Goal: Task Accomplishment & Management: Complete application form

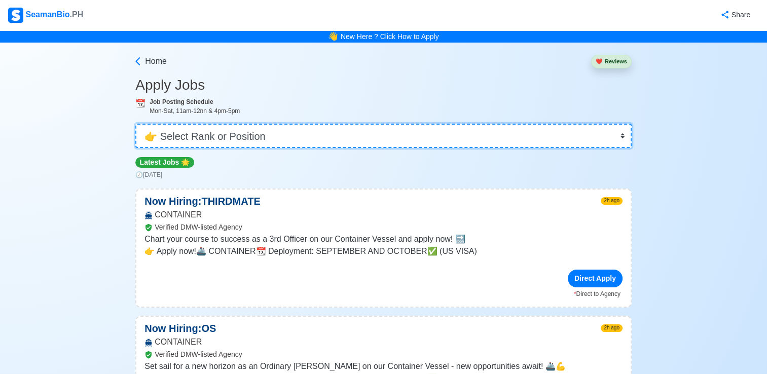
click at [293, 128] on select "👉 Select Rank or Position Master Chief Officer 2nd Officer 3rd Officer Junior O…" at bounding box center [383, 136] width 496 height 24
select select "Chief Officer"
click at [136, 124] on select "👉 Select Rank or Position Master Chief Officer 2nd Officer 3rd Officer Junior O…" at bounding box center [383, 136] width 496 height 24
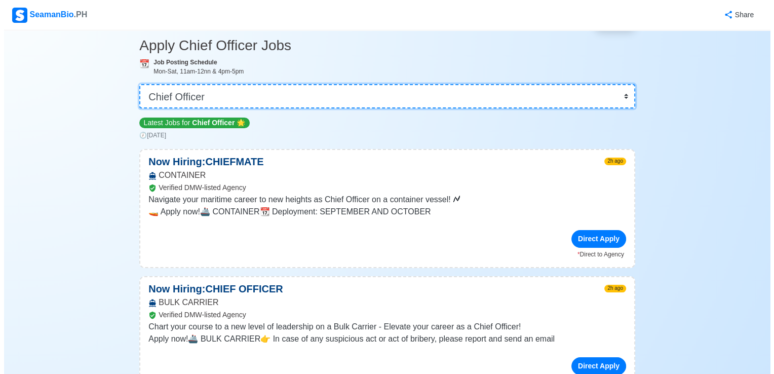
scroll to position [101, 0]
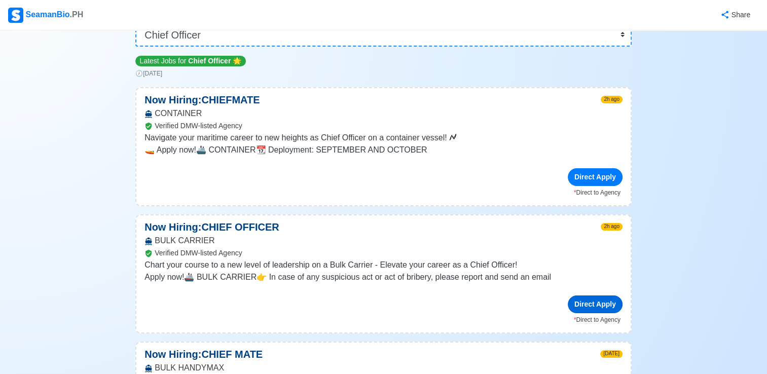
click at [598, 307] on div "Direct Apply" at bounding box center [594, 304] width 55 height 18
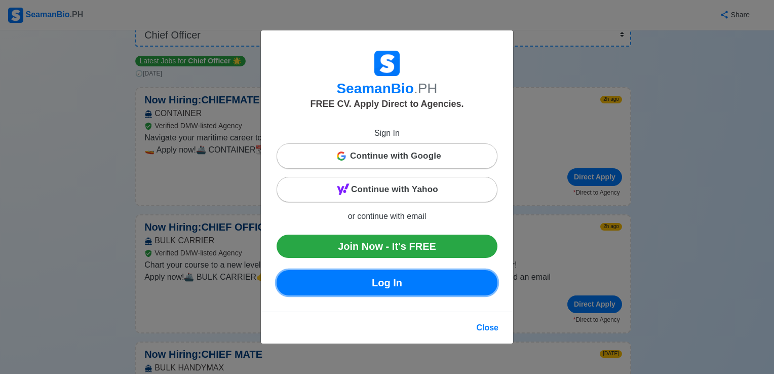
click at [420, 282] on link "Log In" at bounding box center [387, 282] width 221 height 25
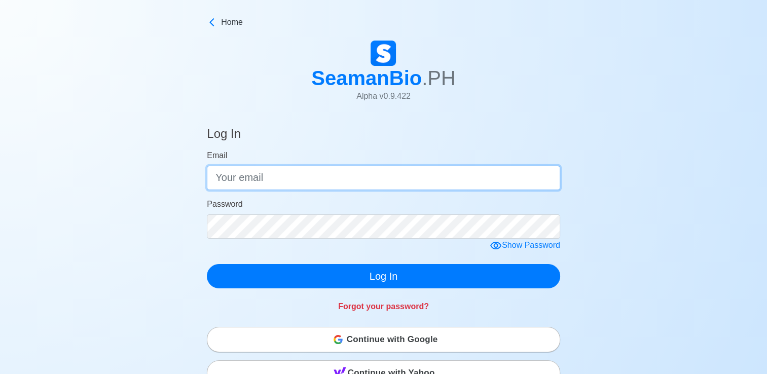
click at [334, 174] on input "Email" at bounding box center [383, 178] width 353 height 24
type input "[EMAIL_ADDRESS][DOMAIN_NAME]"
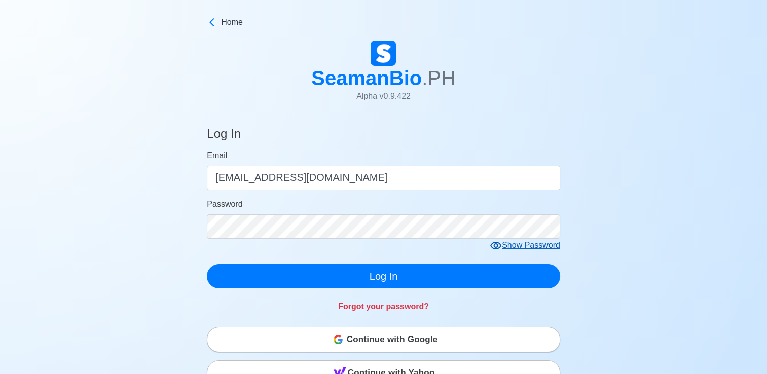
click at [538, 252] on div "Show Password" at bounding box center [524, 245] width 70 height 13
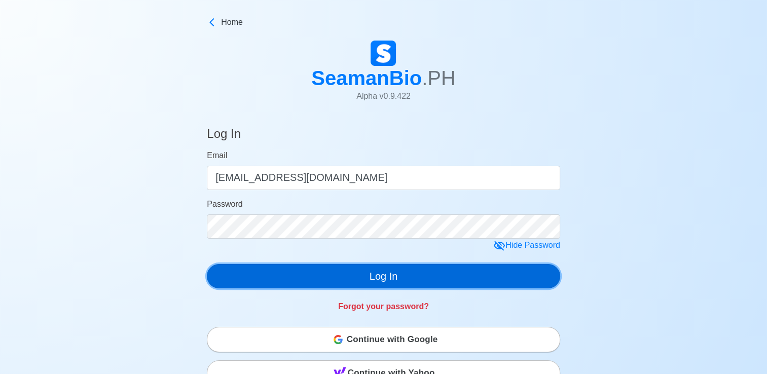
click at [418, 284] on button "Log In" at bounding box center [383, 276] width 353 height 24
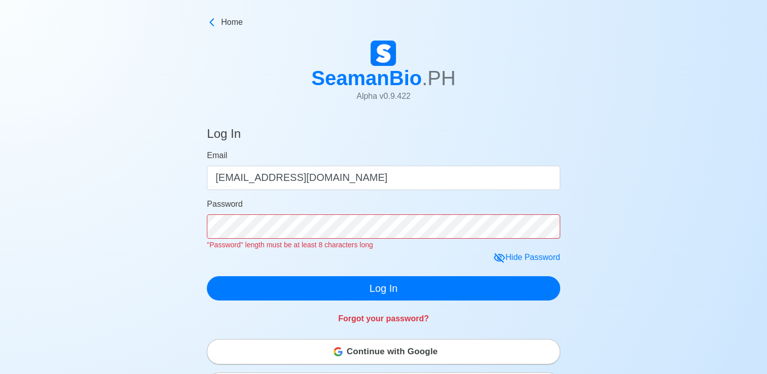
drag, startPoint x: 344, startPoint y: 267, endPoint x: 361, endPoint y: 273, distance: 18.4
click at [354, 271] on form "Email cardenasgreg617@gmail.com Password "Password" length must be at least 8 c…" at bounding box center [383, 224] width 353 height 151
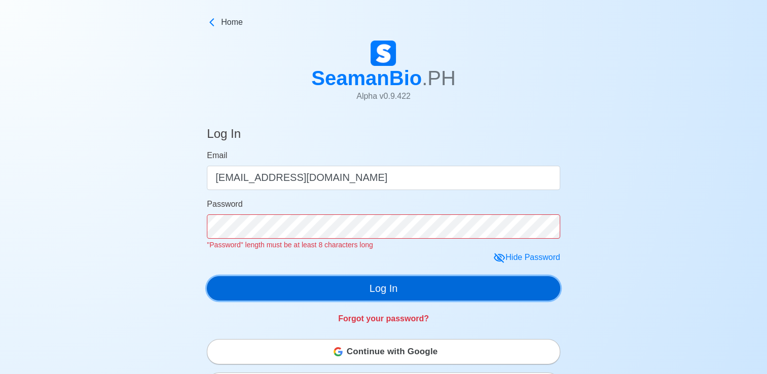
click at [415, 287] on button "Log In" at bounding box center [383, 288] width 353 height 24
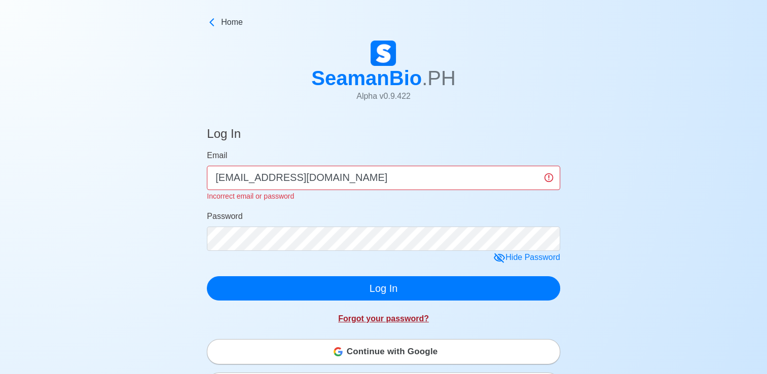
click at [371, 321] on link "Forgot your password?" at bounding box center [383, 318] width 91 height 9
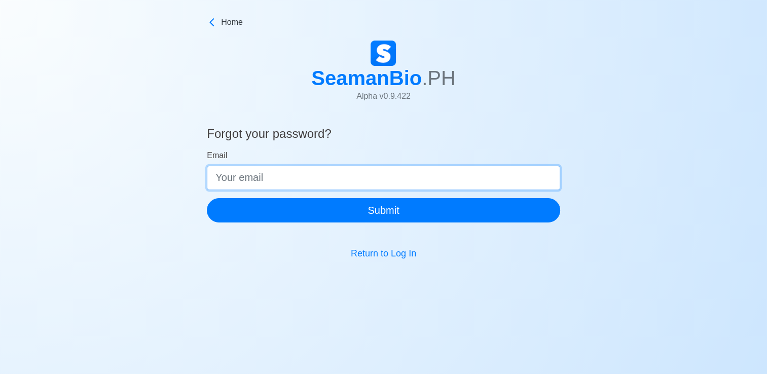
click at [249, 177] on input "Email" at bounding box center [383, 178] width 353 height 24
type input "[EMAIL_ADDRESS][DOMAIN_NAME]"
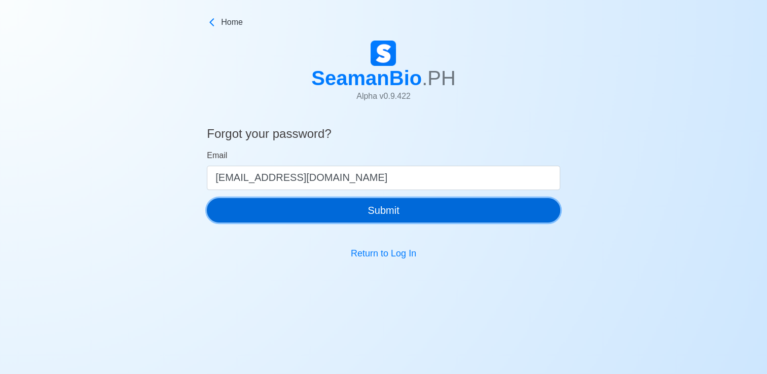
click at [364, 205] on button "Submit" at bounding box center [383, 210] width 353 height 24
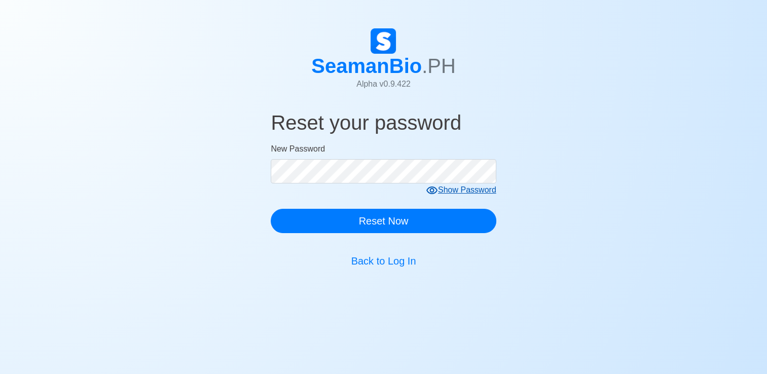
click at [475, 190] on form "New Password Show Password Reset Now" at bounding box center [383, 188] width 225 height 90
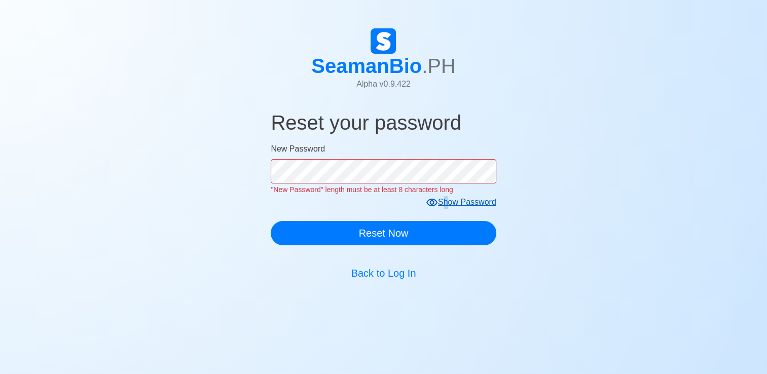
click at [446, 207] on div "Show Password" at bounding box center [461, 202] width 70 height 13
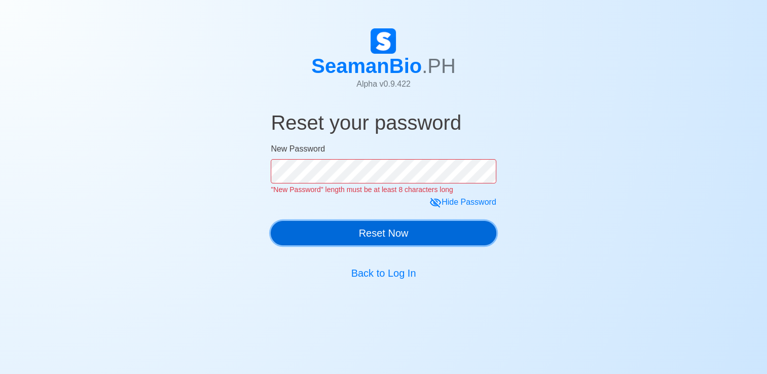
click at [370, 237] on div "Reset your password New Password "New Password" length must be at least 8 chara…" at bounding box center [383, 177] width 225 height 151
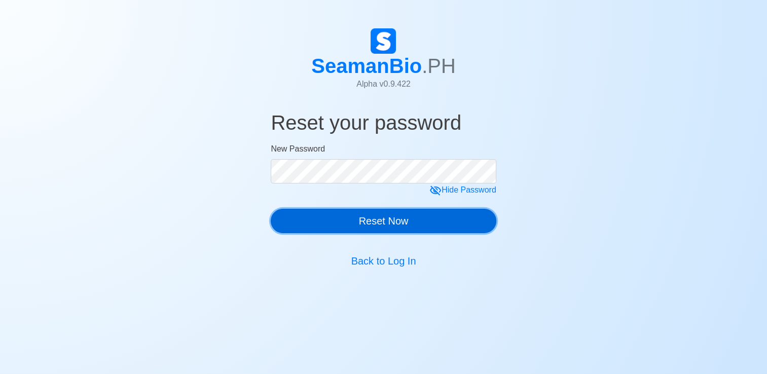
click at [372, 228] on button "Reset Now" at bounding box center [383, 221] width 225 height 24
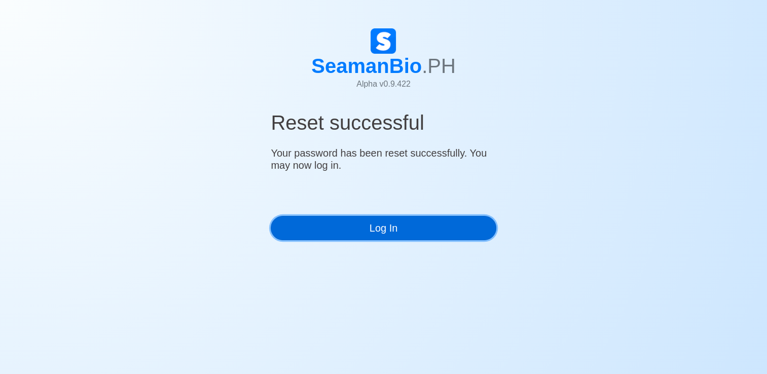
click at [385, 226] on link "Log In" at bounding box center [383, 228] width 225 height 24
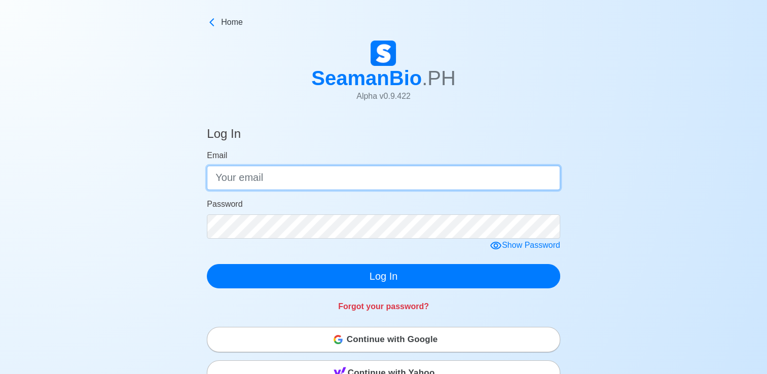
click at [268, 175] on input "Email" at bounding box center [383, 178] width 353 height 24
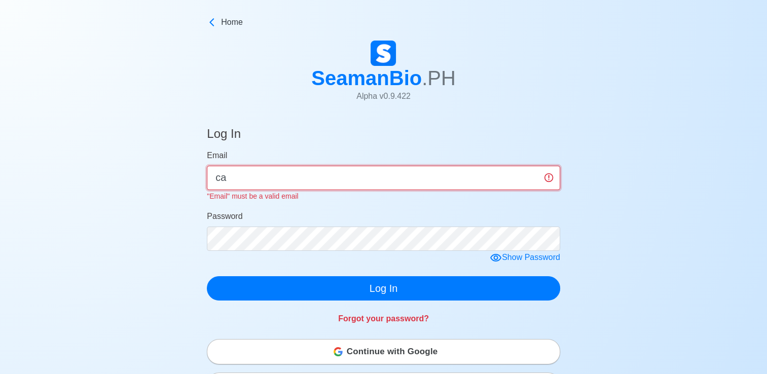
click at [233, 183] on input "ca" at bounding box center [383, 178] width 353 height 24
type input "[EMAIL_ADDRESS][DOMAIN_NAME]"
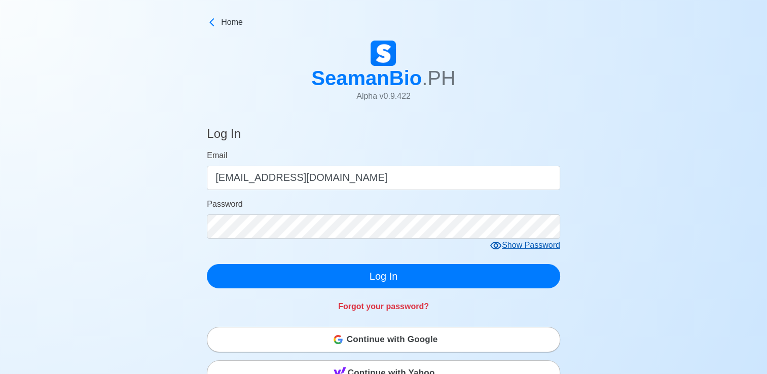
click at [506, 245] on div "Show Password" at bounding box center [524, 245] width 70 height 13
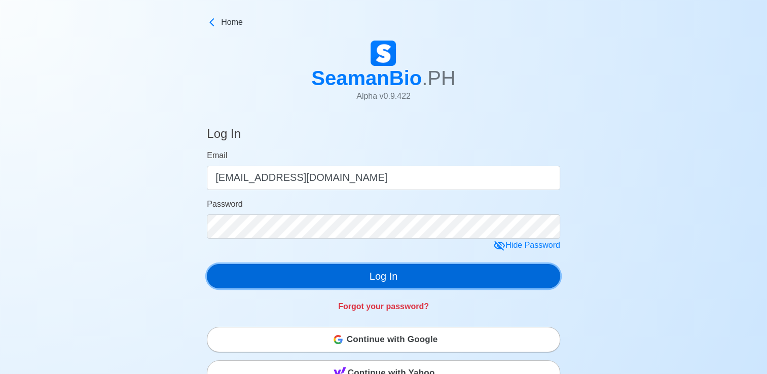
click at [385, 277] on button "Log In" at bounding box center [383, 276] width 353 height 24
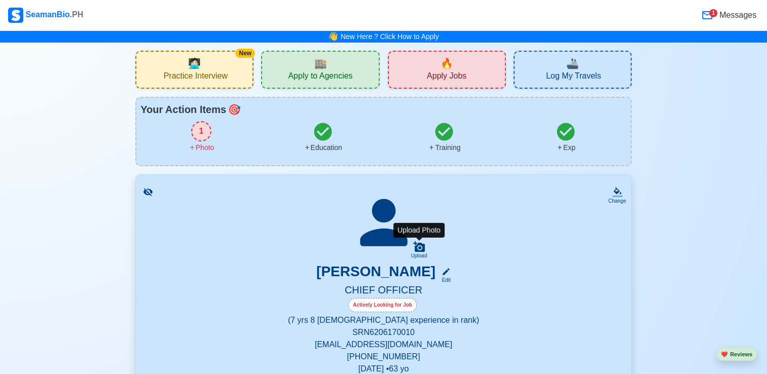
click at [422, 251] on icon at bounding box center [419, 246] width 12 height 11
click at [0, 0] on input "Upload" at bounding box center [0, 0] width 0 height 0
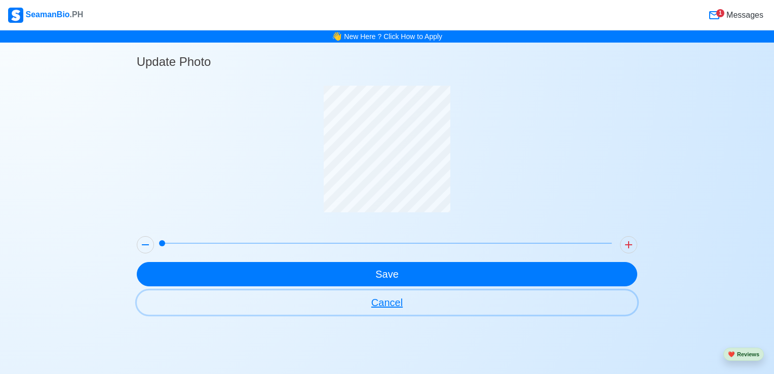
click at [391, 303] on button "Cancel" at bounding box center [387, 302] width 501 height 24
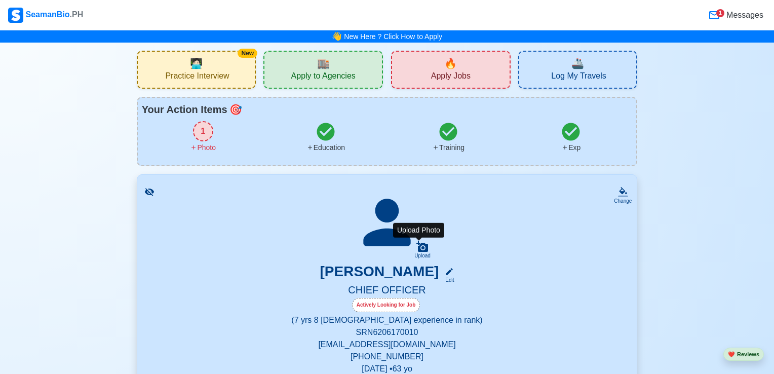
click at [416, 248] on icon at bounding box center [422, 247] width 12 height 12
click at [0, 0] on input "Upload" at bounding box center [0, 0] width 0 height 0
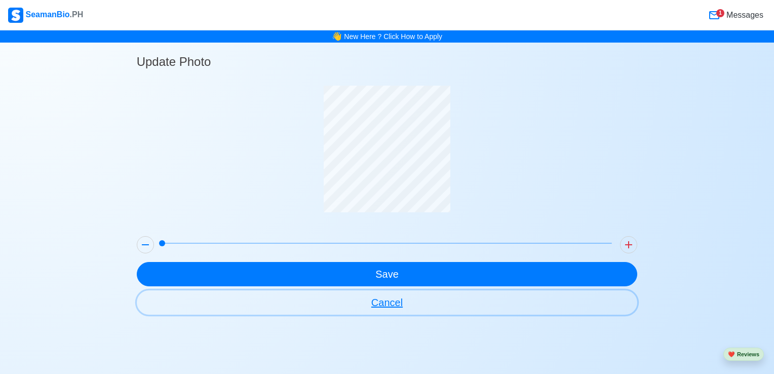
click at [397, 306] on button "Cancel" at bounding box center [387, 302] width 501 height 24
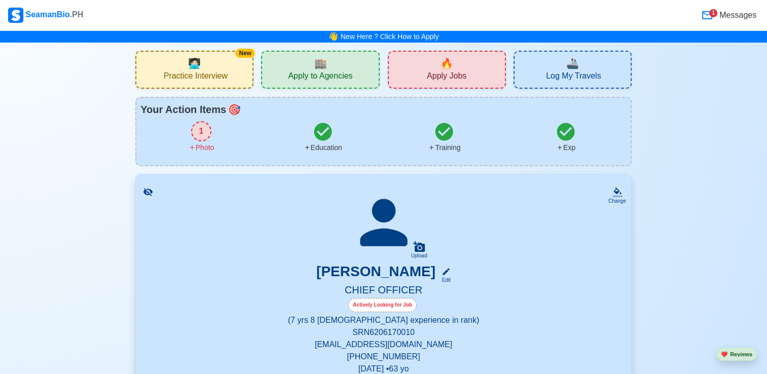
drag, startPoint x: 420, startPoint y: 250, endPoint x: 414, endPoint y: 245, distance: 7.5
click at [420, 249] on icon at bounding box center [419, 247] width 12 height 12
click at [0, 0] on input "Upload" at bounding box center [0, 0] width 0 height 0
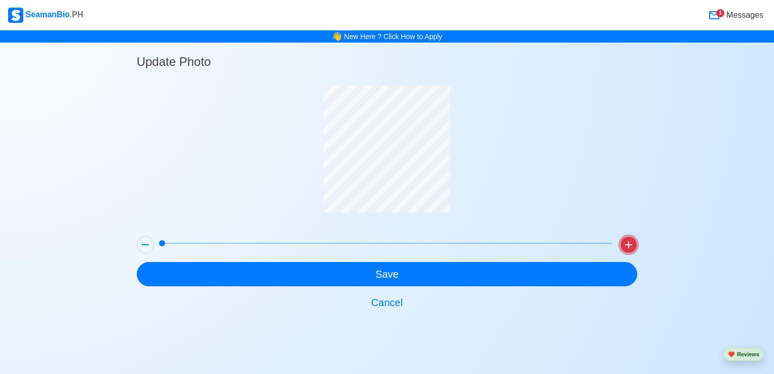
click at [628, 244] on icon at bounding box center [628, 244] width 7 height 7
click at [631, 246] on icon at bounding box center [629, 245] width 12 height 12
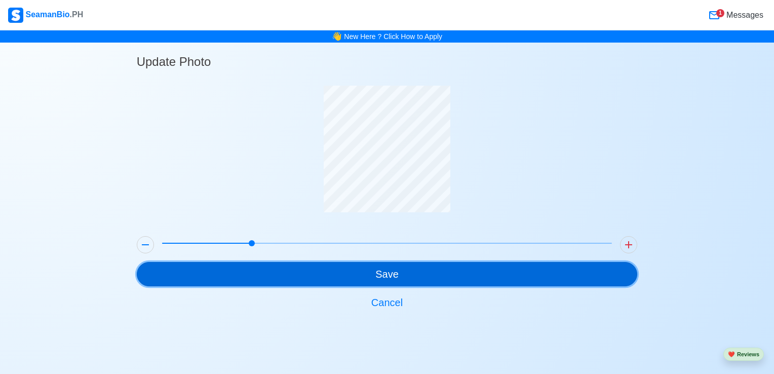
click at [397, 279] on button "Save" at bounding box center [387, 274] width 501 height 24
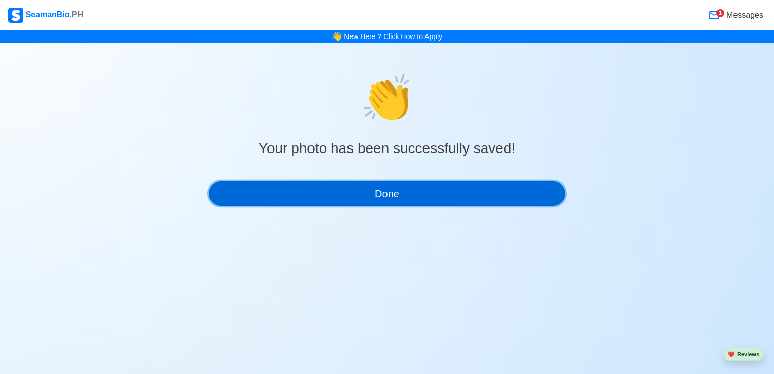
click at [368, 198] on button "Done" at bounding box center [387, 193] width 357 height 24
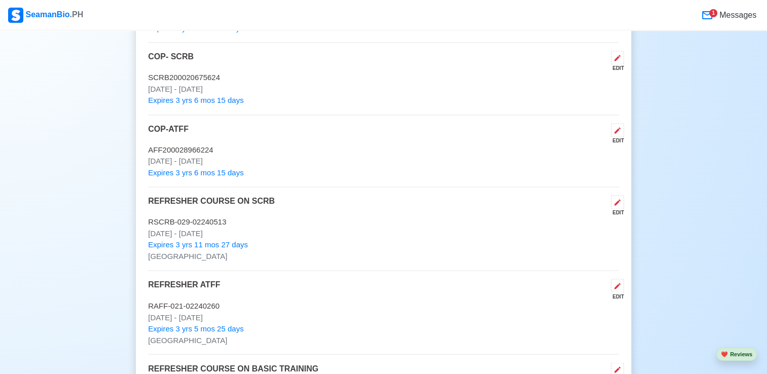
scroll to position [1317, 0]
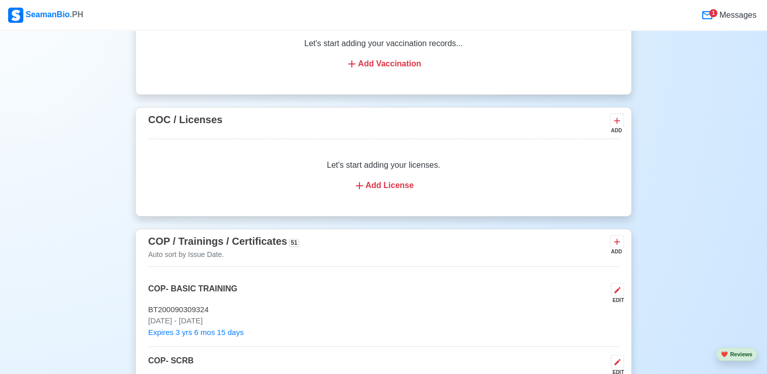
click at [377, 186] on div "Add License" at bounding box center [383, 185] width 446 height 12
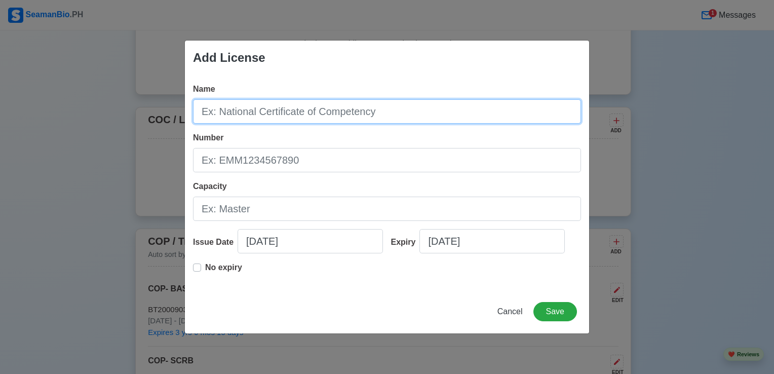
click at [389, 110] on input "Name" at bounding box center [387, 111] width 388 height 24
type input "MARINA COC REG.11/2 (MASTER)"
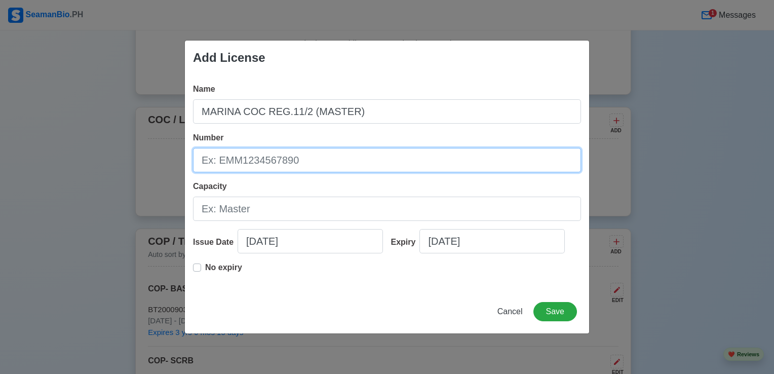
drag, startPoint x: 320, startPoint y: 159, endPoint x: 328, endPoint y: 158, distance: 7.6
click at [328, 158] on input "Number" at bounding box center [387, 160] width 388 height 24
type input "CMM200003382924"
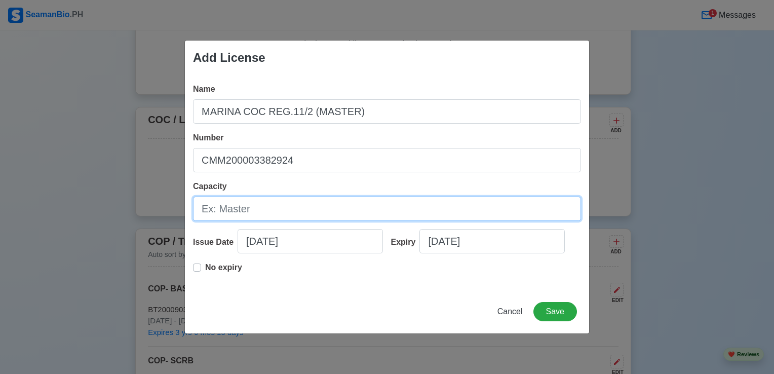
click at [263, 203] on input "Capacity" at bounding box center [387, 209] width 388 height 24
type input "MASTER"
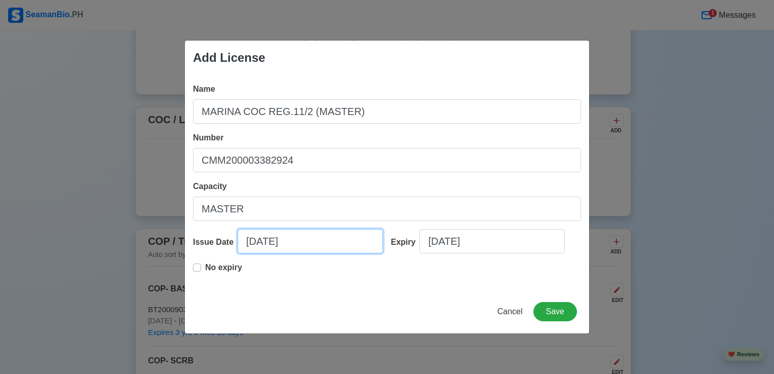
select select "****"
select select "******"
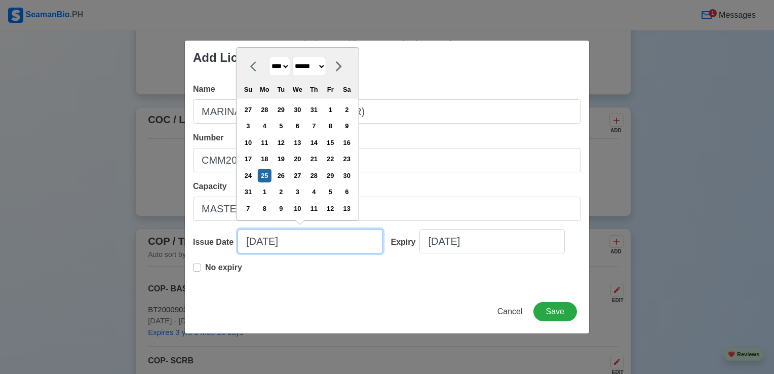
click at [312, 244] on input "[DATE]" at bounding box center [310, 241] width 145 height 24
click at [289, 66] on select "**** **** **** **** **** **** **** **** **** **** **** **** **** **** **** ****…" at bounding box center [279, 67] width 21 height 20
select select "****"
click at [269, 73] on select "**** **** **** **** **** **** **** **** **** **** **** **** **** **** **** ****…" at bounding box center [279, 67] width 21 height 20
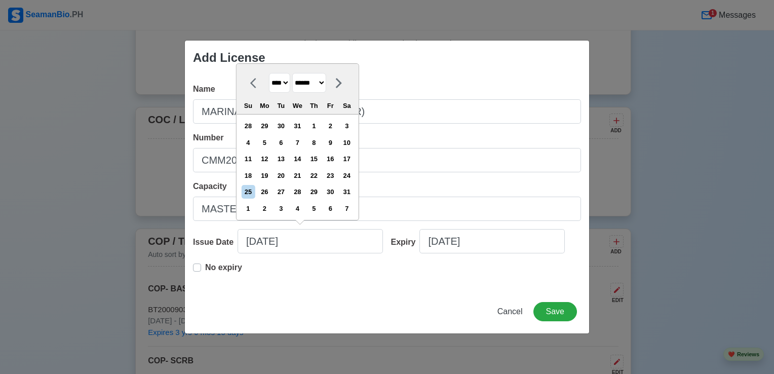
click at [326, 80] on select "******* ******** ***** ***** *** **** **** ****** ********* ******* ******** **…" at bounding box center [309, 83] width 34 height 20
select select "*****"
click at [296, 73] on select "******* ******** ***** ***** *** **** **** ****** ********* ******* ******** **…" at bounding box center [309, 83] width 34 height 20
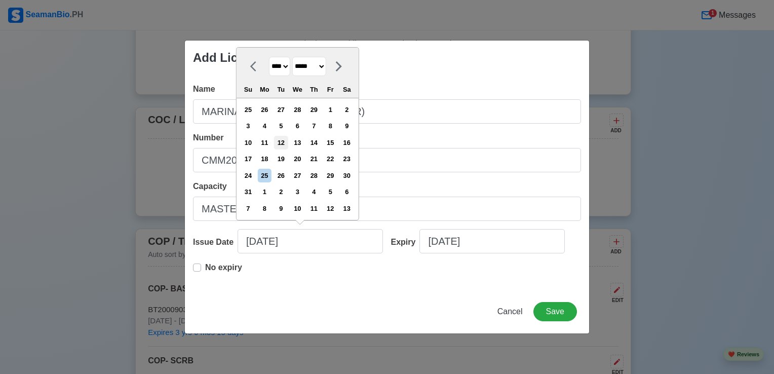
click at [286, 141] on div "12" at bounding box center [281, 143] width 14 height 14
type input "[DATE]"
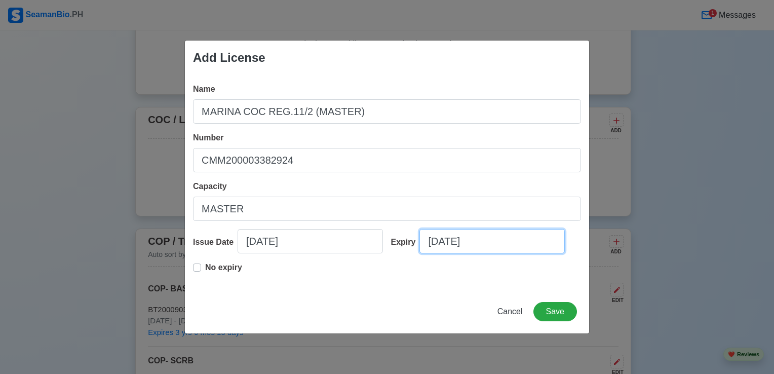
click at [492, 240] on input "[DATE]" at bounding box center [492, 241] width 145 height 24
select select "****"
select select "******"
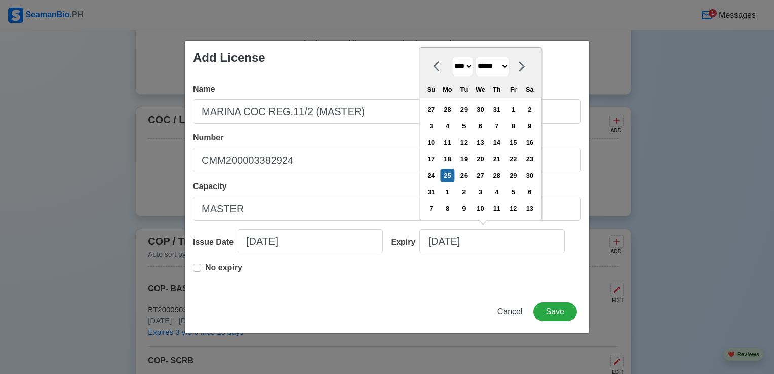
click at [470, 66] on select "**** **** **** **** **** **** **** **** **** **** **** **** **** **** **** ****…" at bounding box center [462, 67] width 21 height 20
select select "****"
click at [452, 73] on select "**** **** **** **** **** **** **** **** **** **** **** **** **** **** **** ****…" at bounding box center [462, 67] width 21 height 20
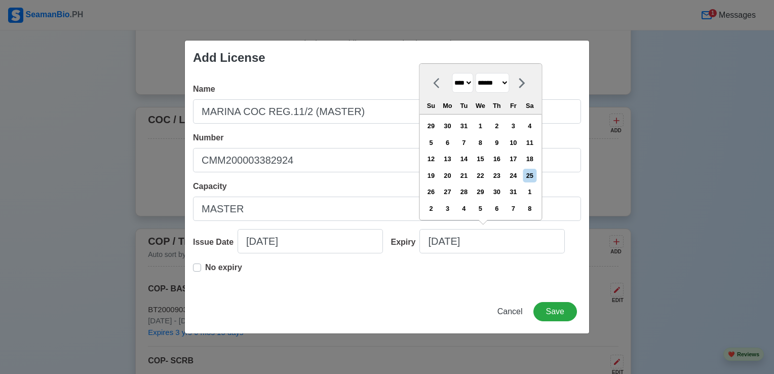
click at [509, 81] on select "******* ******** ***** ***** *** **** **** ****** ********* ******* ******** **…" at bounding box center [492, 83] width 34 height 20
select select "*****"
click at [479, 73] on select "******* ******** ***** ***** *** **** **** ****** ********* ******* ******** **…" at bounding box center [492, 83] width 34 height 20
click at [454, 162] on div "12" at bounding box center [448, 159] width 14 height 14
type input "[DATE]"
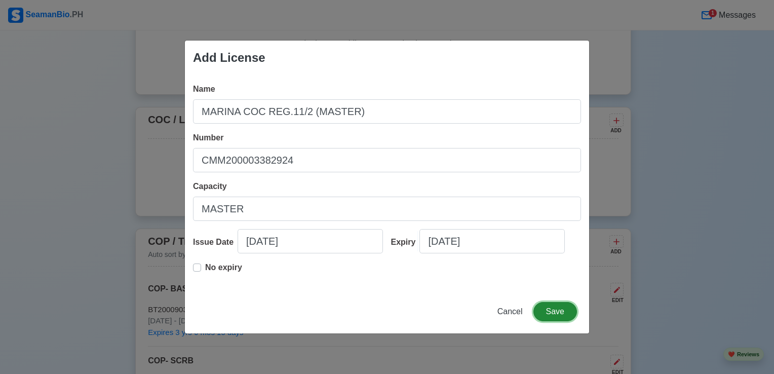
click at [555, 315] on button "Save" at bounding box center [556, 311] width 44 height 19
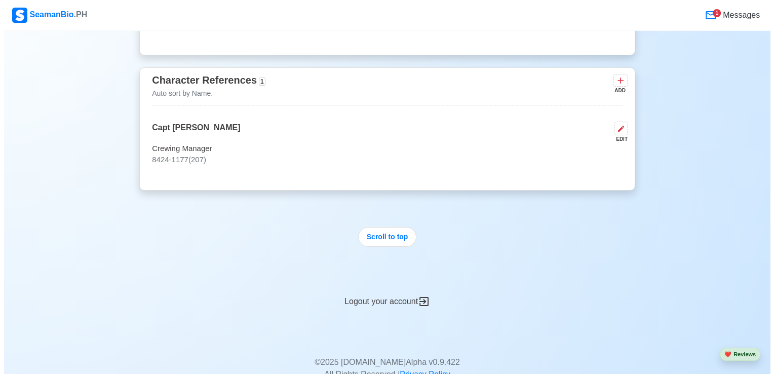
scroll to position [7550, 0]
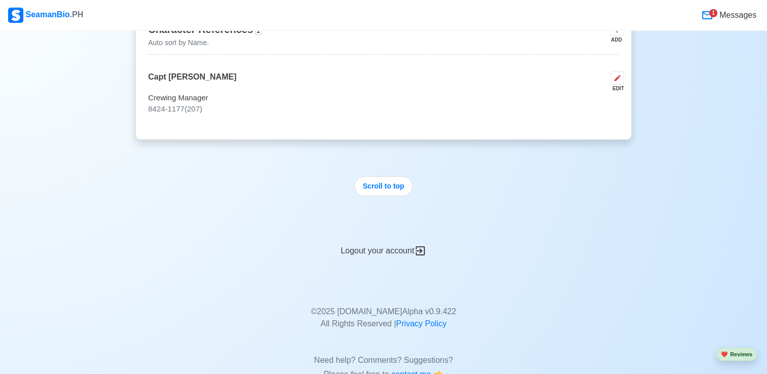
click at [708, 16] on icon at bounding box center [707, 15] width 12 height 12
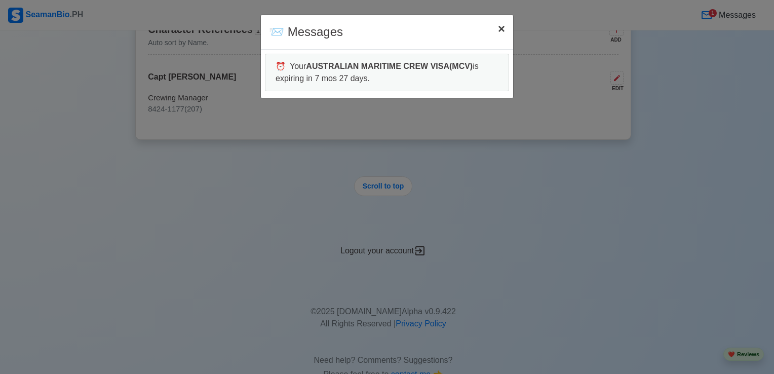
click at [505, 28] on span "×" at bounding box center [501, 29] width 7 height 14
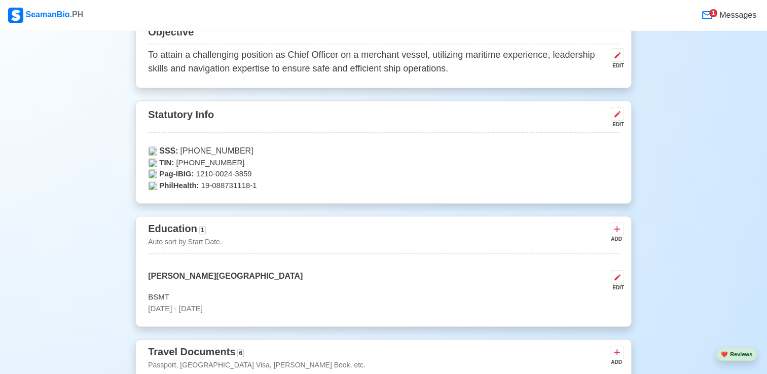
scroll to position [0, 0]
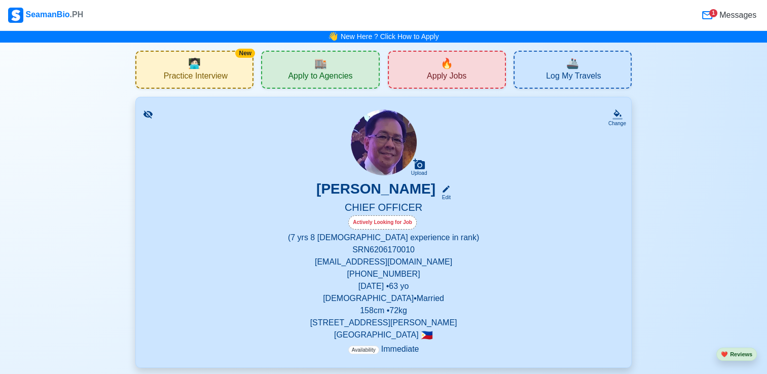
click at [278, 82] on div "🏬 Apply to Agencies" at bounding box center [320, 70] width 118 height 38
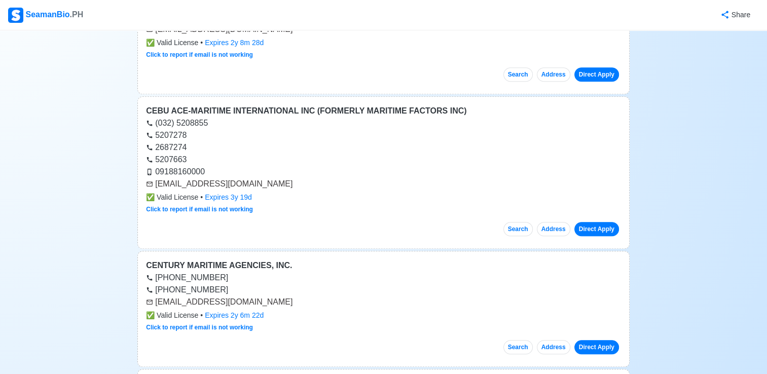
scroll to position [861, 0]
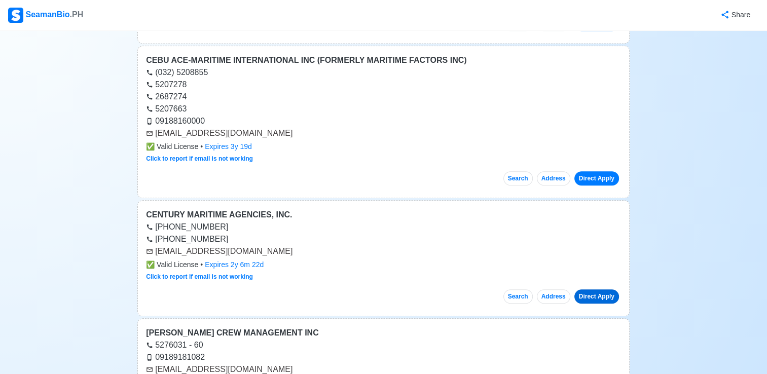
click at [582, 293] on link "Direct Apply" at bounding box center [596, 296] width 45 height 14
drag, startPoint x: 744, startPoint y: 196, endPoint x: 734, endPoint y: 188, distance: 12.7
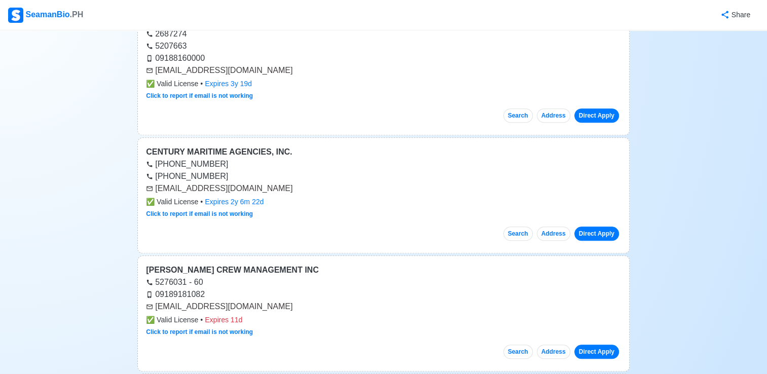
scroll to position [1013, 0]
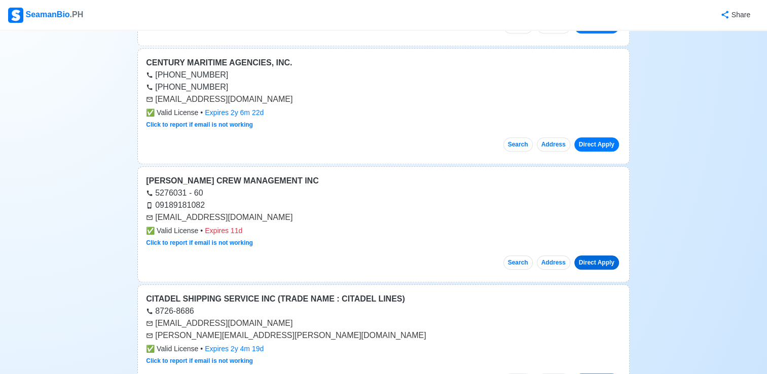
click at [600, 258] on link "Direct Apply" at bounding box center [596, 262] width 45 height 14
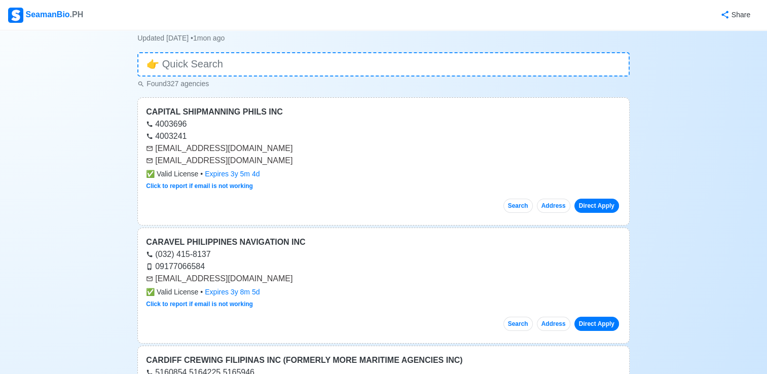
scroll to position [0, 0]
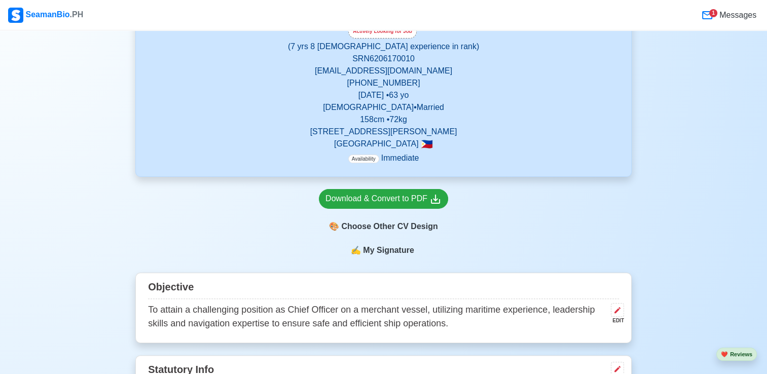
scroll to position [203, 0]
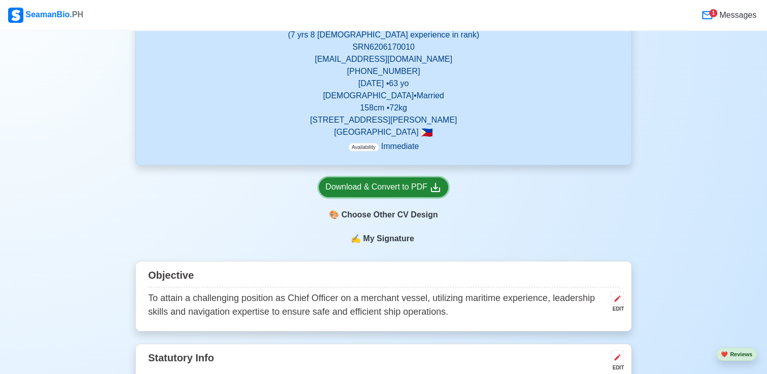
click at [390, 187] on div "Download & Convert to PDF" at bounding box center [383, 187] width 116 height 13
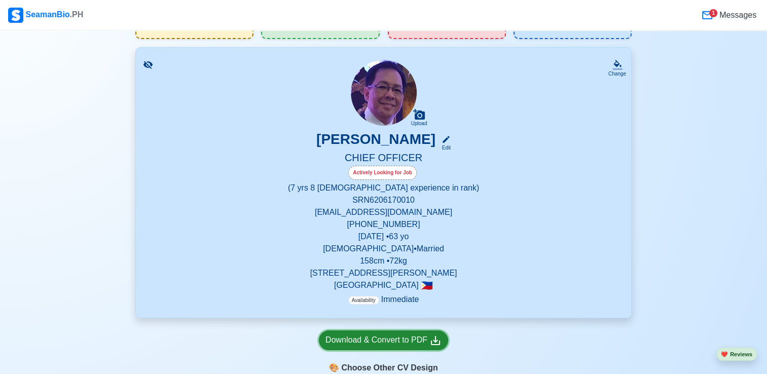
scroll to position [0, 0]
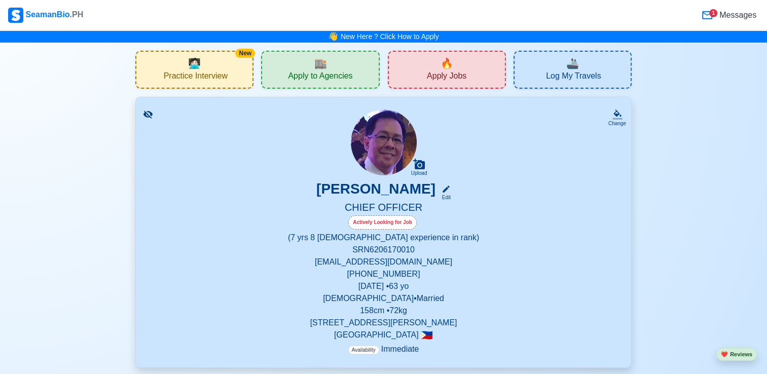
click at [332, 74] on span "Apply to Agencies" at bounding box center [320, 77] width 64 height 13
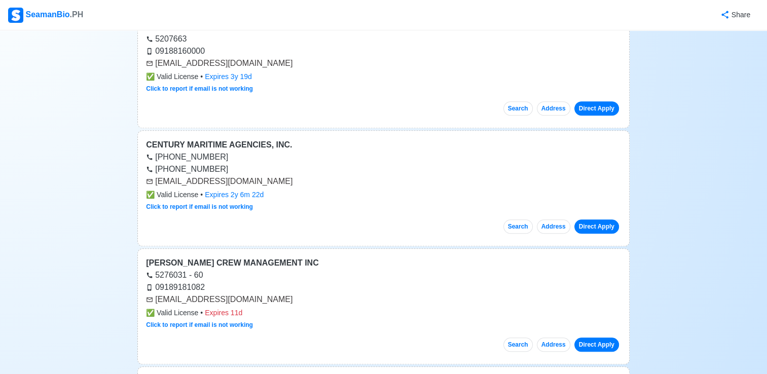
scroll to position [912, 0]
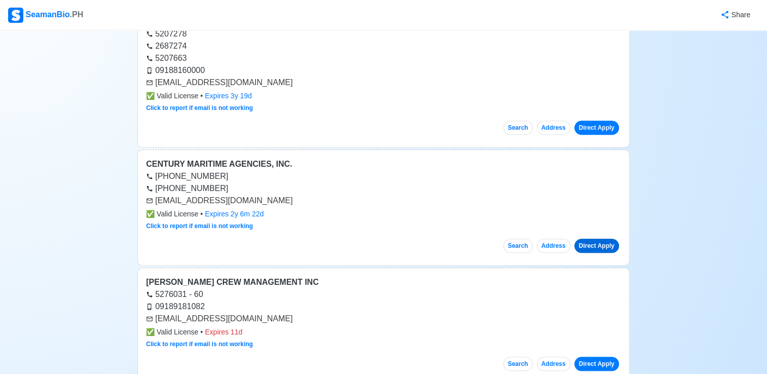
click at [600, 242] on link "Direct Apply" at bounding box center [596, 246] width 45 height 14
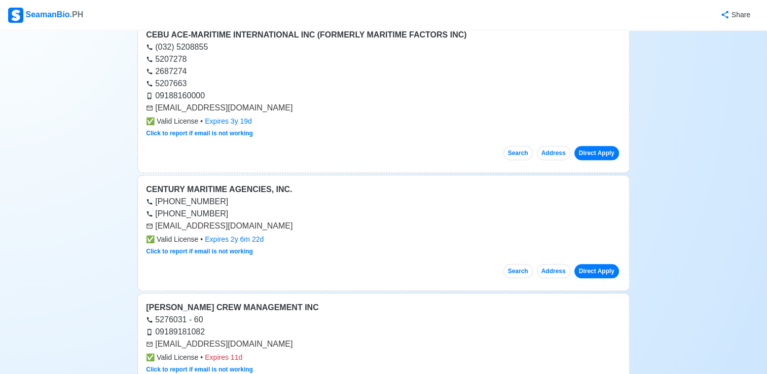
scroll to position [709, 0]
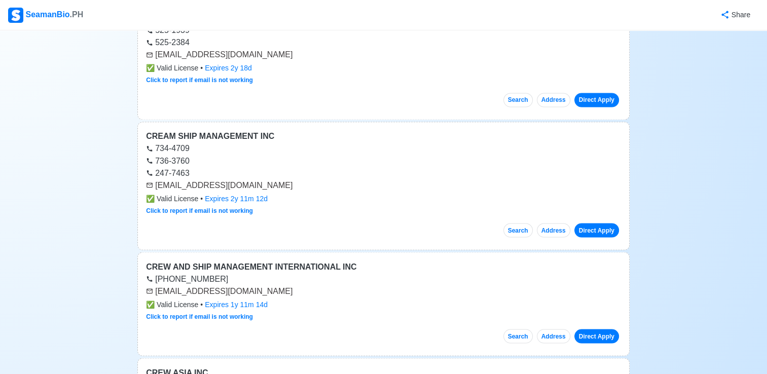
scroll to position [1773, 0]
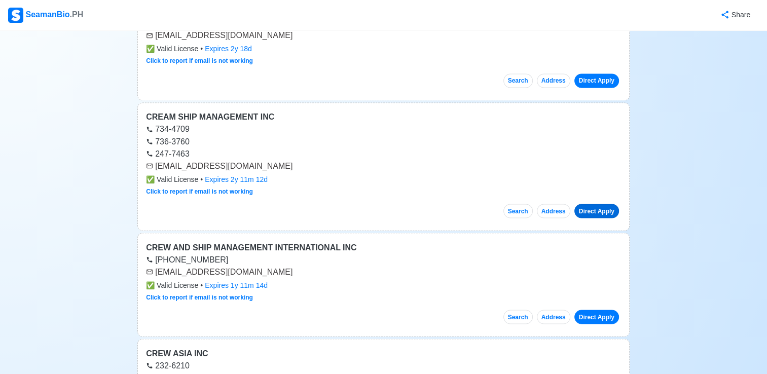
click at [601, 207] on link "Direct Apply" at bounding box center [596, 211] width 45 height 14
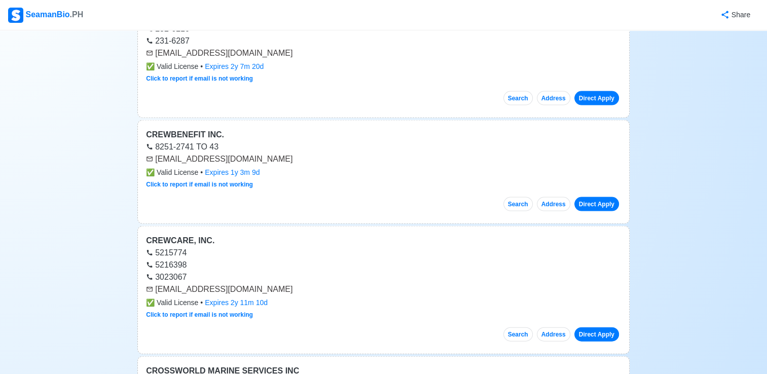
scroll to position [2128, 0]
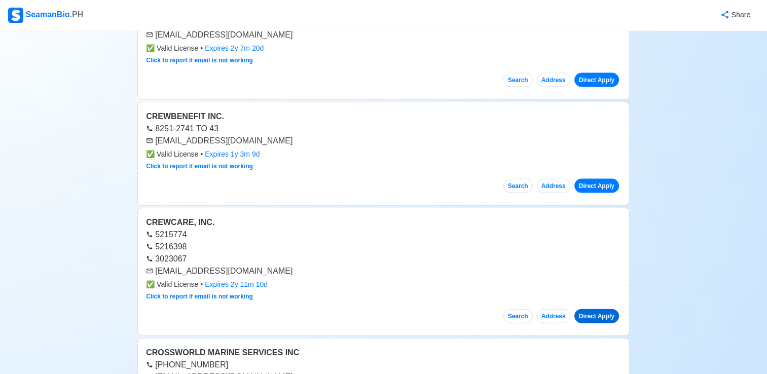
click at [598, 309] on link "Direct Apply" at bounding box center [596, 316] width 45 height 14
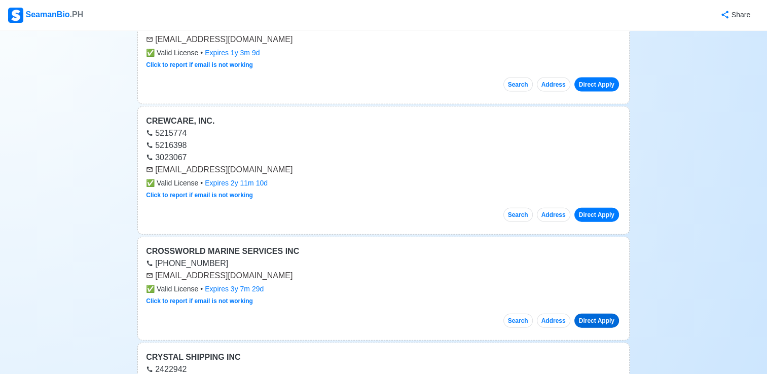
click at [602, 315] on link "Direct Apply" at bounding box center [596, 321] width 45 height 14
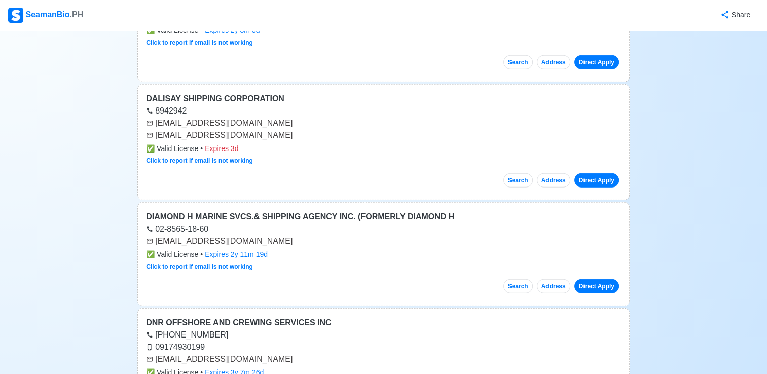
scroll to position [2685, 0]
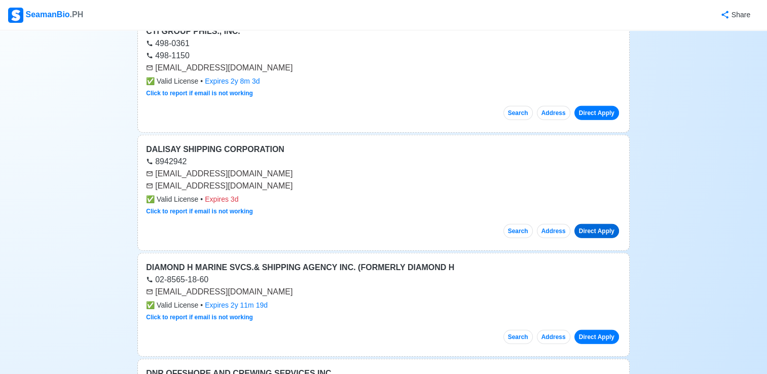
click at [601, 224] on link "Direct Apply" at bounding box center [596, 231] width 45 height 14
drag, startPoint x: 712, startPoint y: 96, endPoint x: 675, endPoint y: 95, distance: 37.5
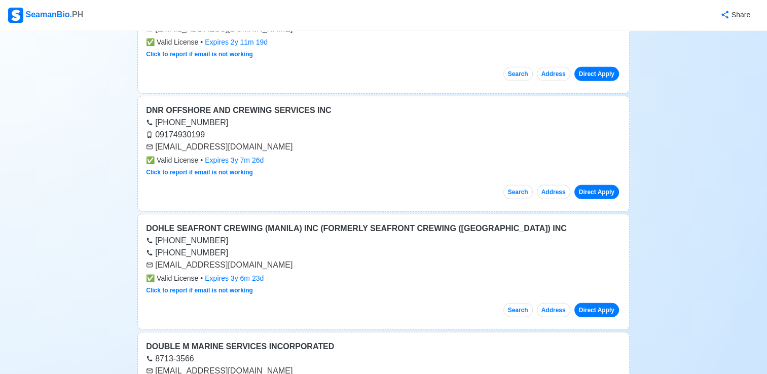
scroll to position [2989, 0]
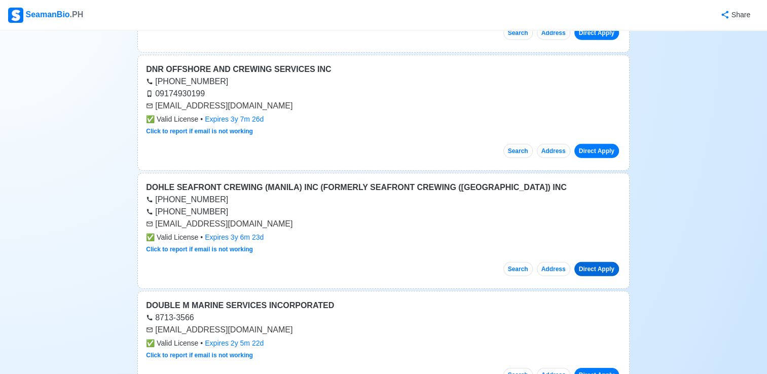
click at [600, 262] on link "Direct Apply" at bounding box center [596, 269] width 45 height 14
drag, startPoint x: 733, startPoint y: 182, endPoint x: 723, endPoint y: 176, distance: 11.4
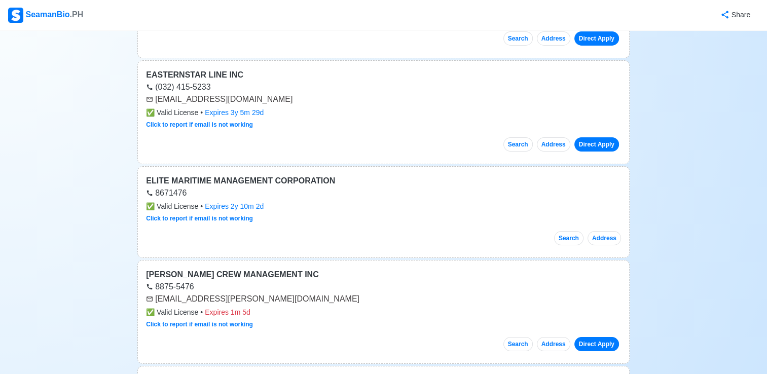
scroll to position [3749, 0]
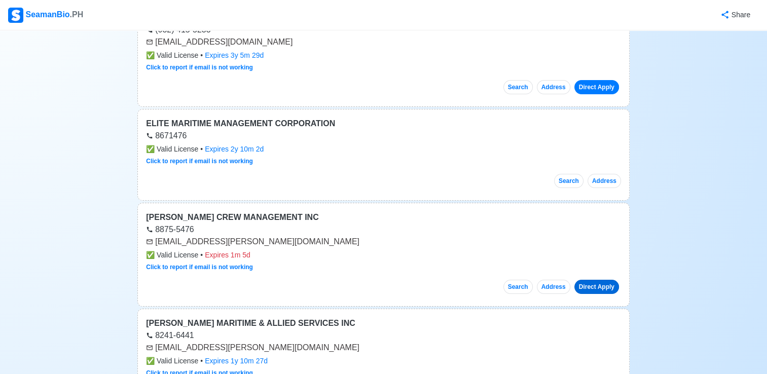
click at [599, 280] on link "Direct Apply" at bounding box center [596, 287] width 45 height 14
drag, startPoint x: 721, startPoint y: 177, endPoint x: 715, endPoint y: 177, distance: 5.6
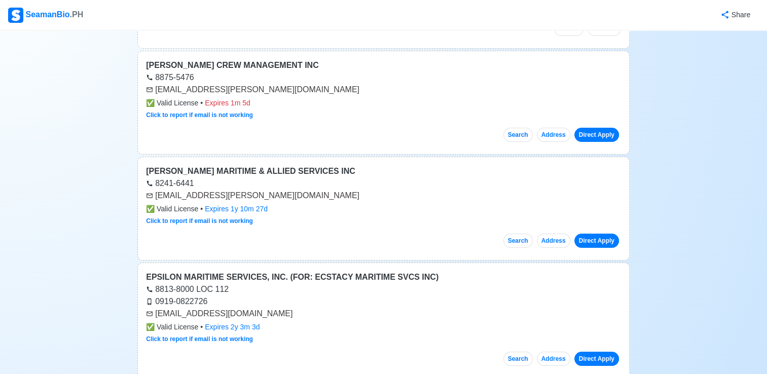
scroll to position [3952, 0]
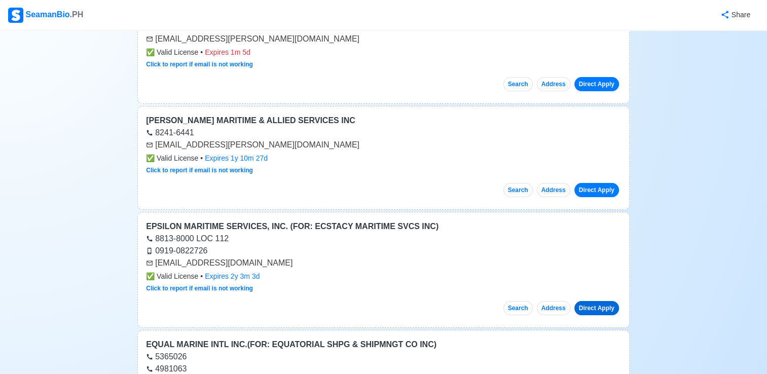
click at [608, 301] on link "Direct Apply" at bounding box center [596, 308] width 45 height 14
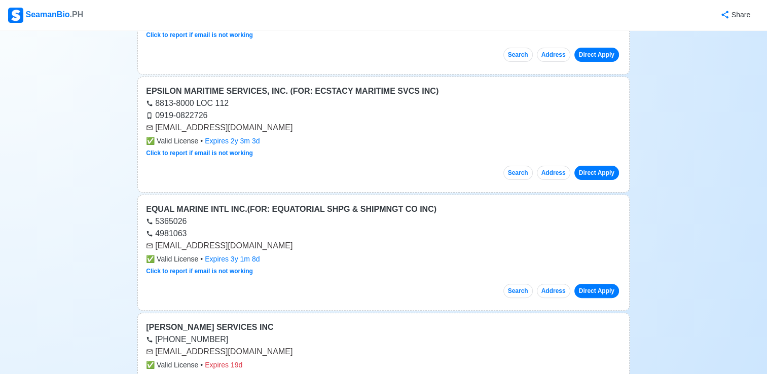
scroll to position [4155, 0]
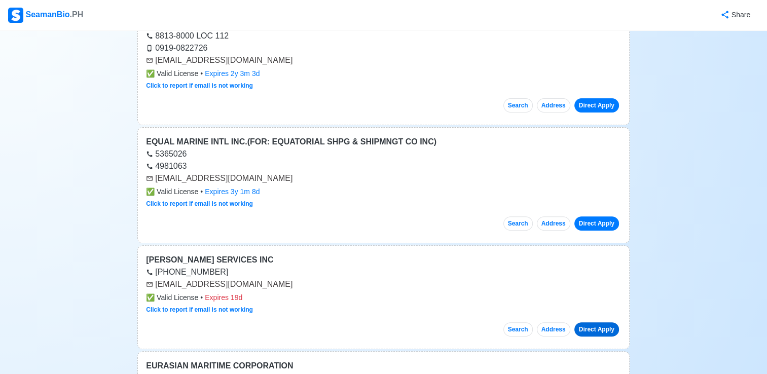
click at [603, 322] on link "Direct Apply" at bounding box center [596, 329] width 45 height 14
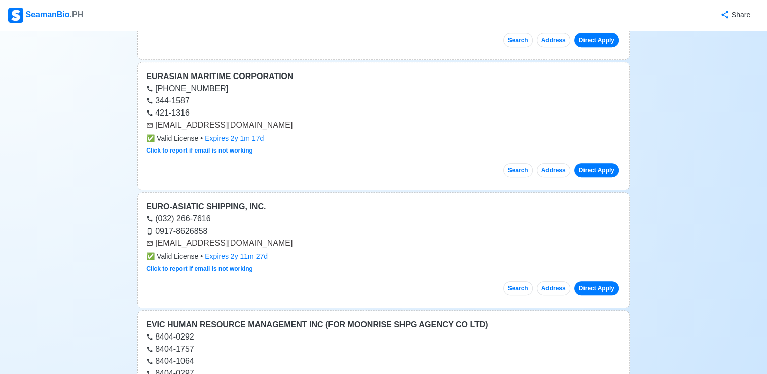
scroll to position [4459, 0]
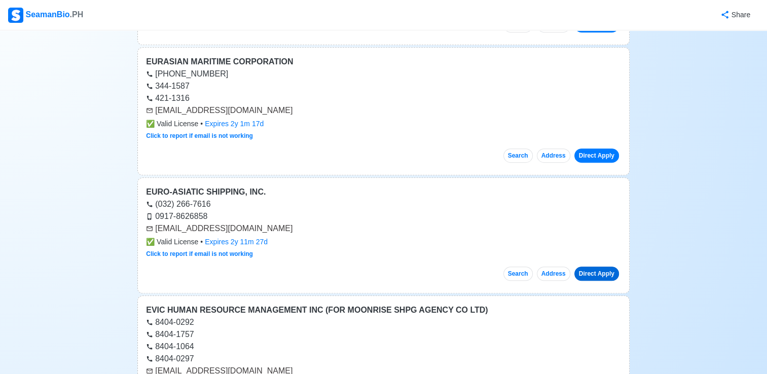
click at [604, 267] on link "Direct Apply" at bounding box center [596, 274] width 45 height 14
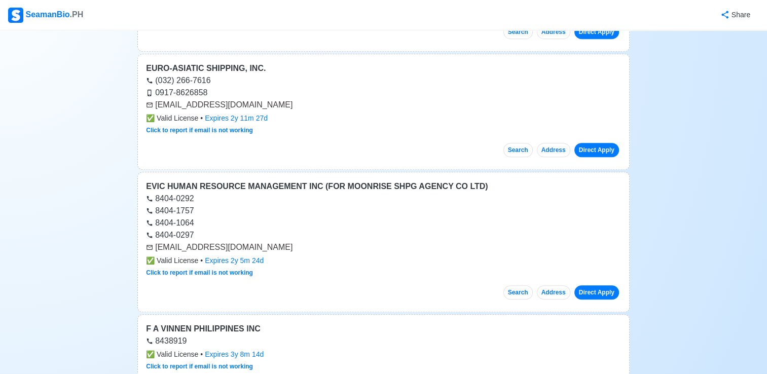
scroll to position [4611, 0]
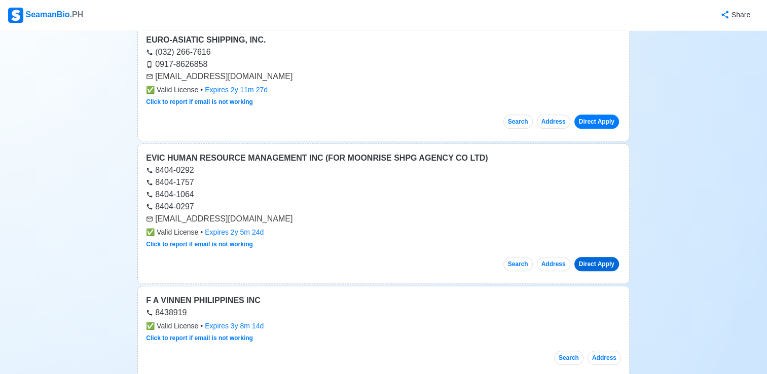
click at [608, 257] on link "Direct Apply" at bounding box center [596, 264] width 45 height 14
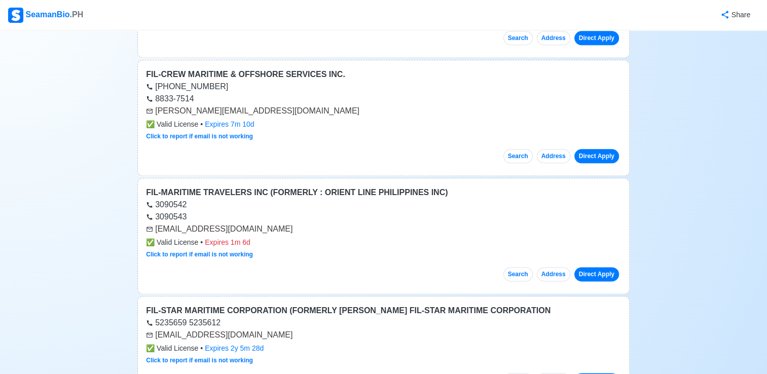
scroll to position [5118, 0]
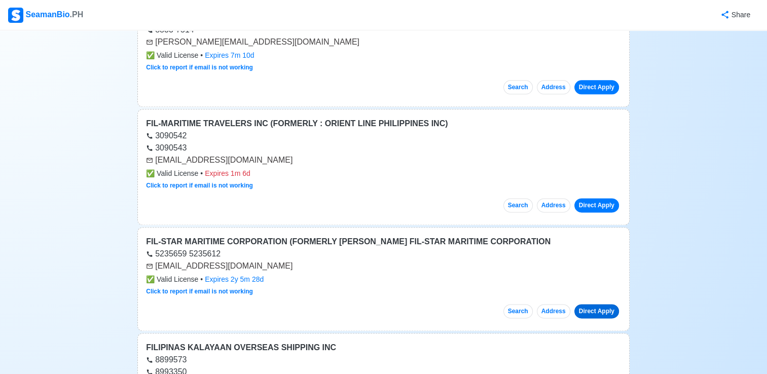
click at [600, 304] on link "Direct Apply" at bounding box center [596, 311] width 45 height 14
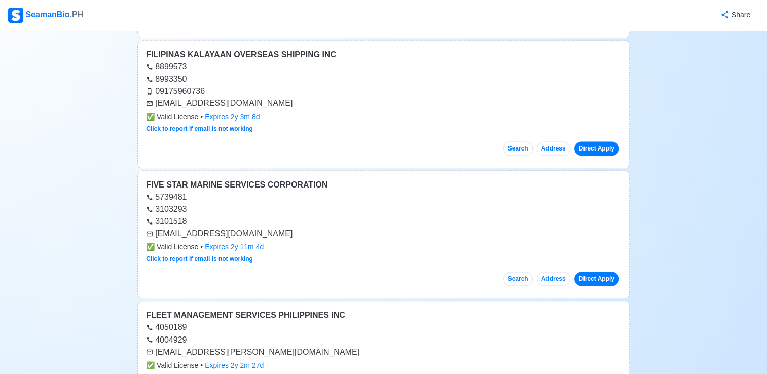
scroll to position [5422, 0]
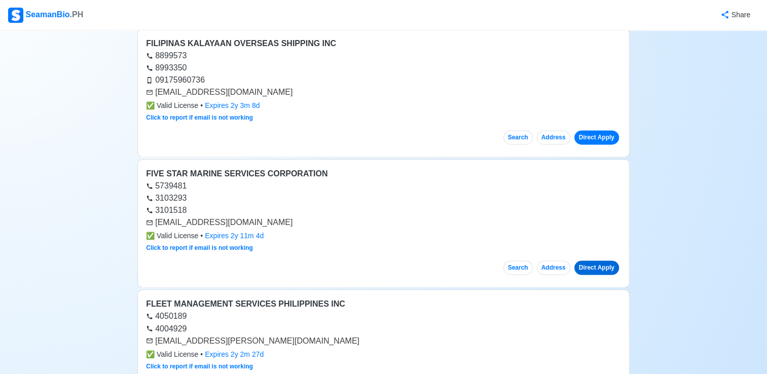
click at [600, 260] on link "Direct Apply" at bounding box center [596, 267] width 45 height 14
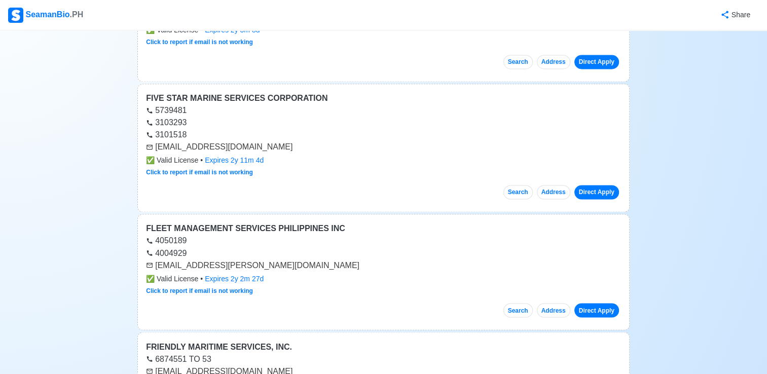
scroll to position [5523, 0]
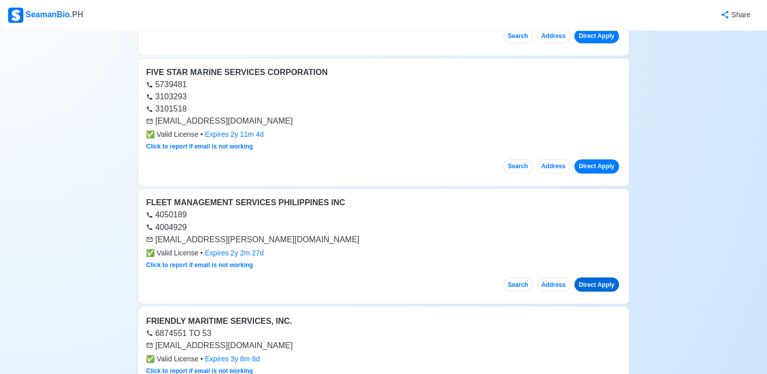
click at [602, 277] on link "Direct Apply" at bounding box center [596, 284] width 45 height 14
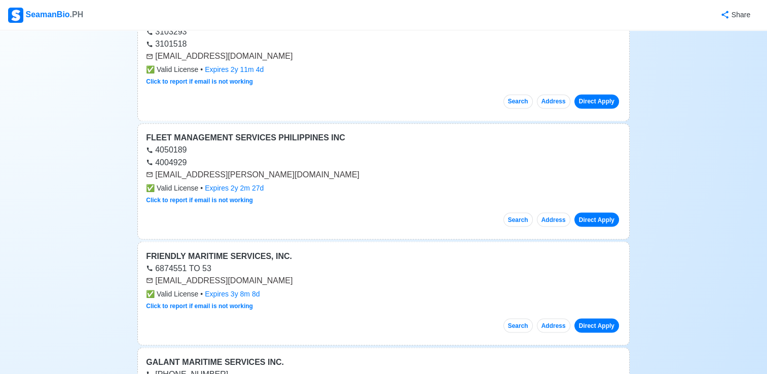
scroll to position [5624, 0]
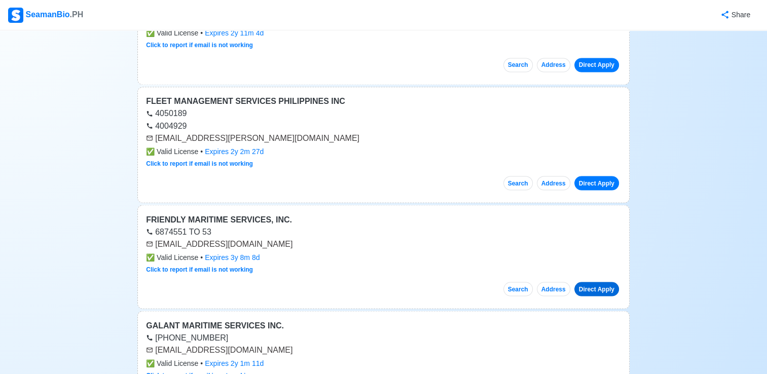
click at [603, 282] on link "Direct Apply" at bounding box center [596, 289] width 45 height 14
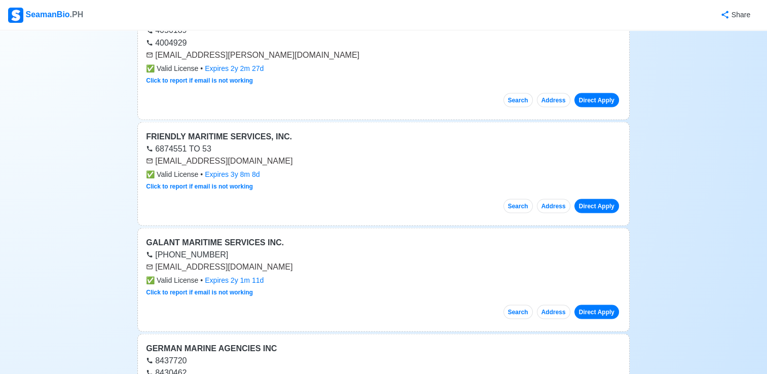
scroll to position [5726, 0]
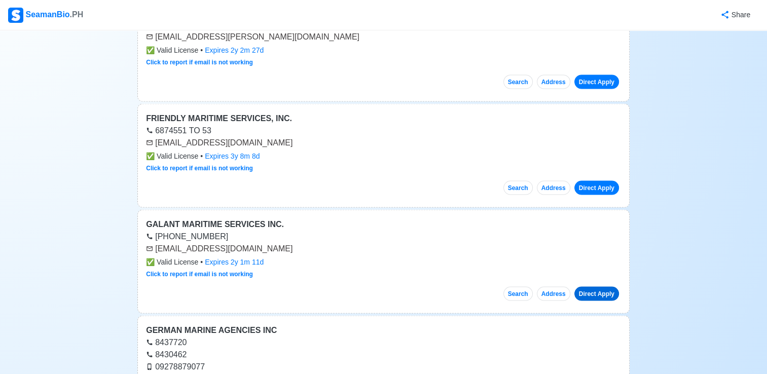
click at [600, 286] on link "Direct Apply" at bounding box center [596, 293] width 45 height 14
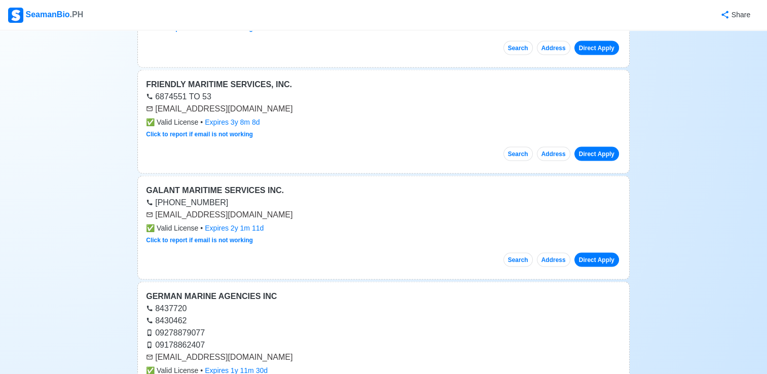
scroll to position [5776, 0]
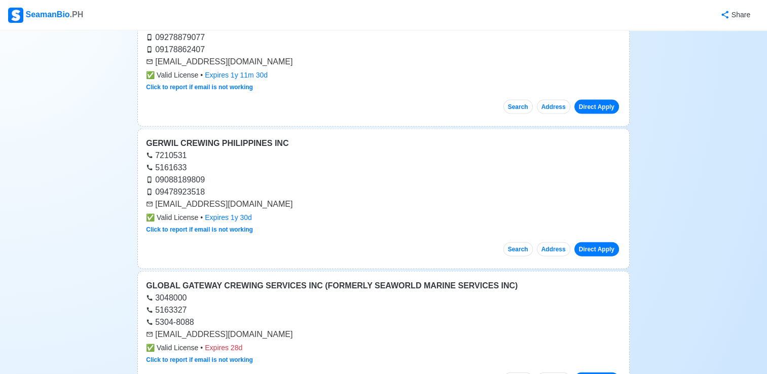
scroll to position [6080, 0]
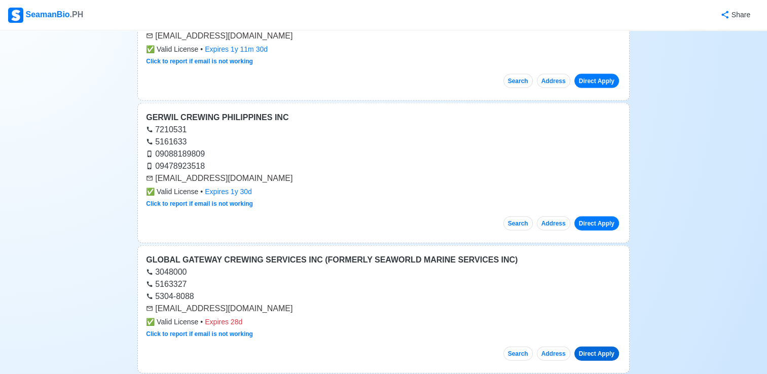
click at [602, 347] on link "Direct Apply" at bounding box center [596, 354] width 45 height 14
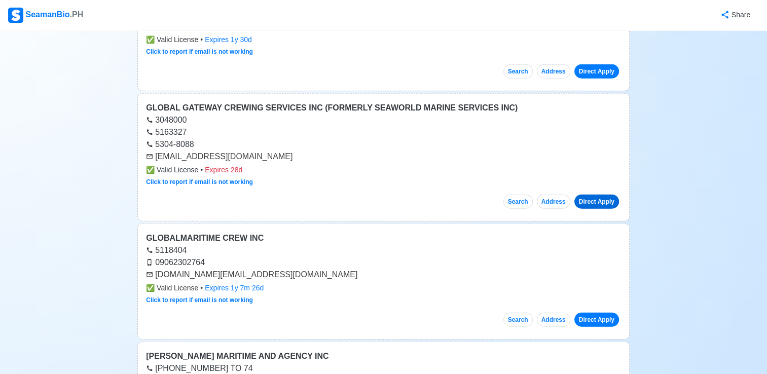
scroll to position [6334, 0]
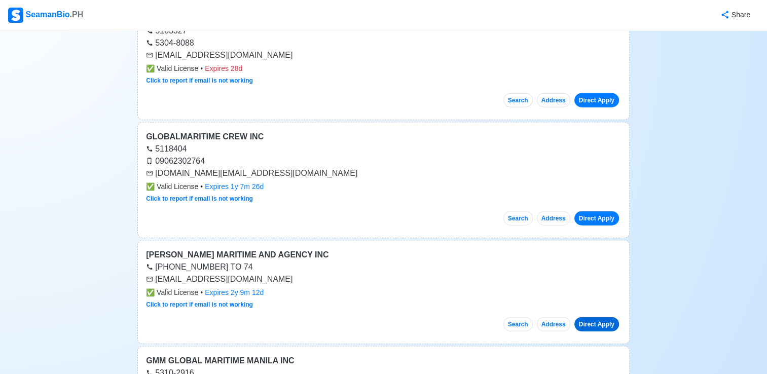
click at [603, 317] on link "Direct Apply" at bounding box center [596, 324] width 45 height 14
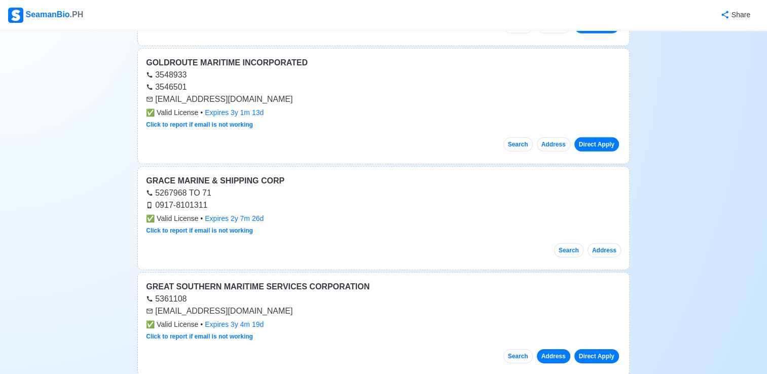
scroll to position [6891, 0]
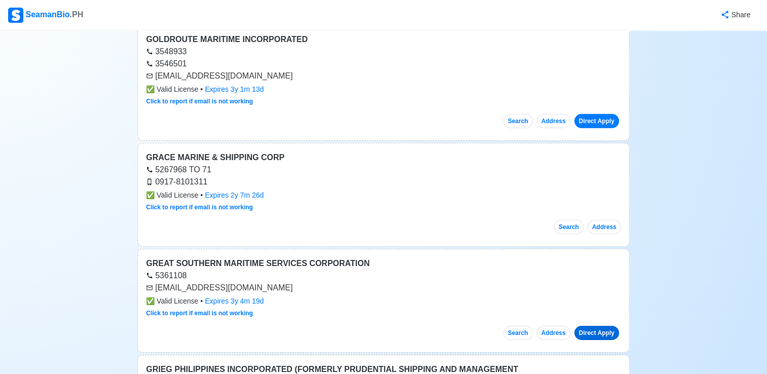
click at [603, 326] on link "Direct Apply" at bounding box center [596, 333] width 45 height 14
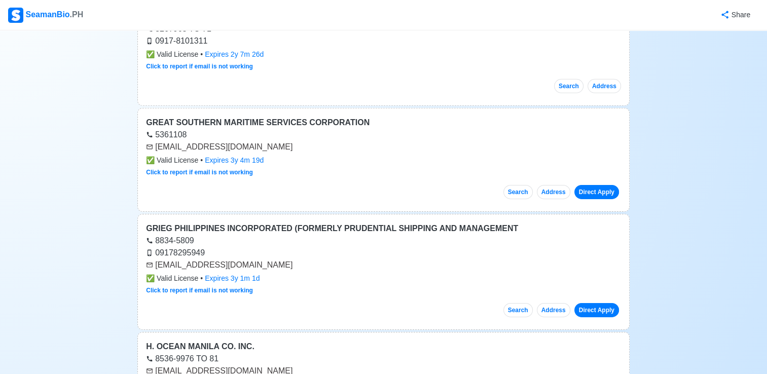
scroll to position [7094, 0]
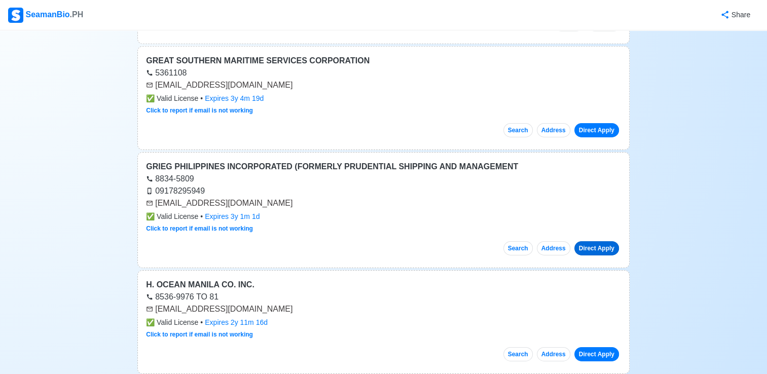
click at [594, 241] on link "Direct Apply" at bounding box center [596, 248] width 45 height 14
click at [607, 347] on link "Direct Apply" at bounding box center [596, 354] width 45 height 14
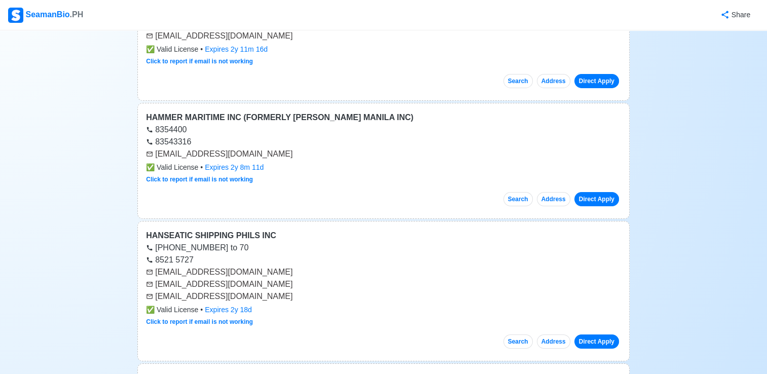
scroll to position [7398, 0]
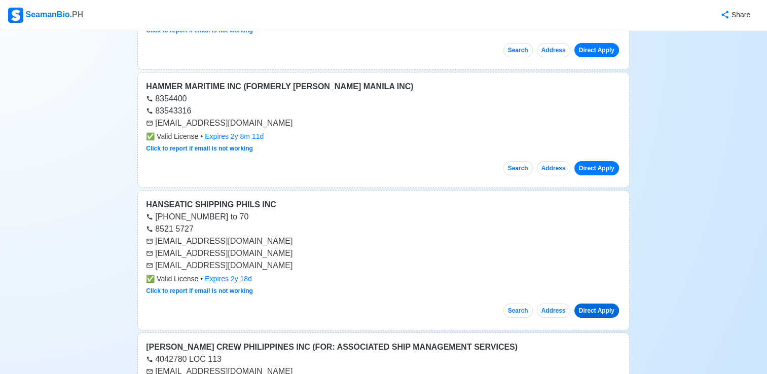
click at [593, 304] on link "Direct Apply" at bounding box center [596, 311] width 45 height 14
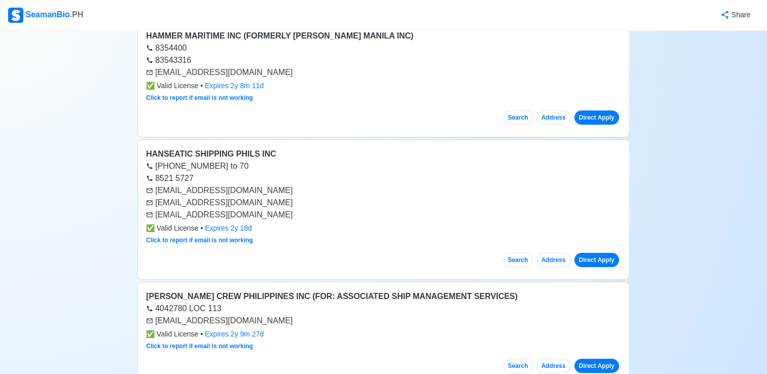
scroll to position [7499, 0]
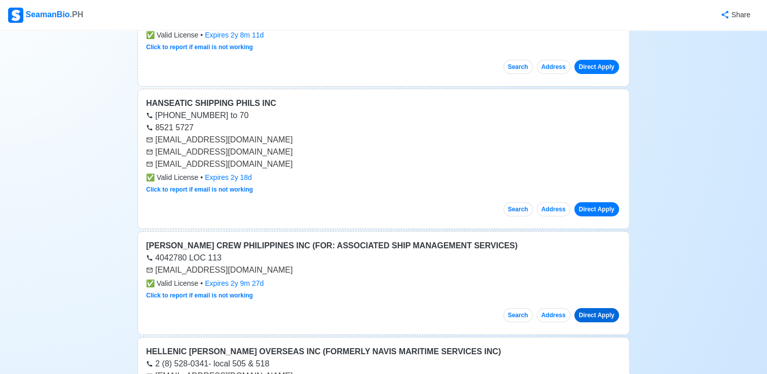
click at [590, 308] on link "Direct Apply" at bounding box center [596, 315] width 45 height 14
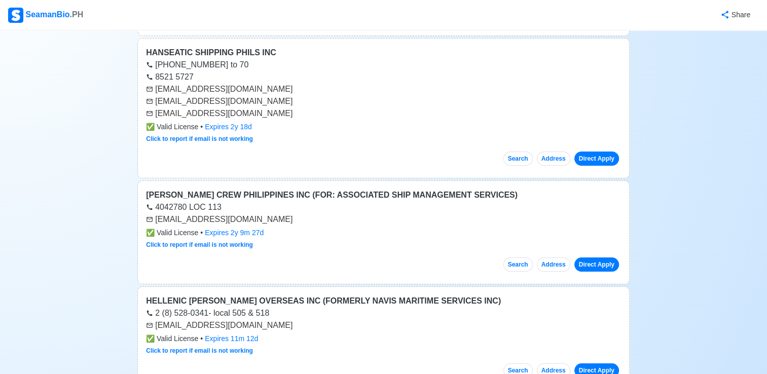
scroll to position [7600, 0]
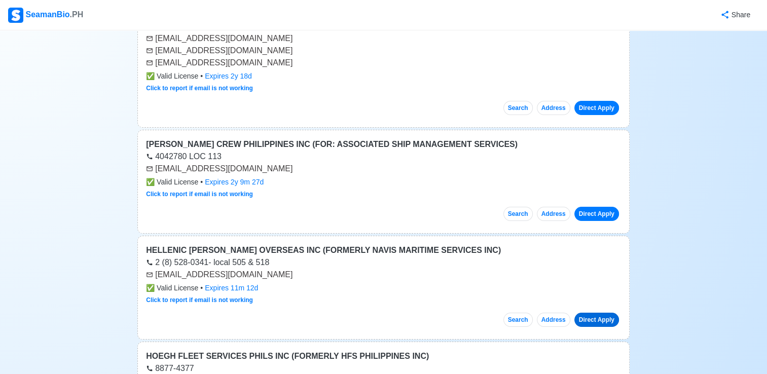
click at [599, 313] on link "Direct Apply" at bounding box center [596, 320] width 45 height 14
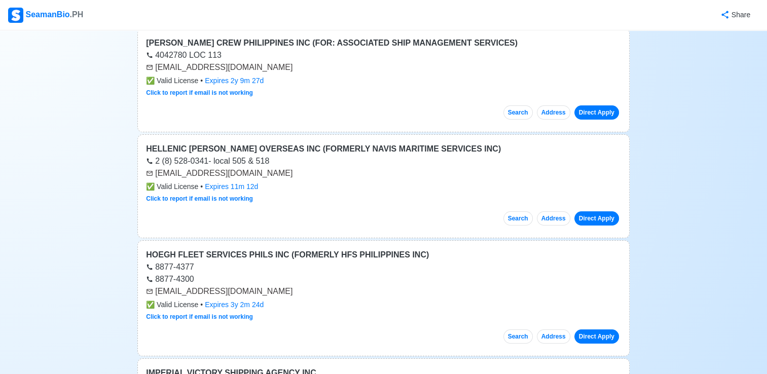
scroll to position [7752, 0]
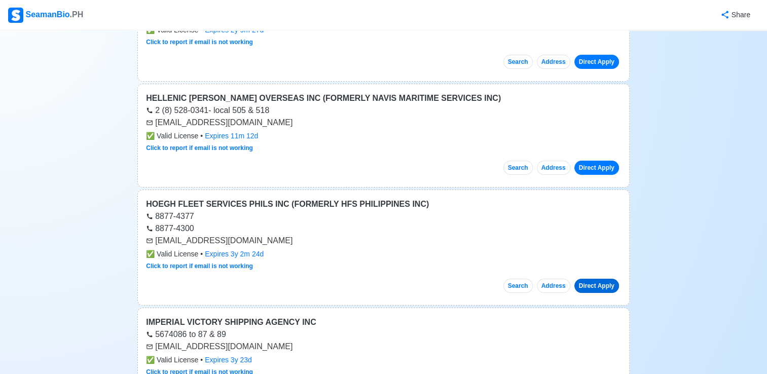
click at [614, 279] on link "Direct Apply" at bounding box center [596, 286] width 45 height 14
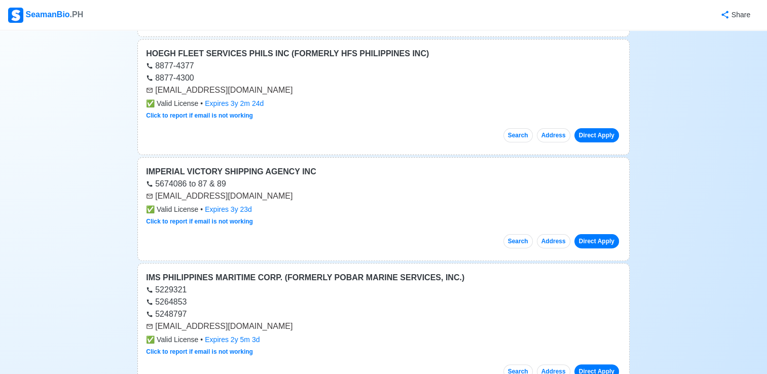
scroll to position [7904, 0]
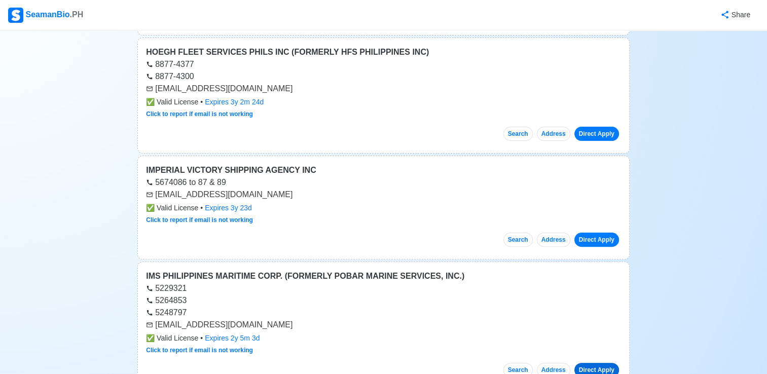
click at [591, 363] on link "Direct Apply" at bounding box center [596, 370] width 45 height 14
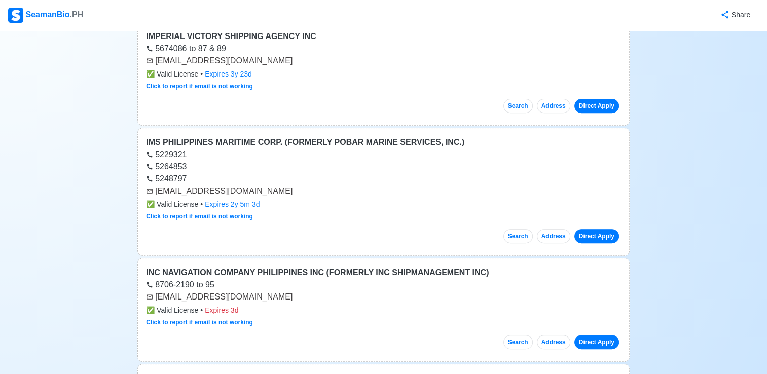
scroll to position [8056, 0]
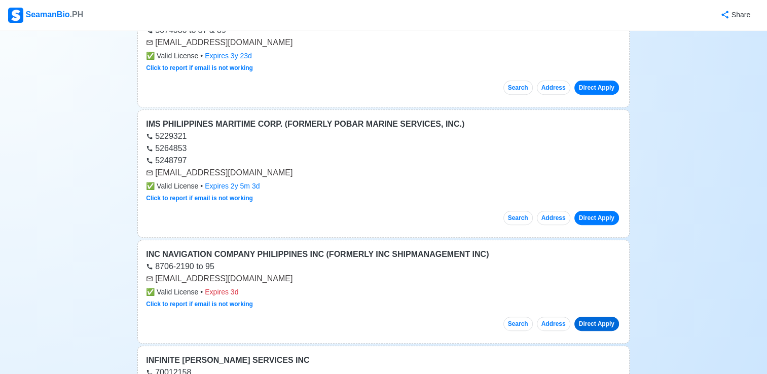
click at [602, 317] on link "Direct Apply" at bounding box center [596, 324] width 45 height 14
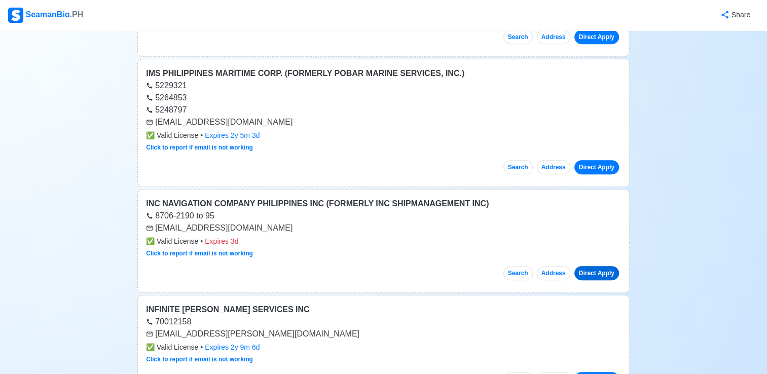
scroll to position [8158, 0]
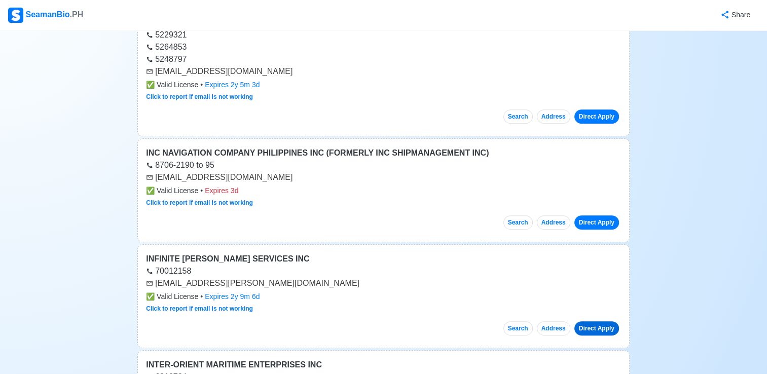
click at [590, 321] on link "Direct Apply" at bounding box center [596, 328] width 45 height 14
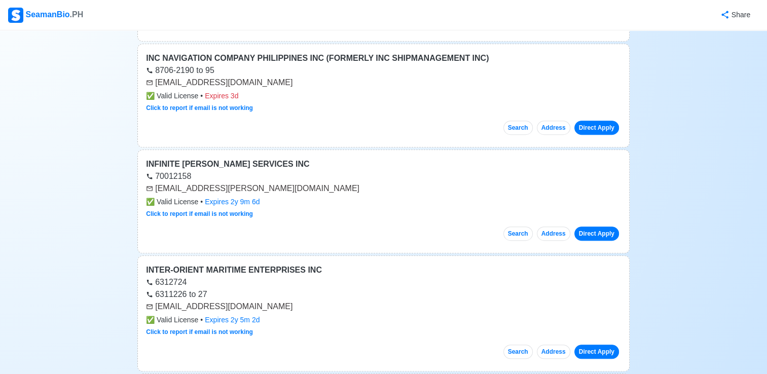
scroll to position [8259, 0]
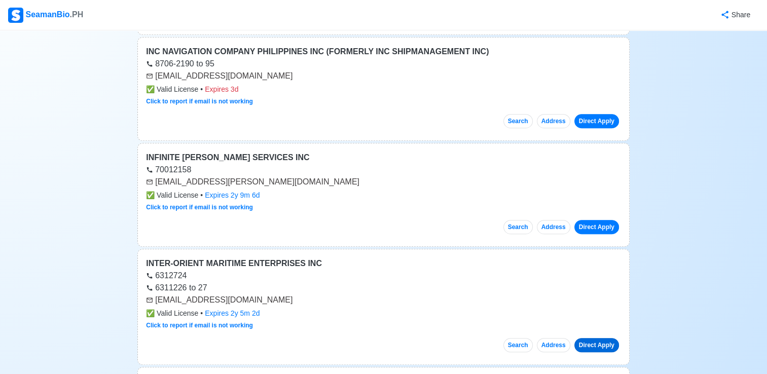
click at [589, 338] on link "Direct Apply" at bounding box center [596, 345] width 45 height 14
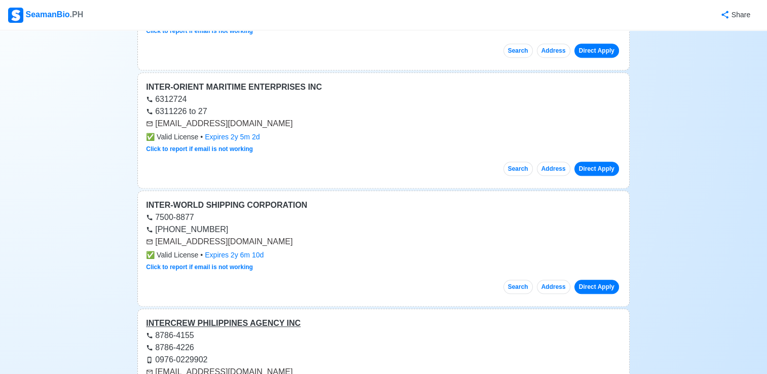
scroll to position [8462, 0]
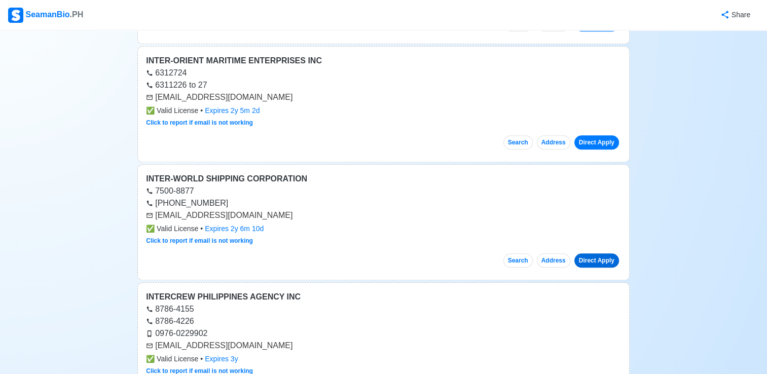
click at [595, 253] on link "Direct Apply" at bounding box center [596, 260] width 45 height 14
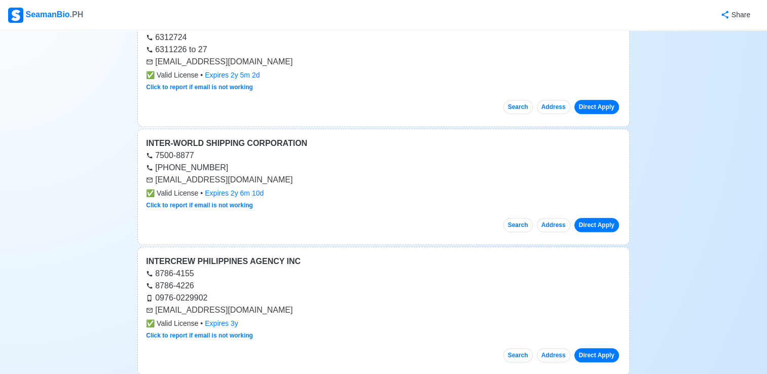
scroll to position [8512, 0]
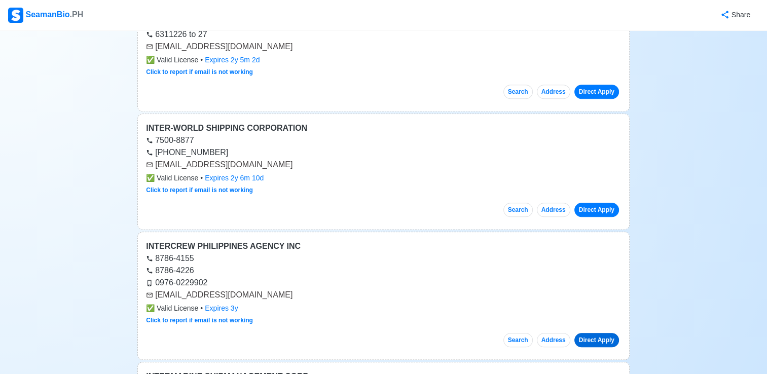
click at [590, 333] on link "Direct Apply" at bounding box center [596, 340] width 45 height 14
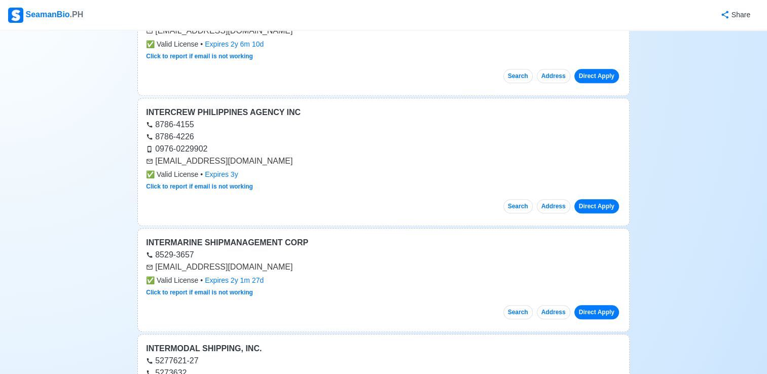
scroll to position [8664, 0]
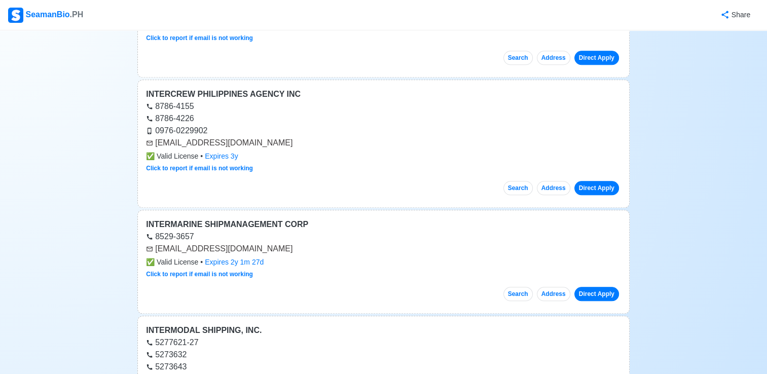
click at [599, 258] on div "INTERMARINE SHIPMANAGEMENT CORP 8529-3657 [EMAIL_ADDRESS][DOMAIN_NAME] ✅ Valid …" at bounding box center [383, 262] width 492 height 104
click at [598, 287] on link "Direct Apply" at bounding box center [596, 294] width 45 height 14
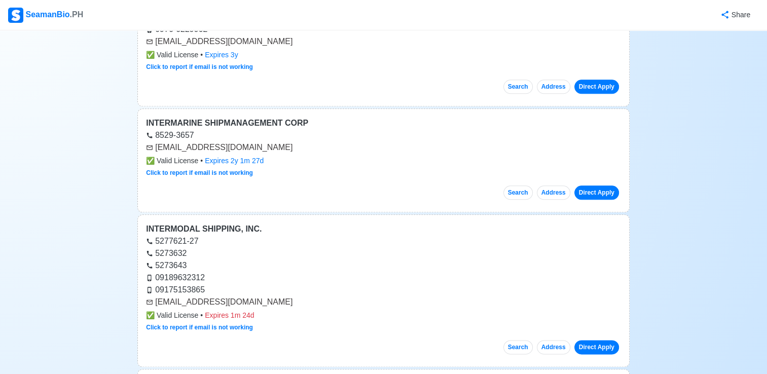
scroll to position [8816, 0]
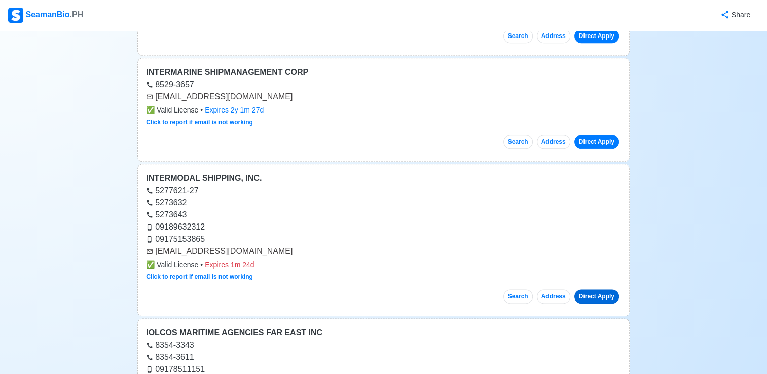
click at [603, 289] on link "Direct Apply" at bounding box center [596, 296] width 45 height 14
drag, startPoint x: 689, startPoint y: 208, endPoint x: 659, endPoint y: 193, distance: 33.8
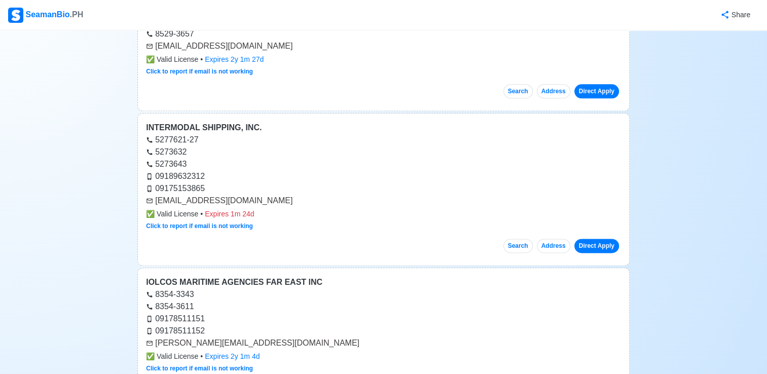
scroll to position [8968, 0]
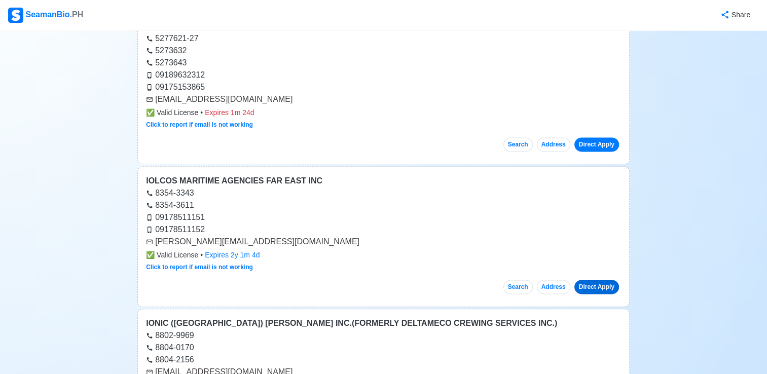
click at [594, 280] on link "Direct Apply" at bounding box center [596, 287] width 45 height 14
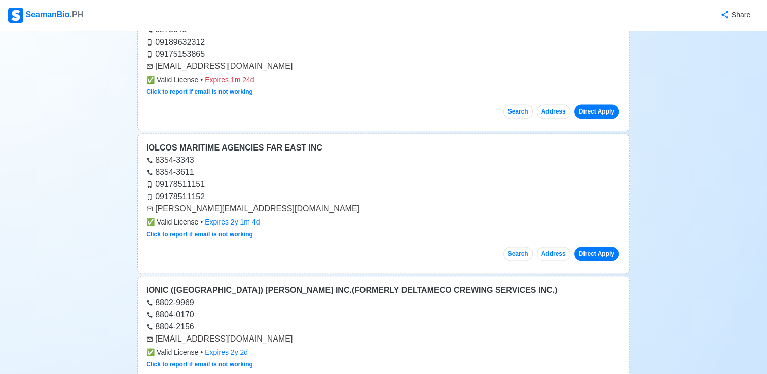
scroll to position [9019, 0]
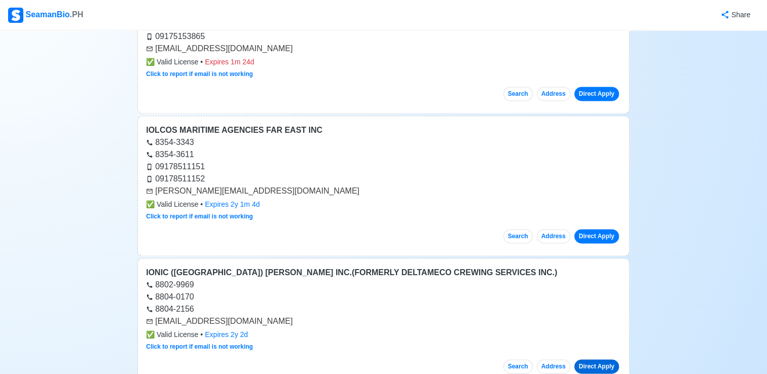
click at [593, 359] on link "Direct Apply" at bounding box center [596, 366] width 45 height 14
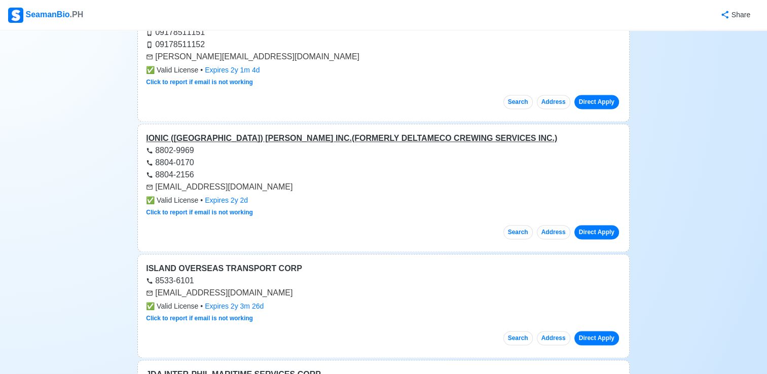
scroll to position [9171, 0]
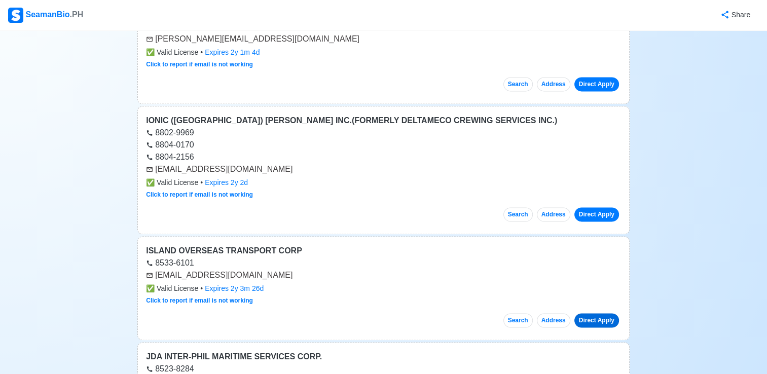
click at [595, 313] on link "Direct Apply" at bounding box center [596, 320] width 45 height 14
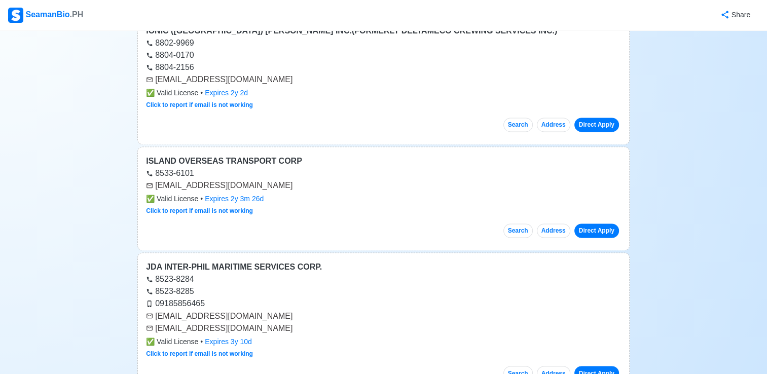
scroll to position [9272, 0]
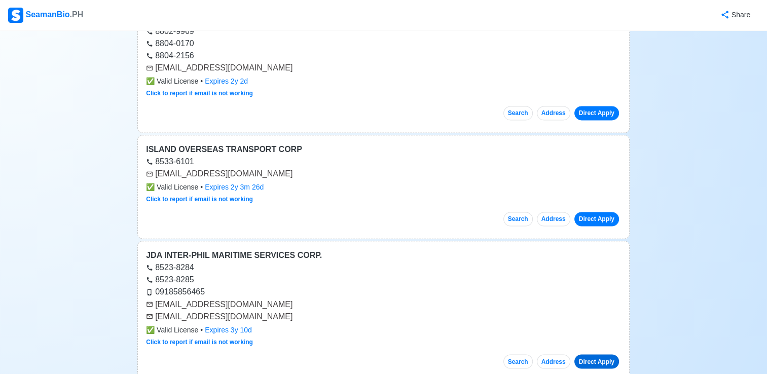
click at [616, 354] on link "Direct Apply" at bounding box center [596, 361] width 45 height 14
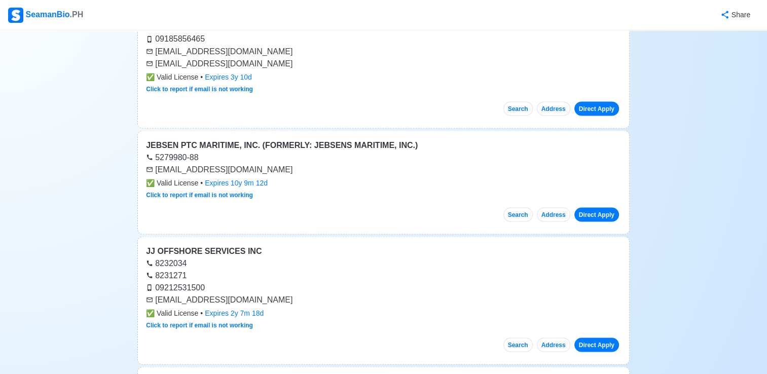
scroll to position [9526, 0]
click at [593, 207] on link "Direct Apply" at bounding box center [596, 214] width 45 height 14
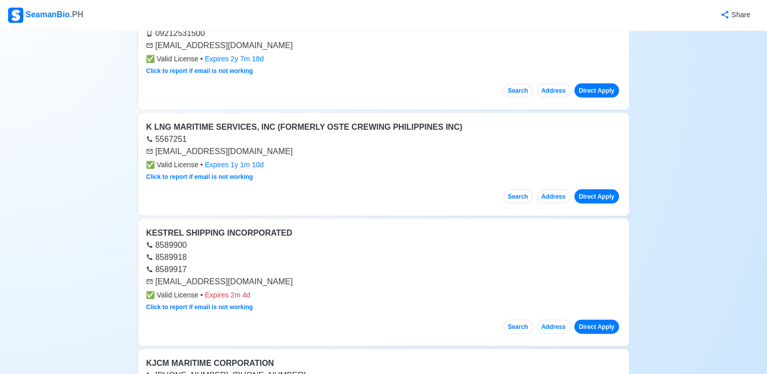
scroll to position [9830, 0]
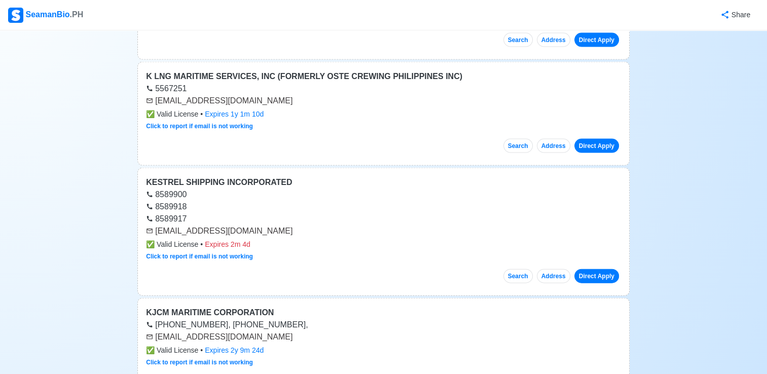
click at [591, 269] on link "Direct Apply" at bounding box center [596, 276] width 45 height 14
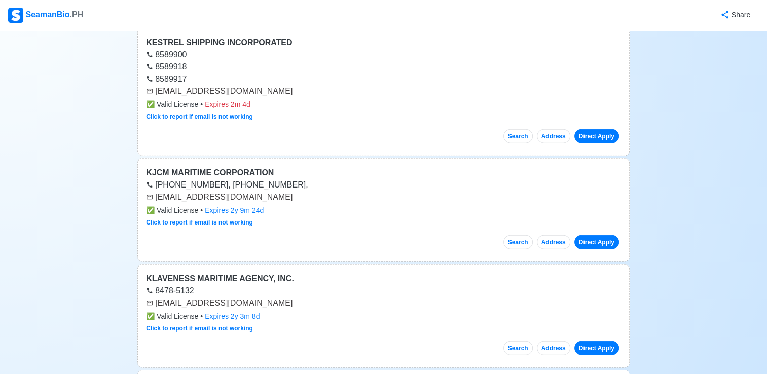
scroll to position [9982, 0]
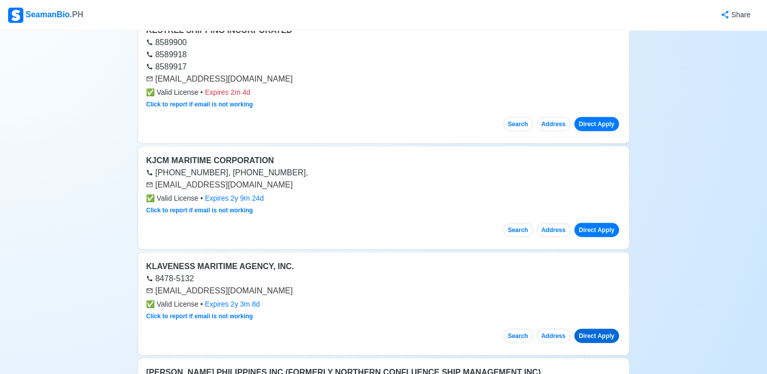
click at [592, 329] on link "Direct Apply" at bounding box center [596, 336] width 45 height 14
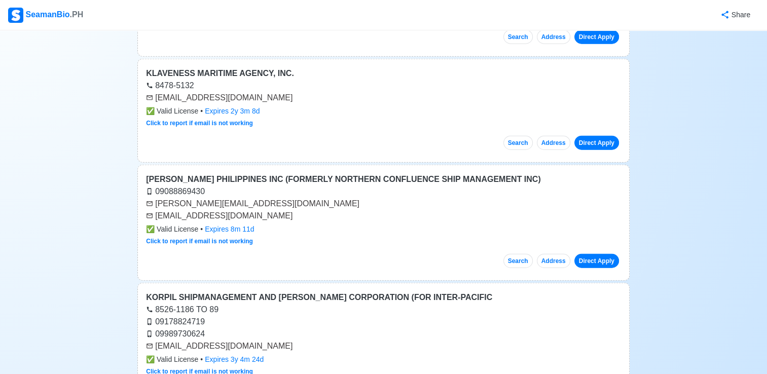
scroll to position [10235, 0]
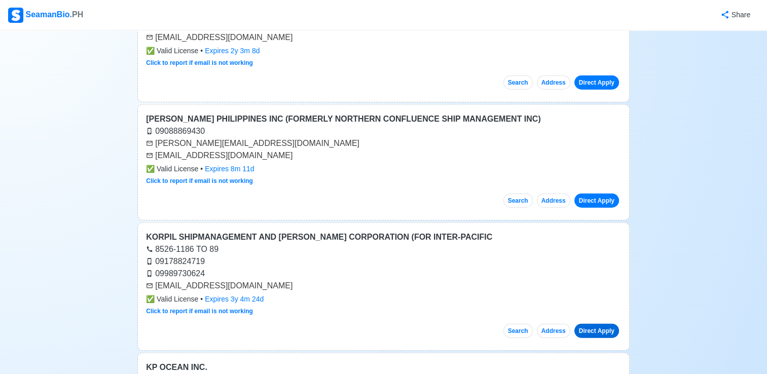
click at [593, 324] on link "Direct Apply" at bounding box center [596, 331] width 45 height 14
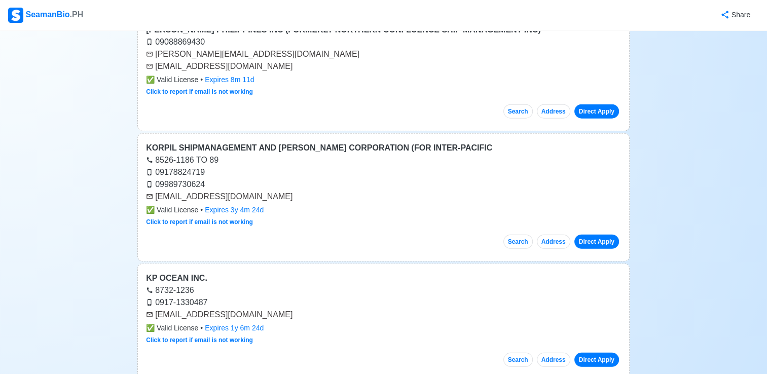
scroll to position [10336, 0]
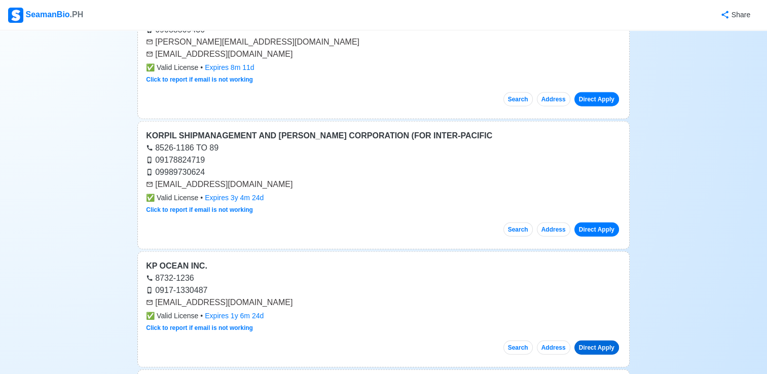
click at [598, 340] on link "Direct Apply" at bounding box center [596, 347] width 45 height 14
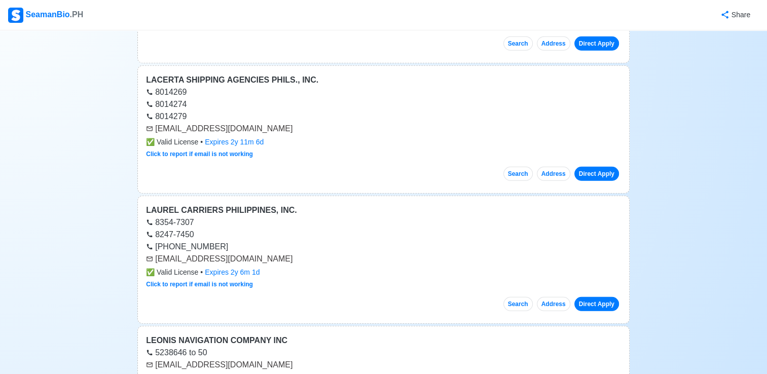
scroll to position [10691, 0]
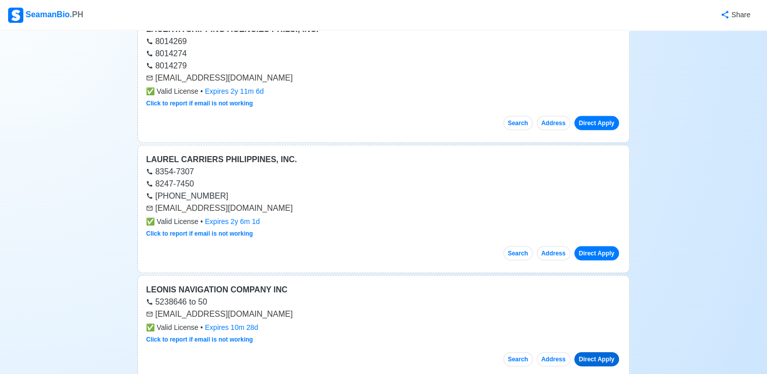
click at [603, 352] on link "Direct Apply" at bounding box center [596, 359] width 45 height 14
click at [592, 246] on link "Direct Apply" at bounding box center [596, 253] width 45 height 14
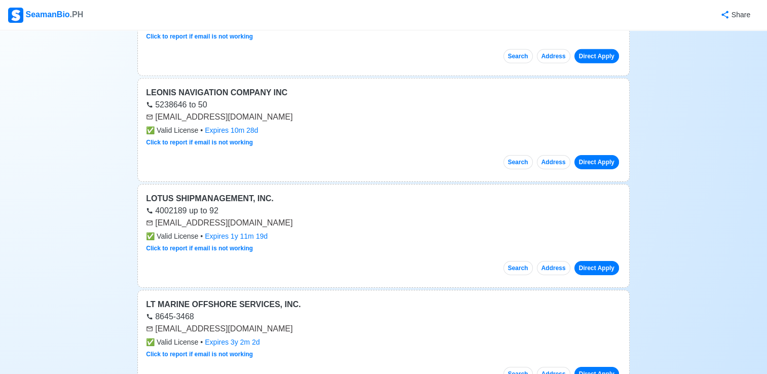
scroll to position [10894, 0]
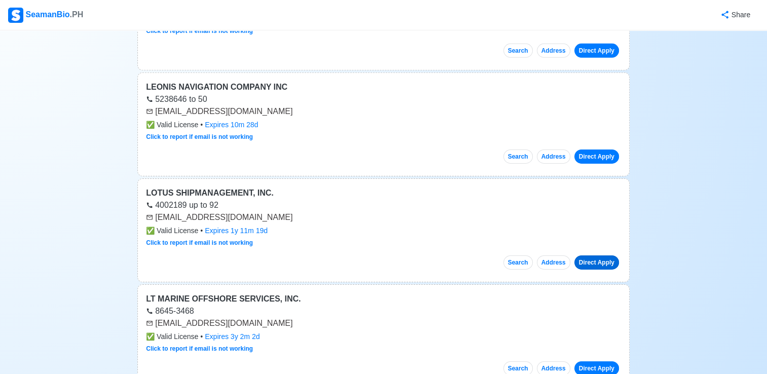
click at [594, 255] on link "Direct Apply" at bounding box center [596, 262] width 45 height 14
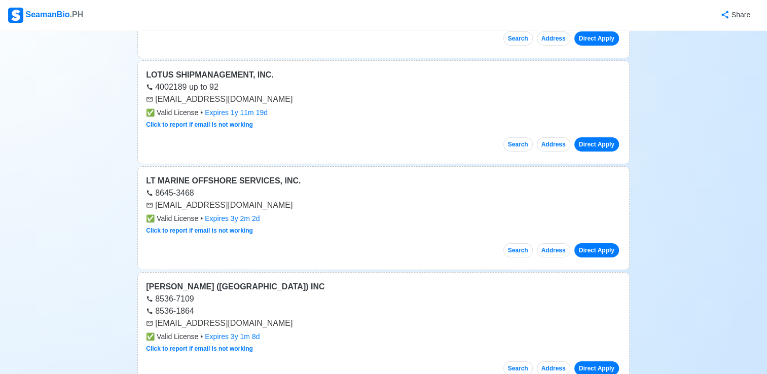
scroll to position [11046, 0]
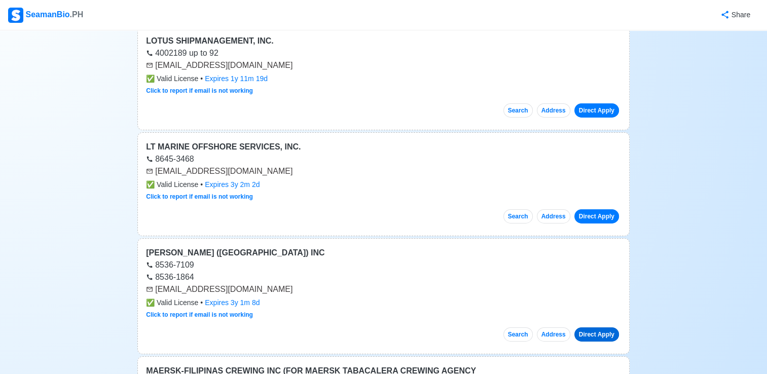
click at [598, 327] on link "Direct Apply" at bounding box center [596, 334] width 45 height 14
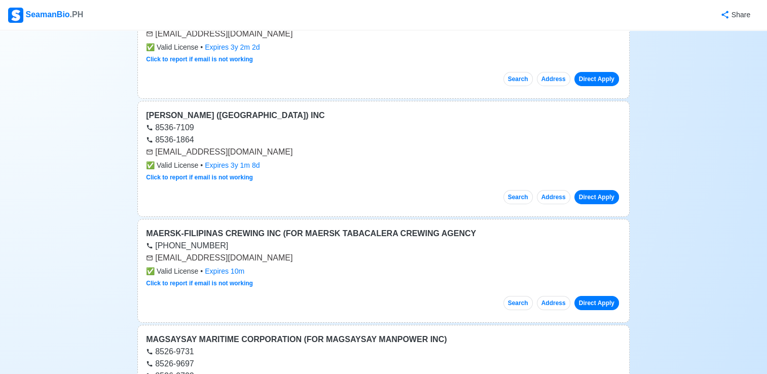
scroll to position [11198, 0]
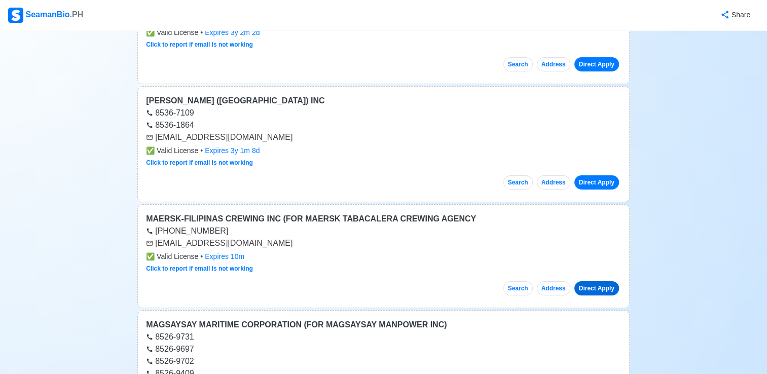
click at [598, 281] on link "Direct Apply" at bounding box center [596, 288] width 45 height 14
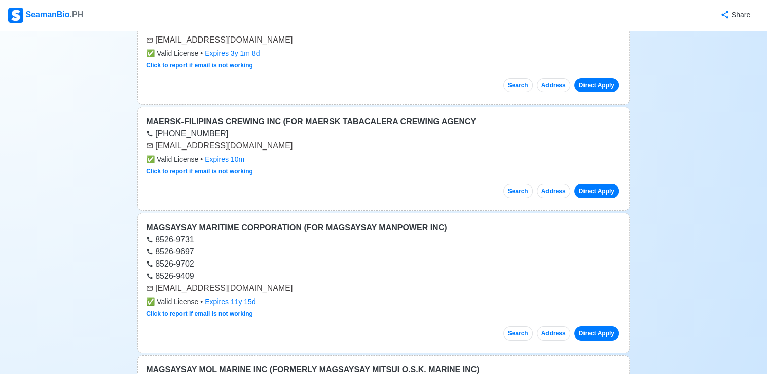
scroll to position [11299, 0]
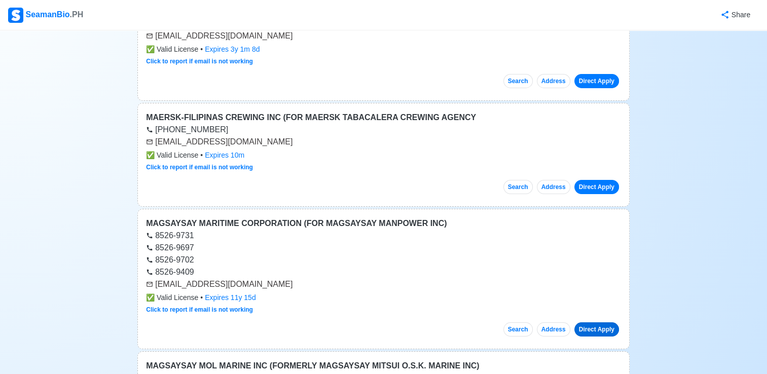
click at [590, 322] on link "Direct Apply" at bounding box center [596, 329] width 45 height 14
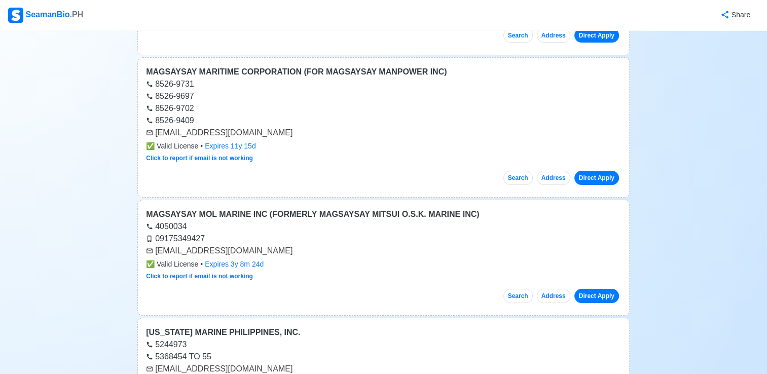
scroll to position [11451, 0]
click at [604, 288] on link "Direct Apply" at bounding box center [596, 295] width 45 height 14
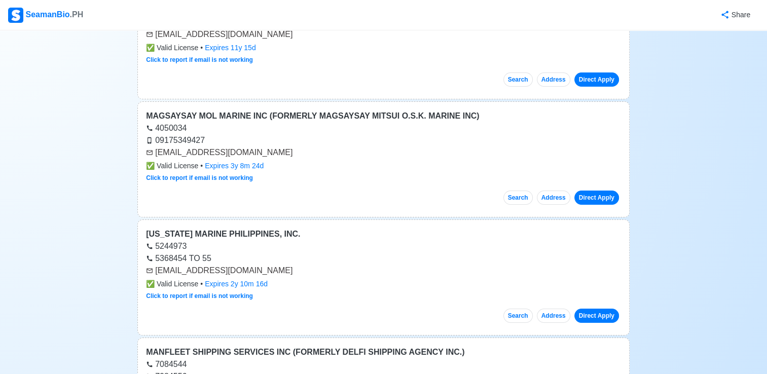
scroll to position [11552, 0]
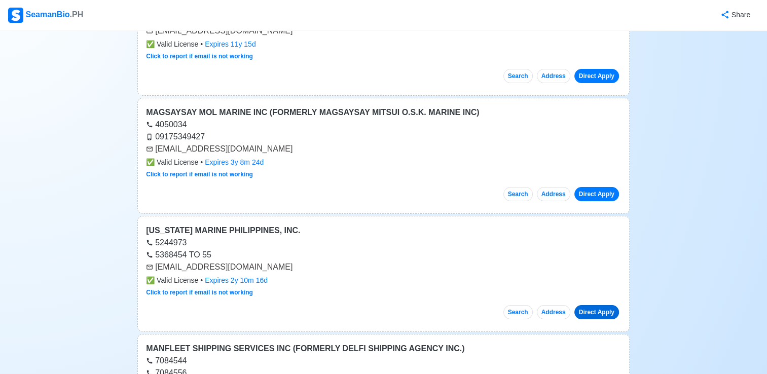
click at [600, 305] on link "Direct Apply" at bounding box center [596, 312] width 45 height 14
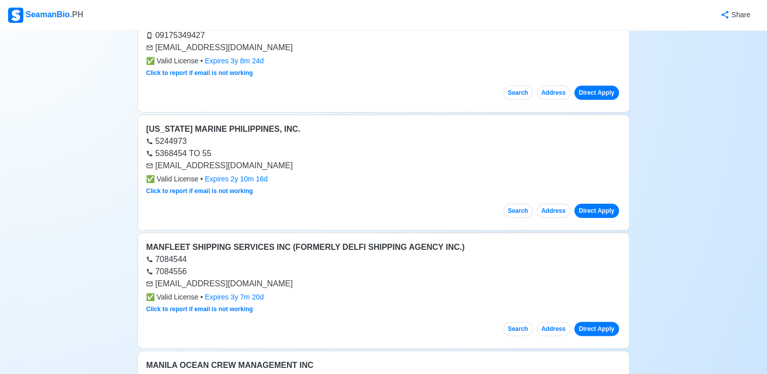
scroll to position [11704, 0]
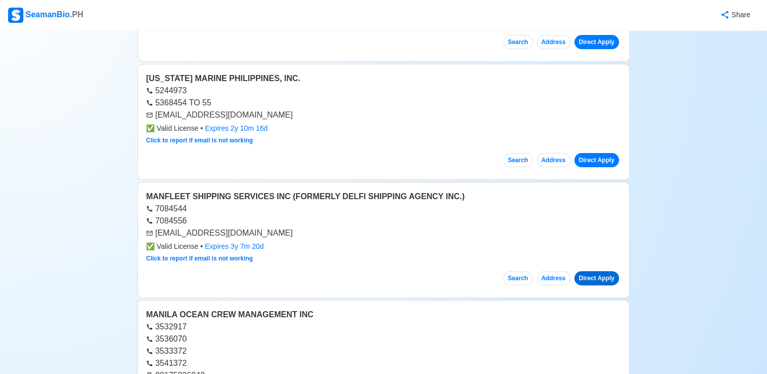
click at [608, 271] on link "Direct Apply" at bounding box center [596, 278] width 45 height 14
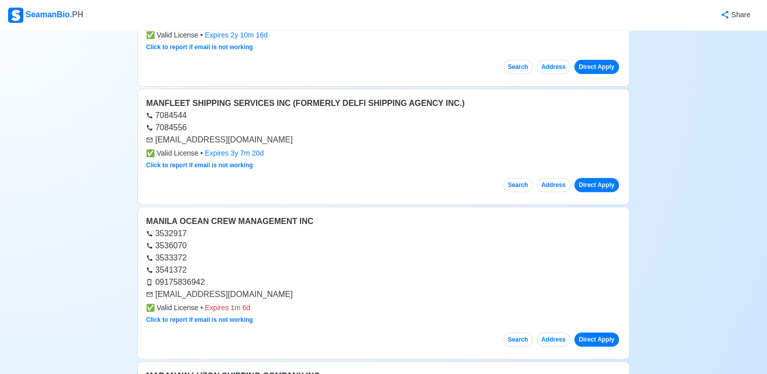
scroll to position [11806, 0]
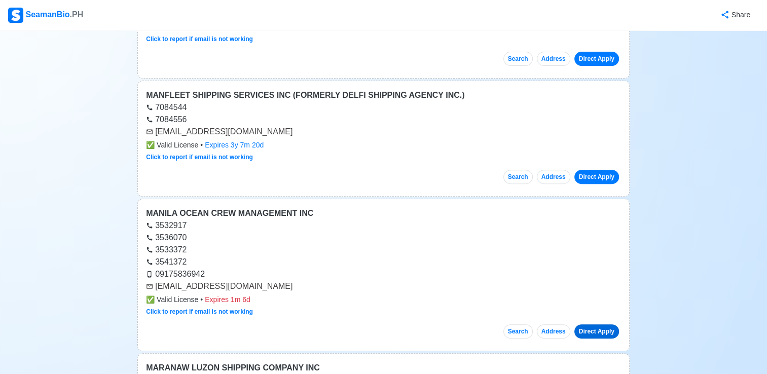
click at [596, 324] on link "Direct Apply" at bounding box center [596, 331] width 45 height 14
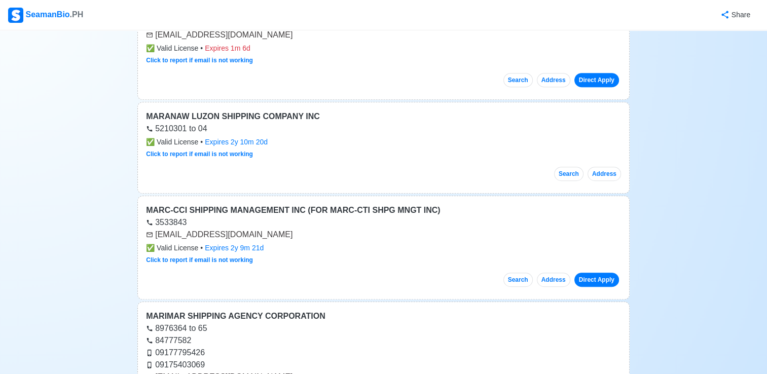
scroll to position [12059, 0]
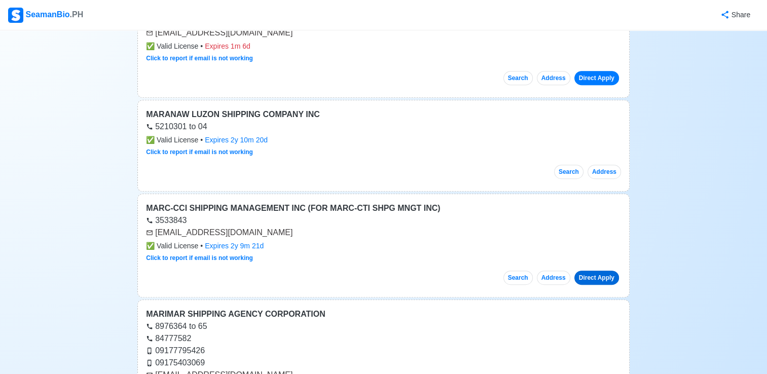
click at [602, 271] on link "Direct Apply" at bounding box center [596, 278] width 45 height 14
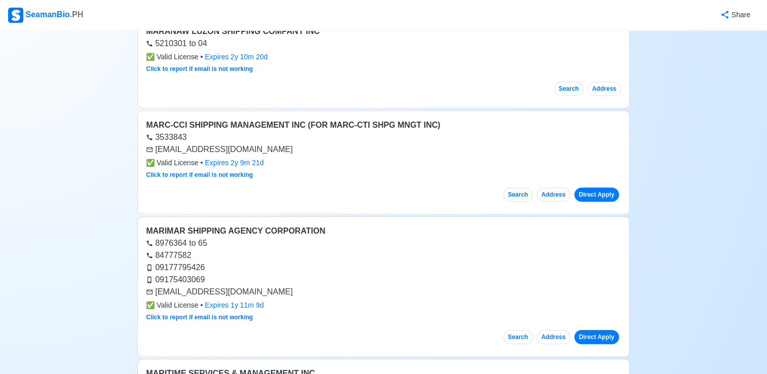
scroll to position [12160, 0]
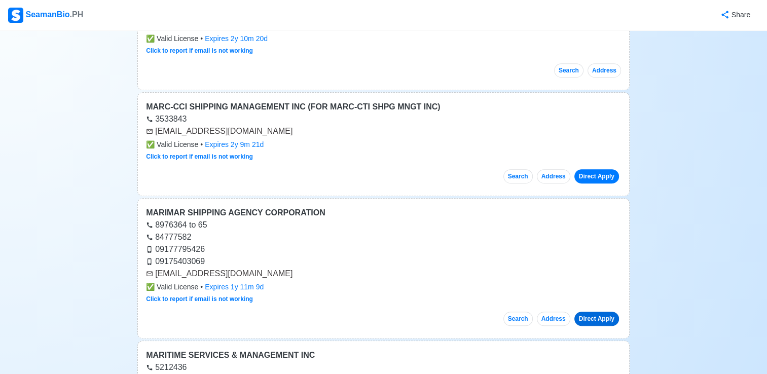
click at [604, 312] on link "Direct Apply" at bounding box center [596, 319] width 45 height 14
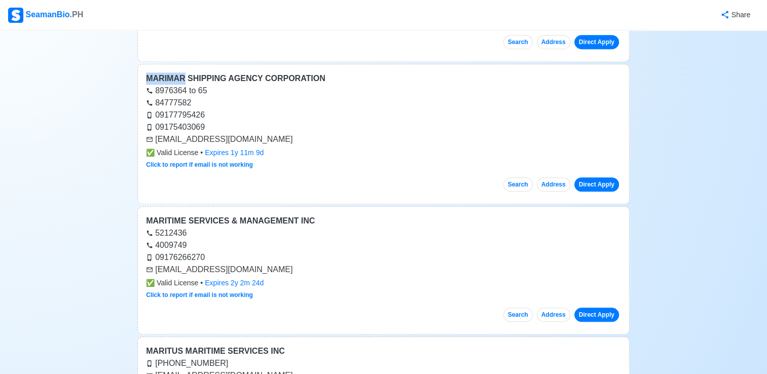
scroll to position [12312, 0]
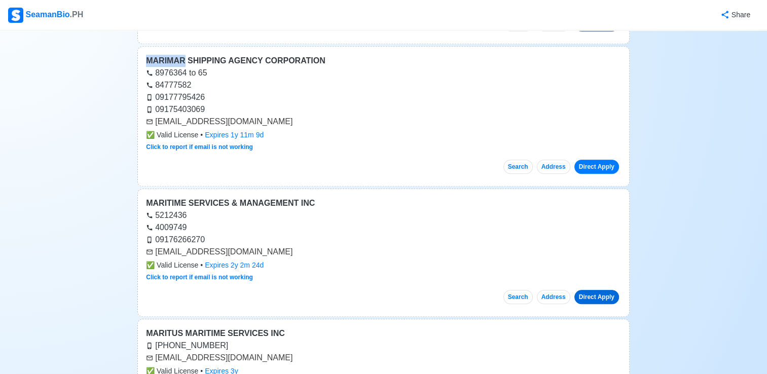
click at [600, 290] on link "Direct Apply" at bounding box center [596, 297] width 45 height 14
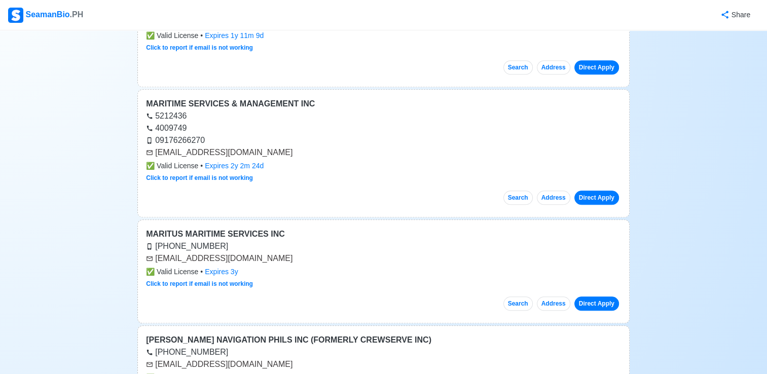
scroll to position [12414, 0]
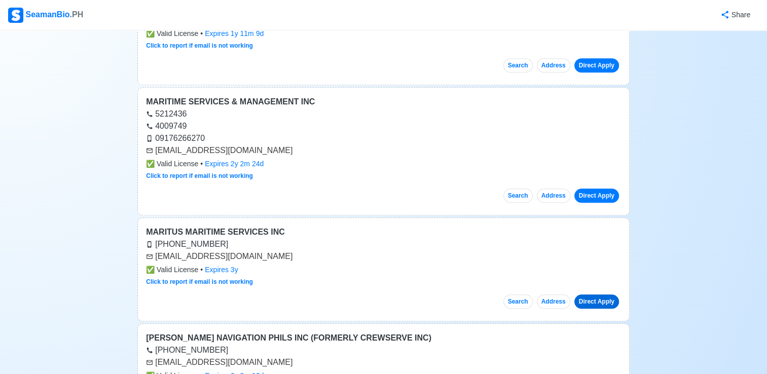
click at [605, 294] on link "Direct Apply" at bounding box center [596, 301] width 45 height 14
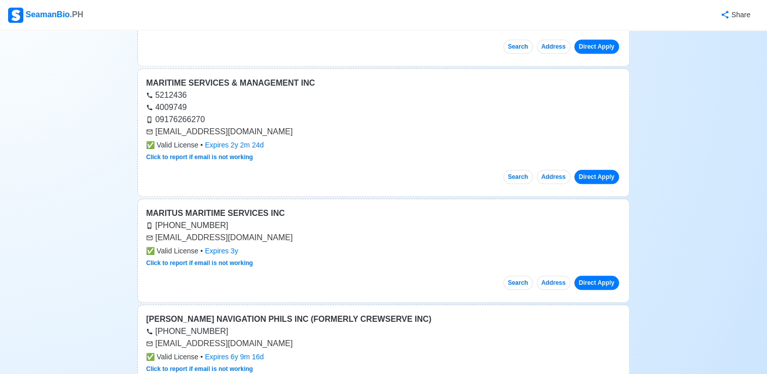
scroll to position [12464, 0]
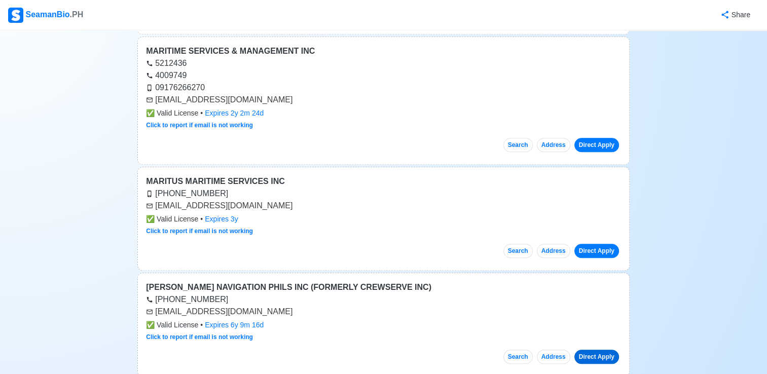
click at [593, 350] on link "Direct Apply" at bounding box center [596, 357] width 45 height 14
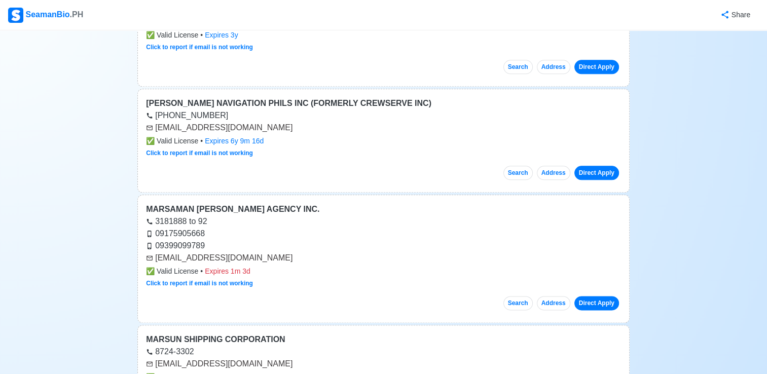
scroll to position [12667, 0]
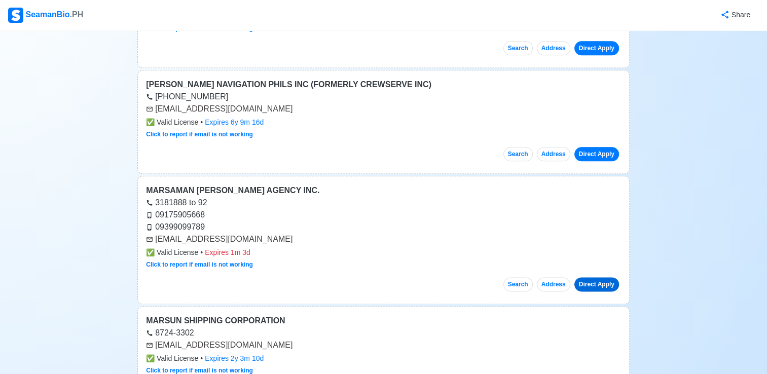
click at [594, 277] on link "Direct Apply" at bounding box center [596, 284] width 45 height 14
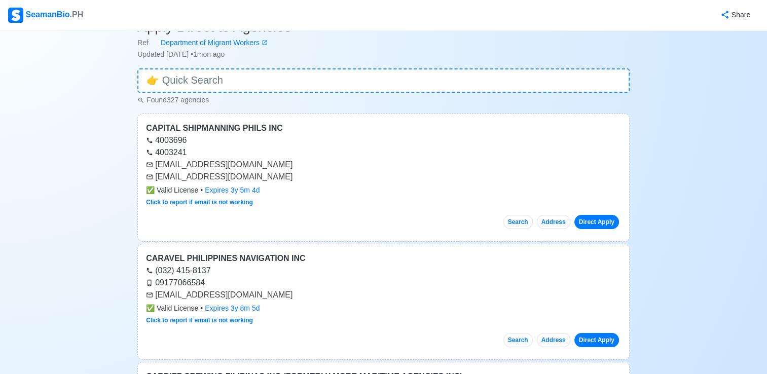
scroll to position [0, 0]
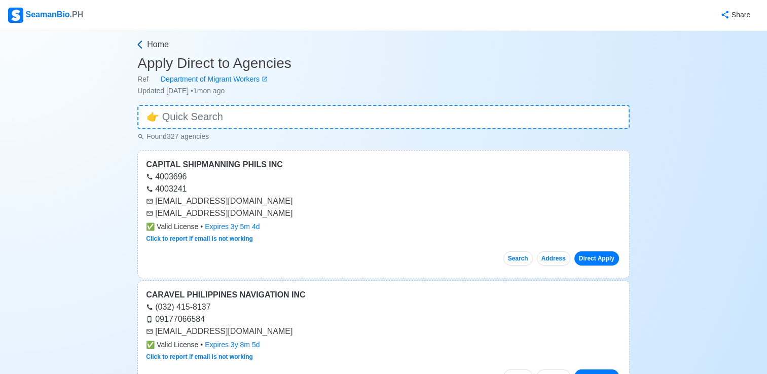
click at [147, 46] on span "Home" at bounding box center [158, 45] width 22 height 12
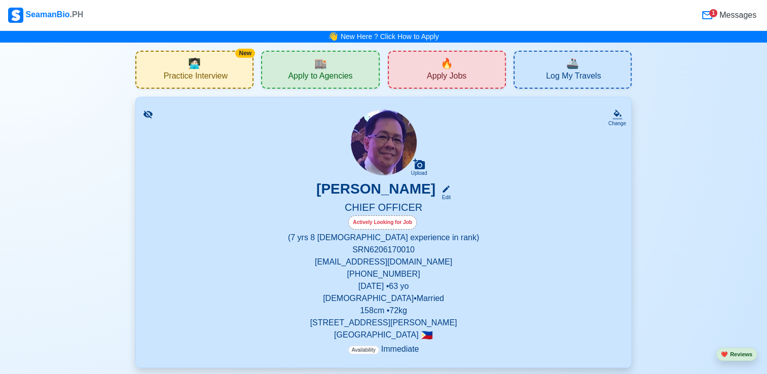
click at [409, 65] on div "🔥 Apply Jobs" at bounding box center [447, 70] width 118 height 38
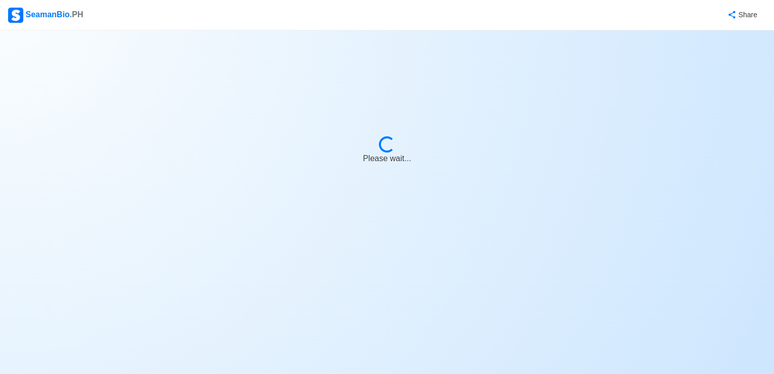
select select "Chief Officer"
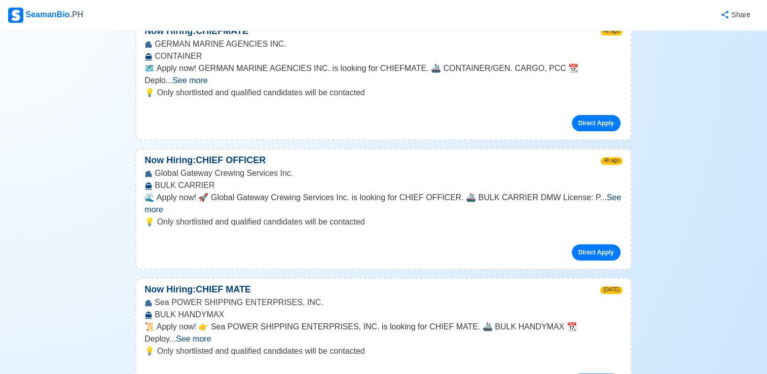
scroll to position [355, 0]
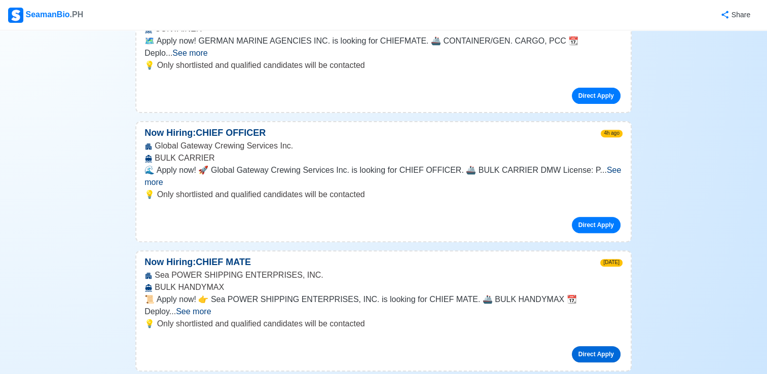
click at [601, 346] on link "Direct Apply" at bounding box center [596, 354] width 49 height 16
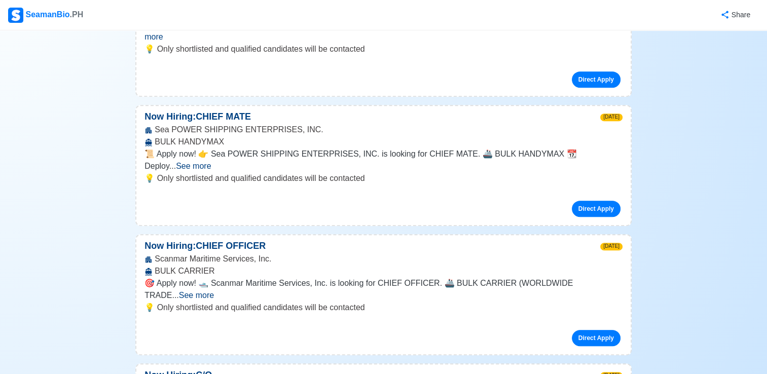
scroll to position [507, 0]
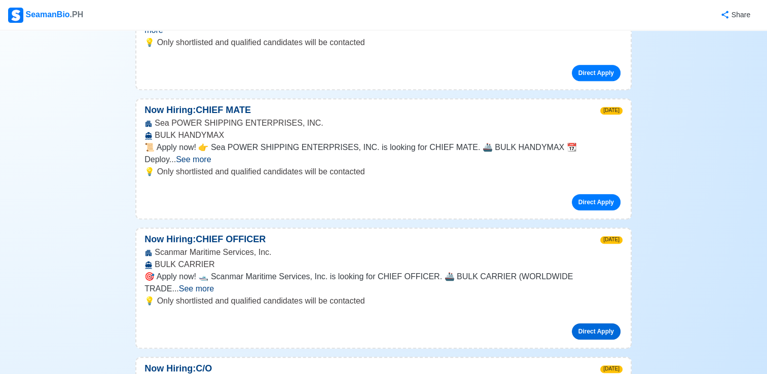
click at [594, 323] on link "Direct Apply" at bounding box center [596, 331] width 49 height 16
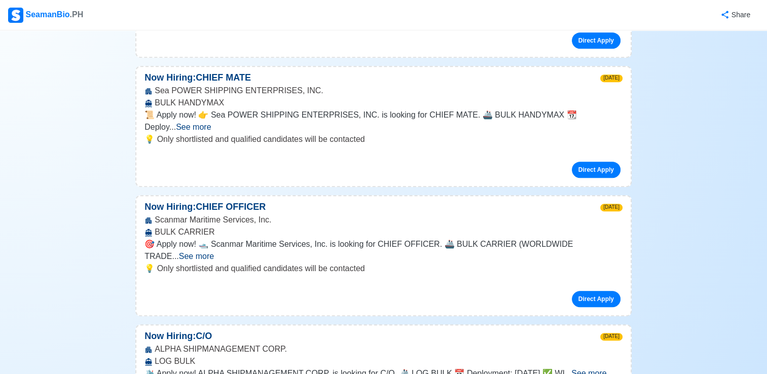
scroll to position [557, 0]
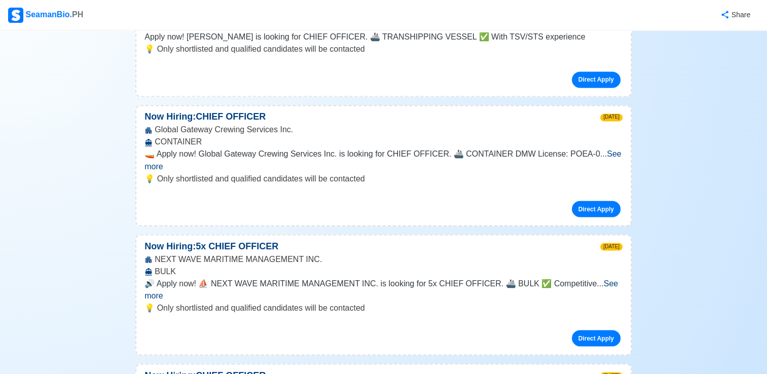
scroll to position [1824, 0]
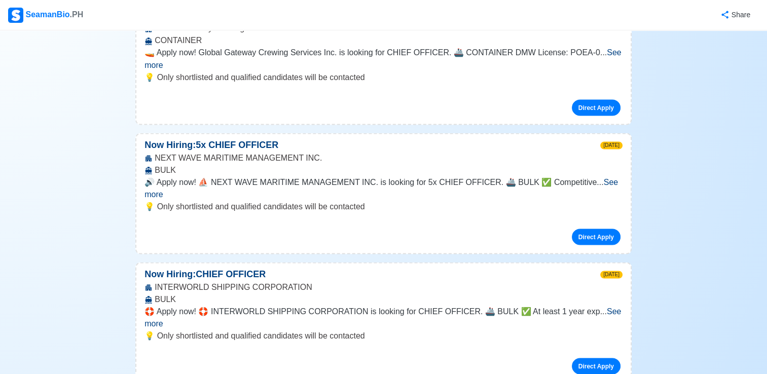
scroll to position [1875, 0]
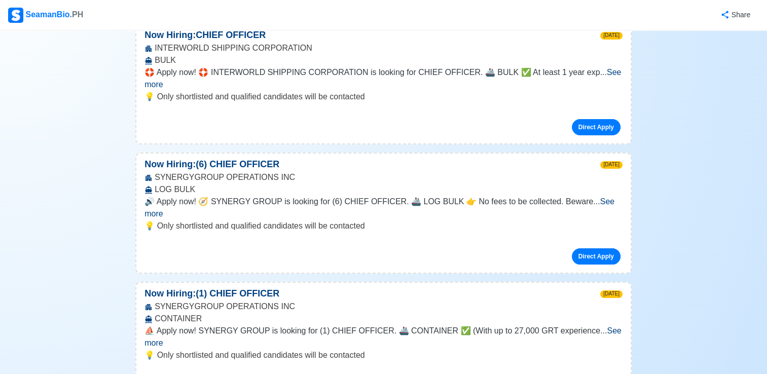
scroll to position [2128, 0]
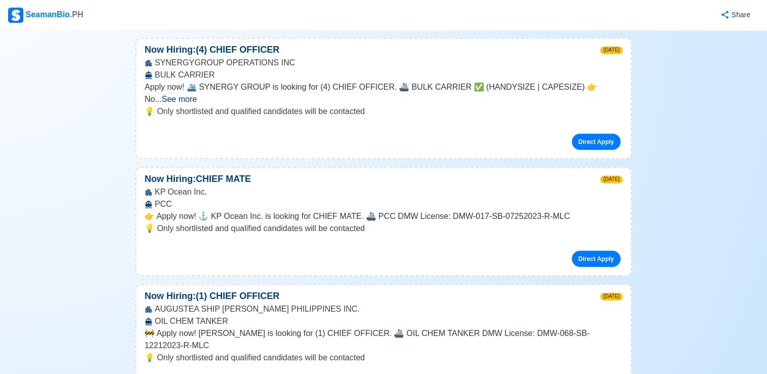
scroll to position [2533, 0]
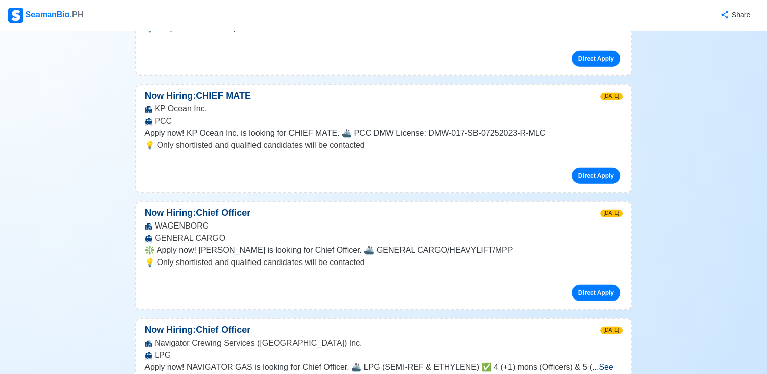
scroll to position [2939, 0]
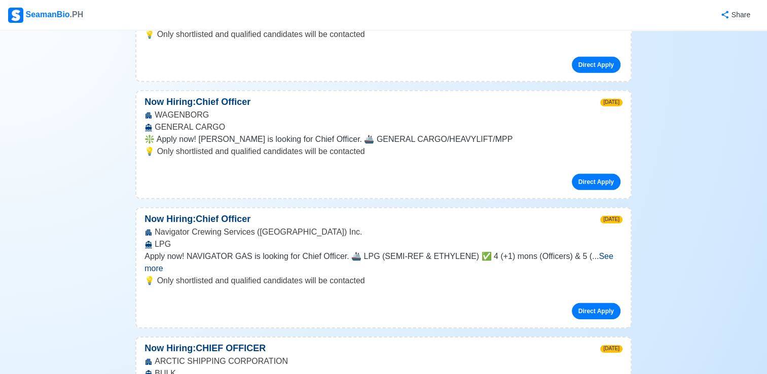
scroll to position [3040, 0]
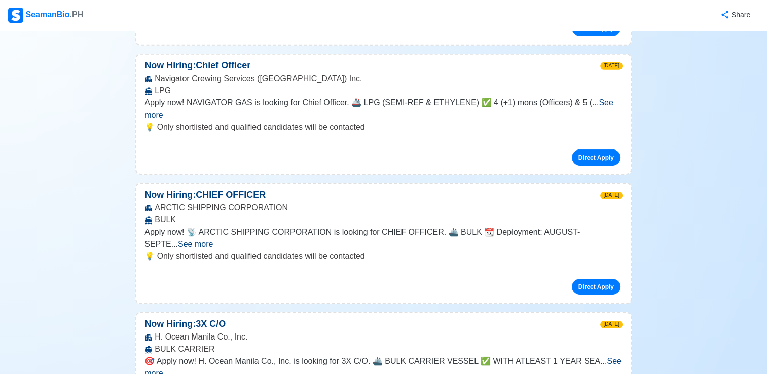
scroll to position [3192, 0]
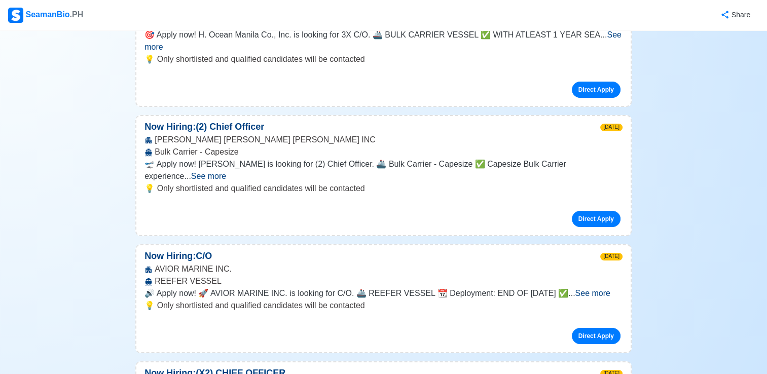
scroll to position [3547, 0]
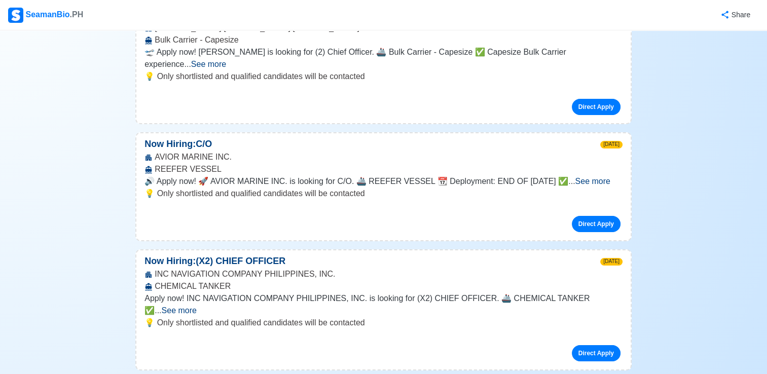
scroll to position [3648, 0]
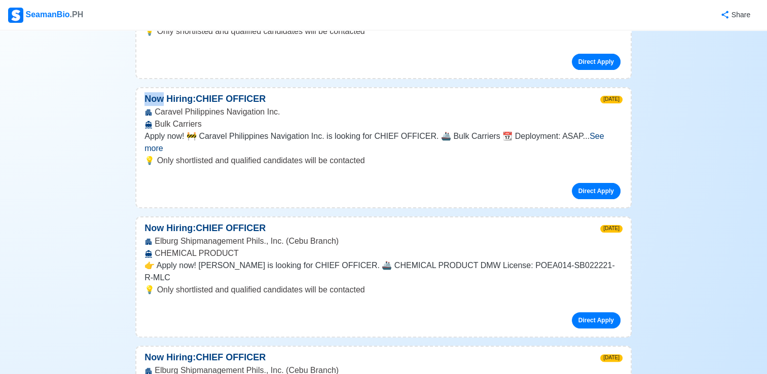
scroll to position [4053, 0]
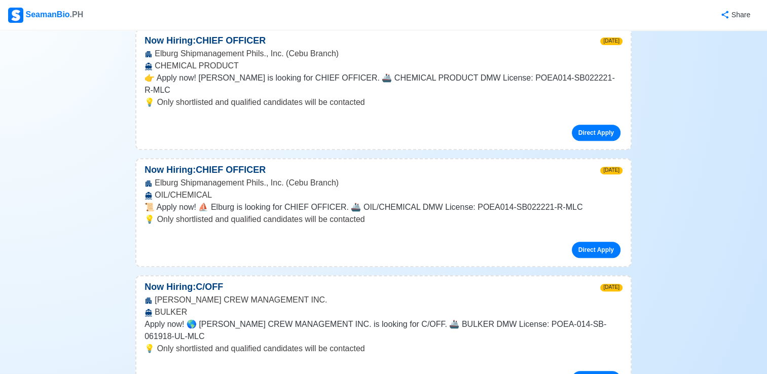
scroll to position [4256, 0]
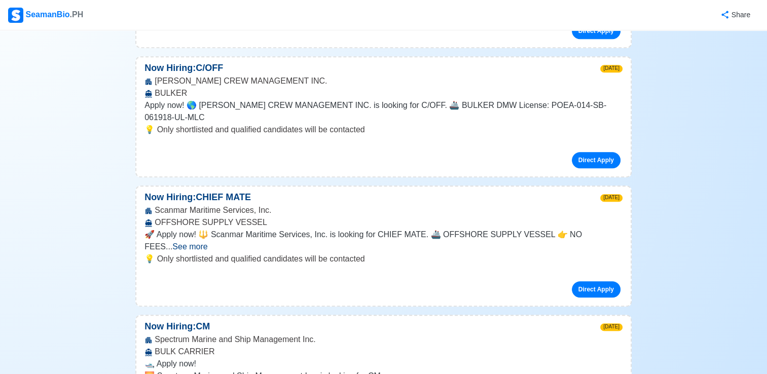
scroll to position [4459, 0]
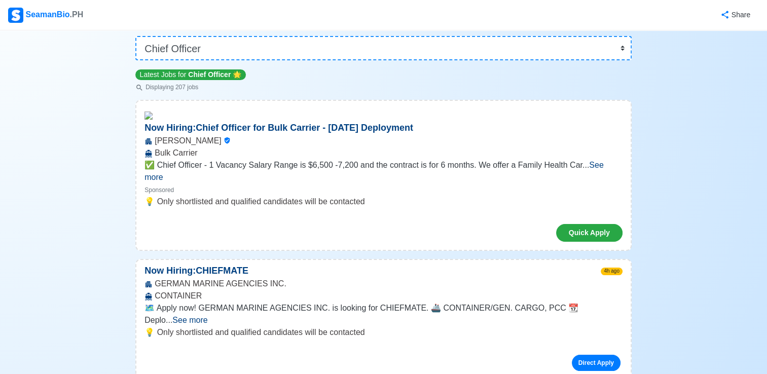
scroll to position [0, 0]
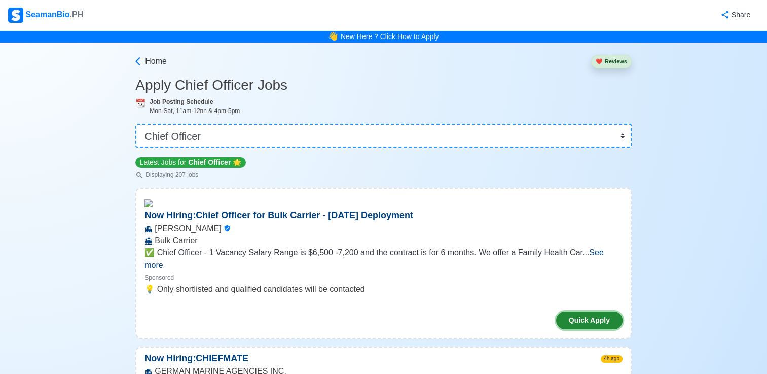
click at [592, 312] on button "Quick Apply" at bounding box center [589, 321] width 66 height 18
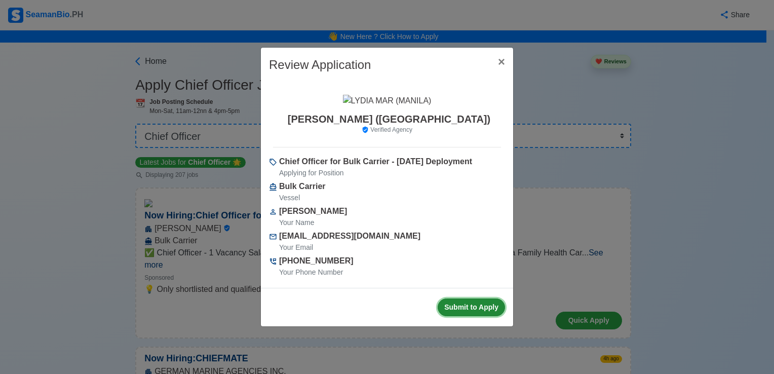
click at [468, 308] on button "Submit to Apply" at bounding box center [471, 307] width 67 height 18
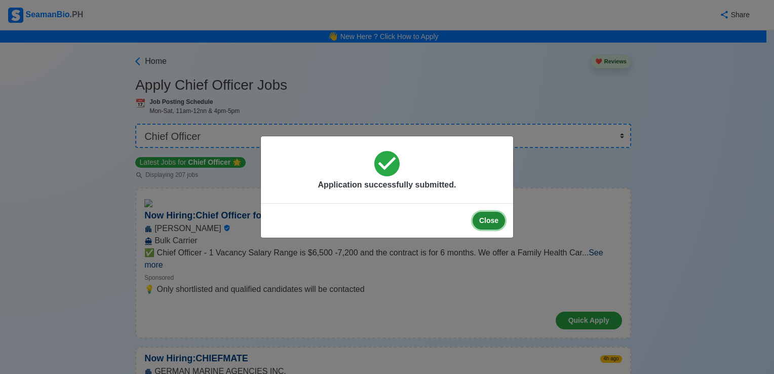
click at [484, 224] on button "Close" at bounding box center [489, 221] width 32 height 18
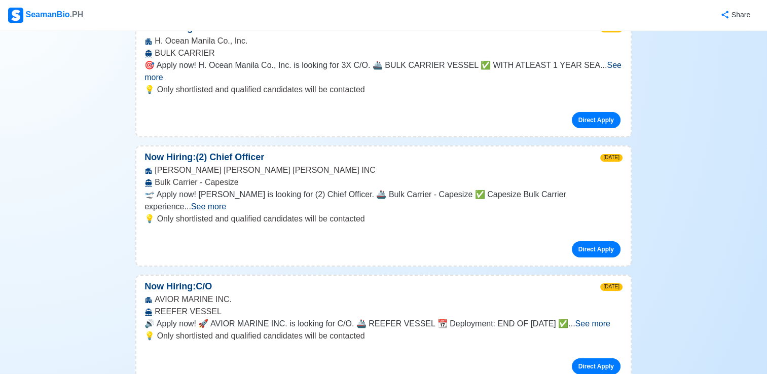
scroll to position [3496, 0]
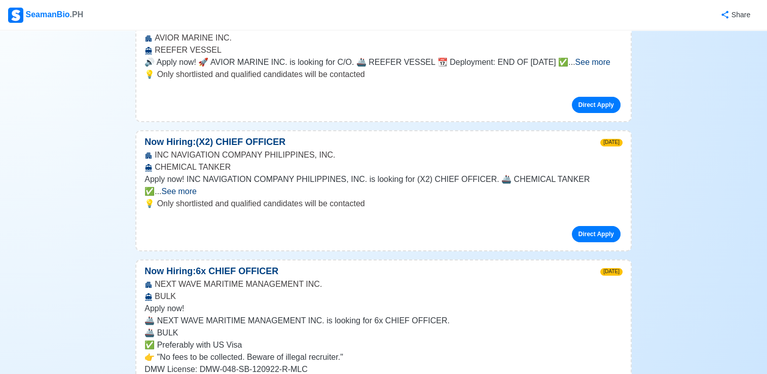
scroll to position [3749, 0]
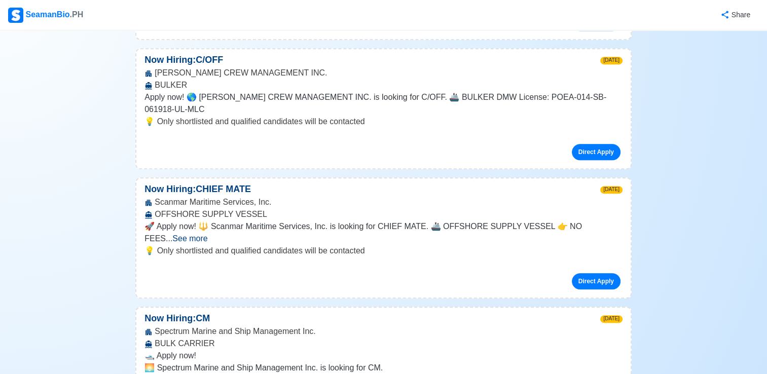
scroll to position [4560, 0]
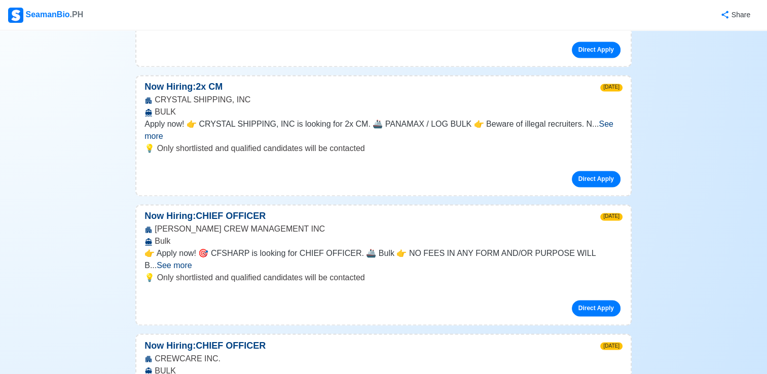
scroll to position [5472, 0]
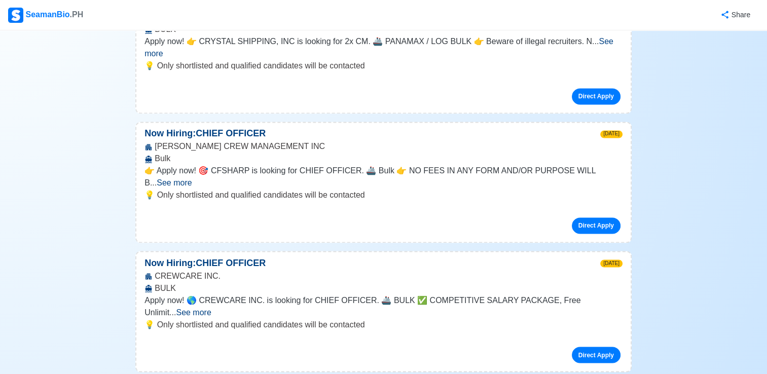
scroll to position [5523, 0]
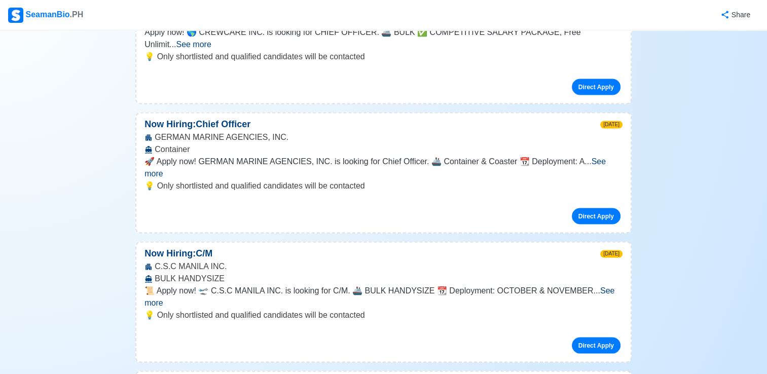
scroll to position [5776, 0]
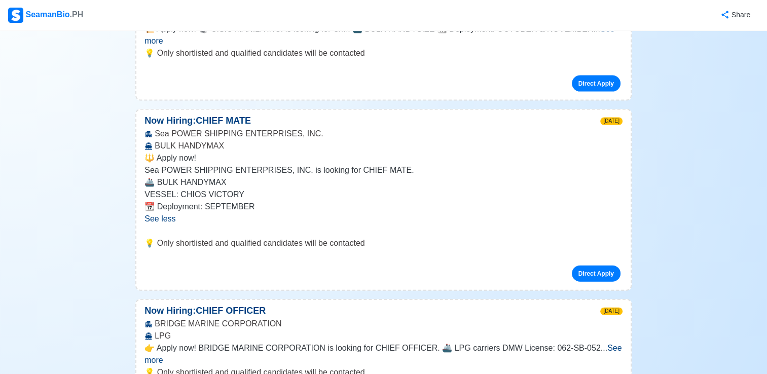
scroll to position [6030, 0]
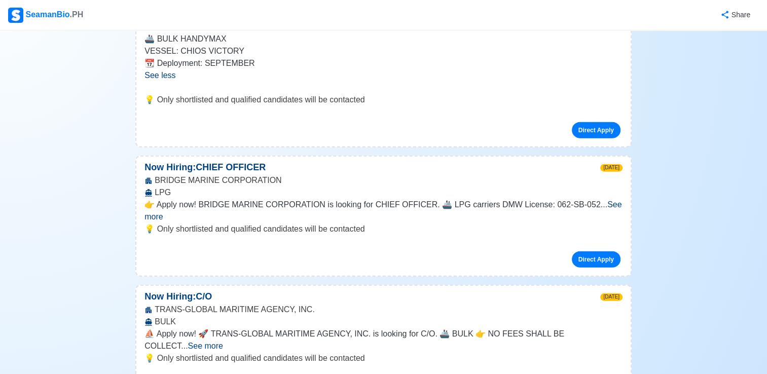
scroll to position [6182, 0]
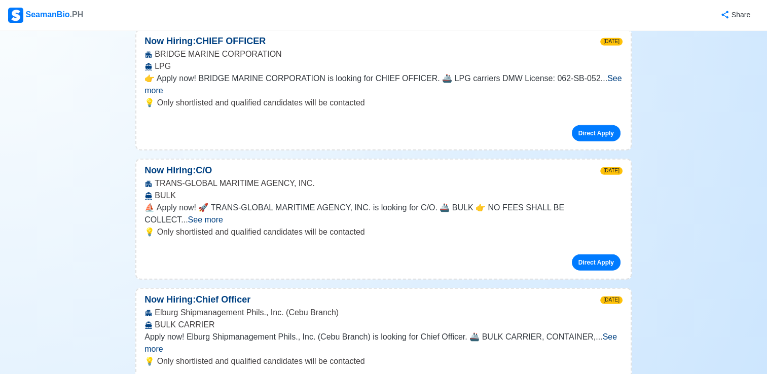
scroll to position [6334, 0]
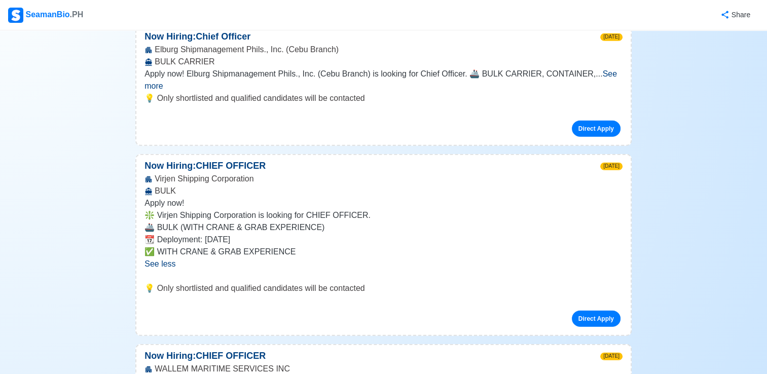
scroll to position [6587, 0]
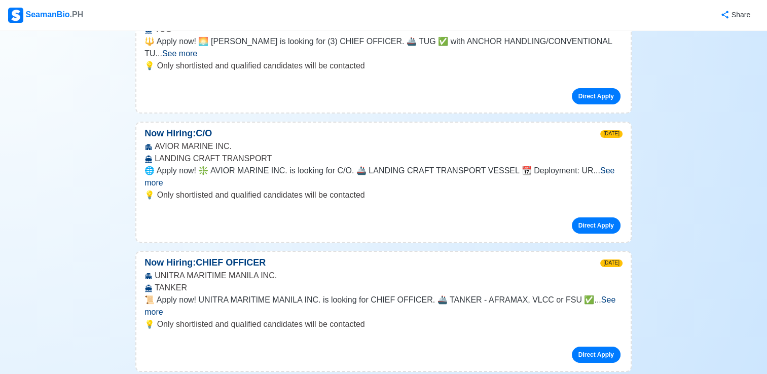
scroll to position [7499, 0]
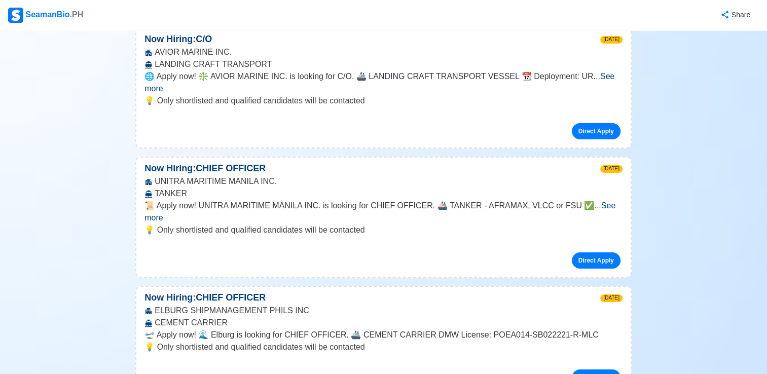
scroll to position [7600, 0]
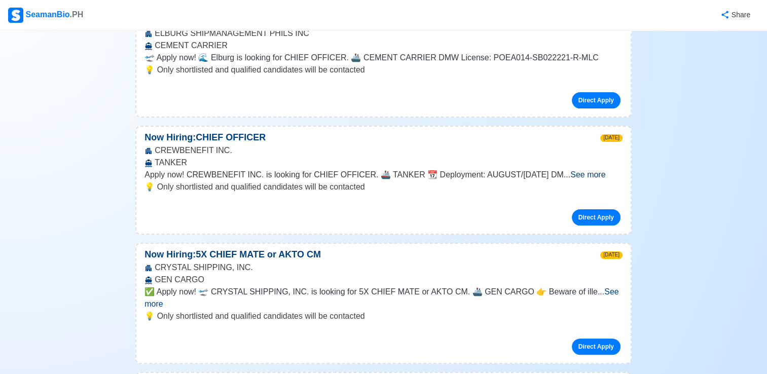
scroll to position [7854, 0]
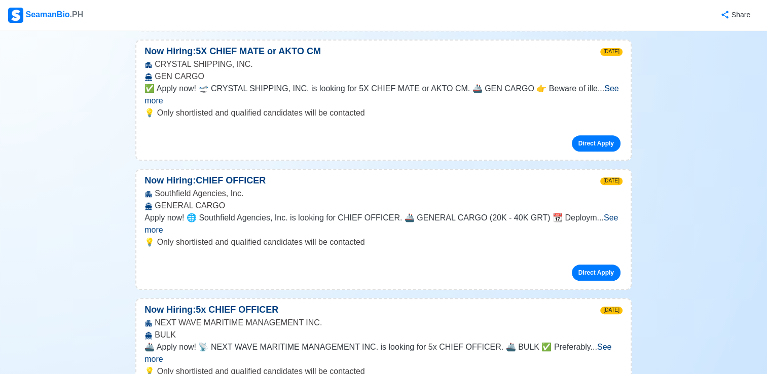
scroll to position [8208, 0]
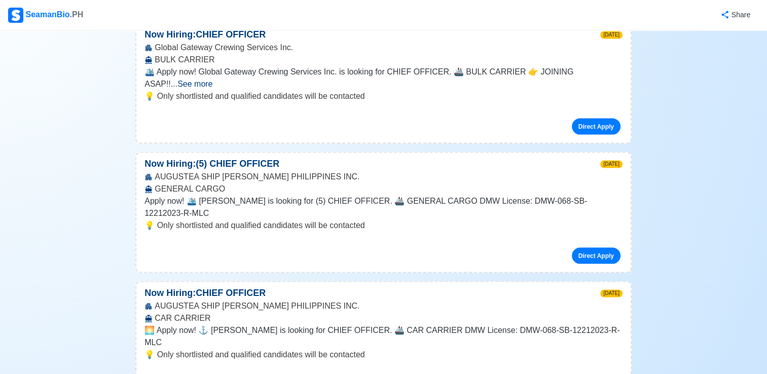
scroll to position [9728, 0]
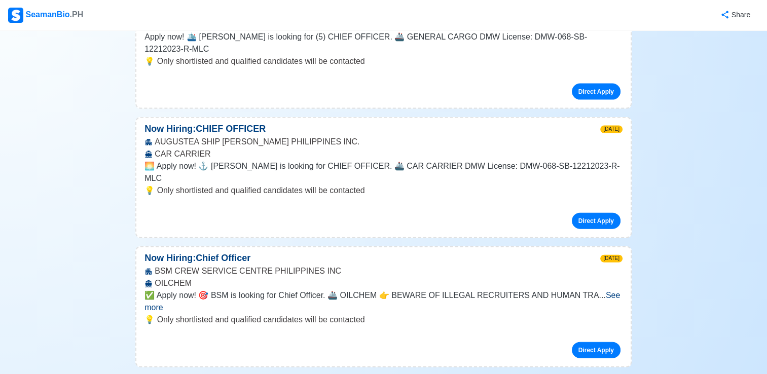
scroll to position [9982, 0]
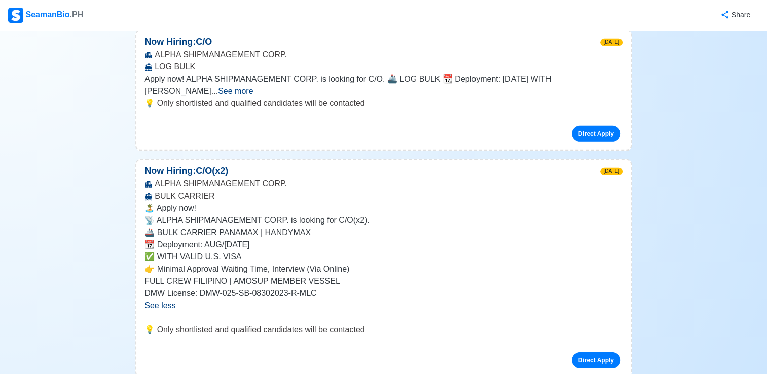
scroll to position [10792, 0]
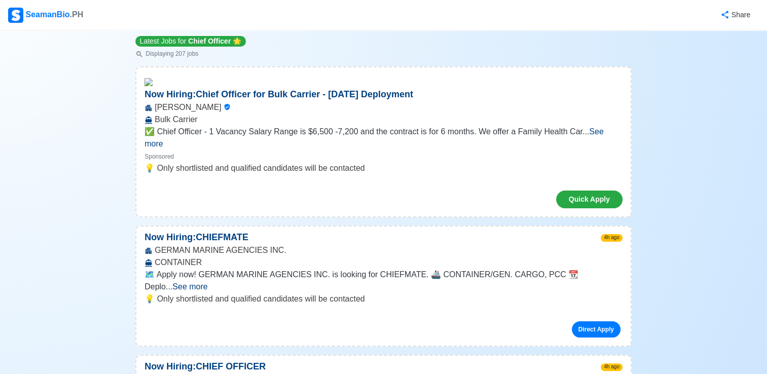
scroll to position [0, 0]
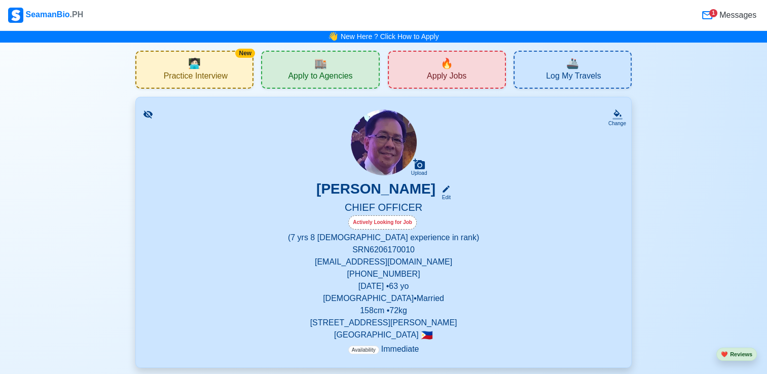
click at [315, 72] on span "Apply to Agencies" at bounding box center [320, 77] width 64 height 13
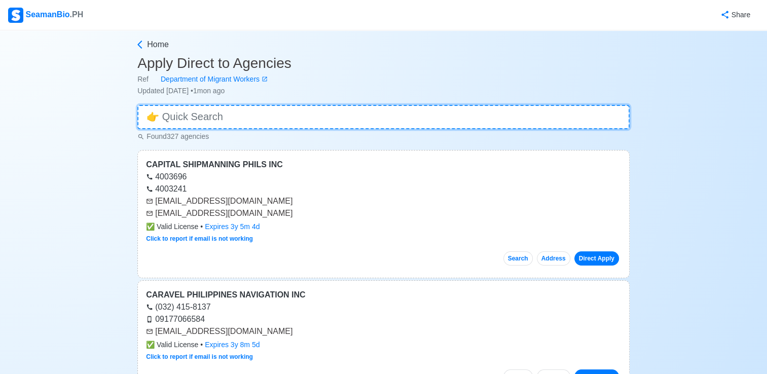
click at [247, 113] on input at bounding box center [383, 117] width 492 height 24
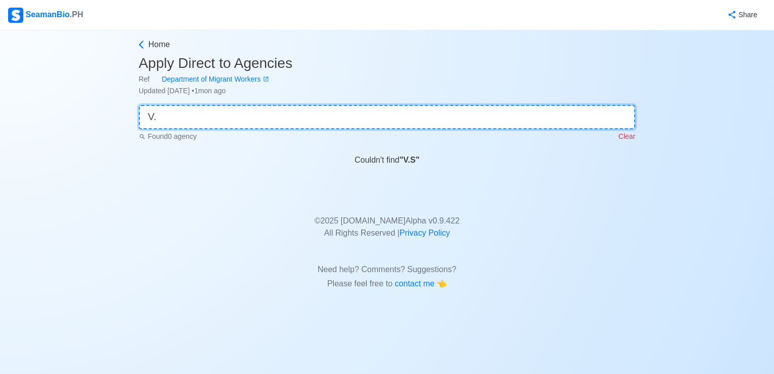
type input "V"
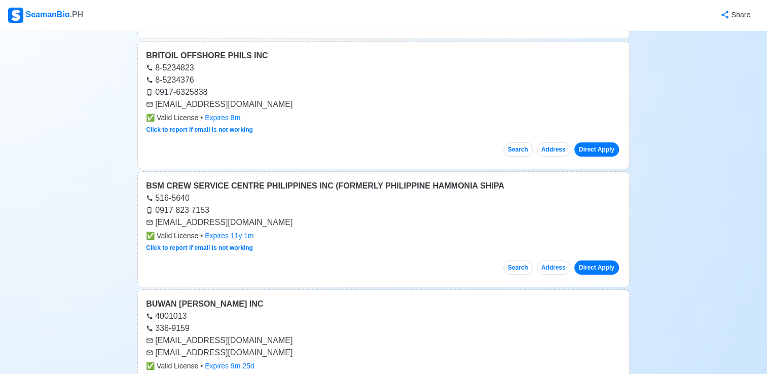
scroll to position [38602, 0]
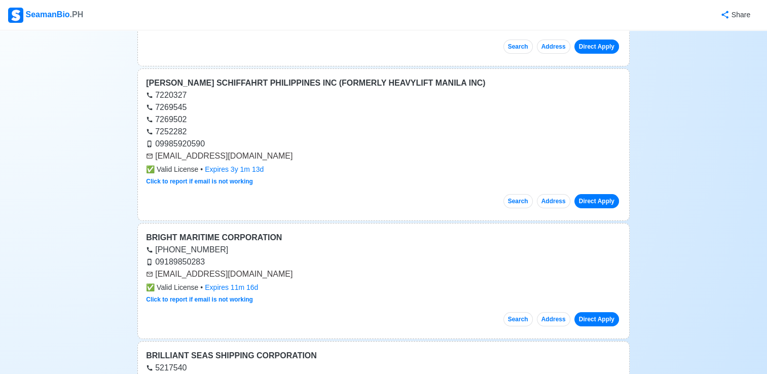
scroll to position [38095, 0]
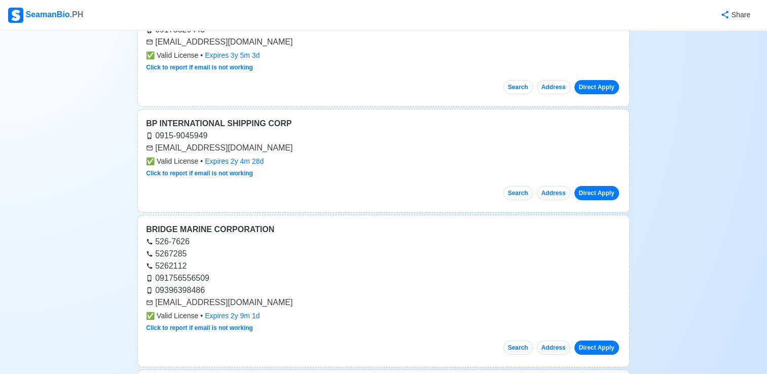
scroll to position [37852, 0]
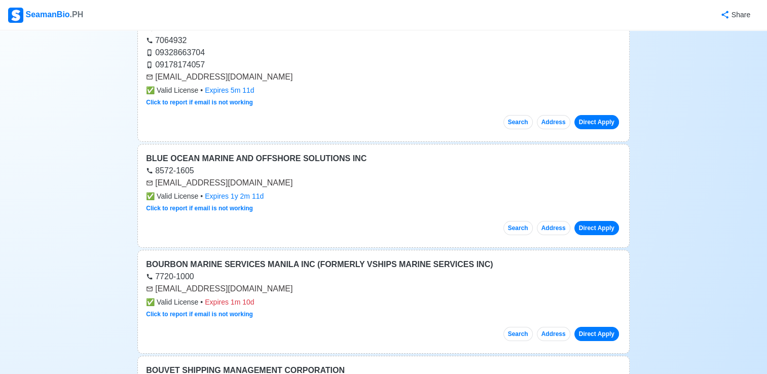
scroll to position [37481, 0]
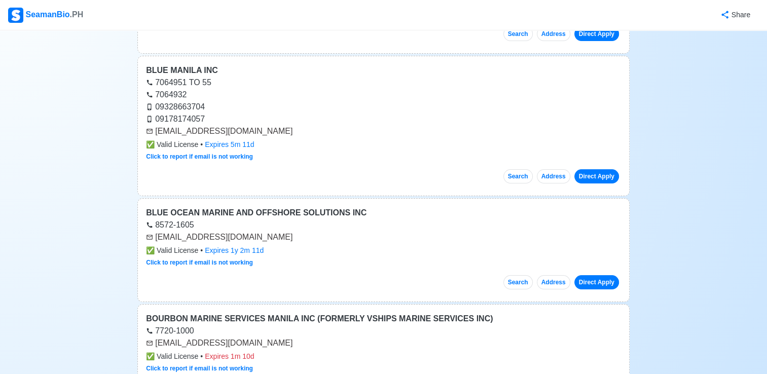
click at [600, 275] on link "Direct Apply" at bounding box center [596, 282] width 45 height 14
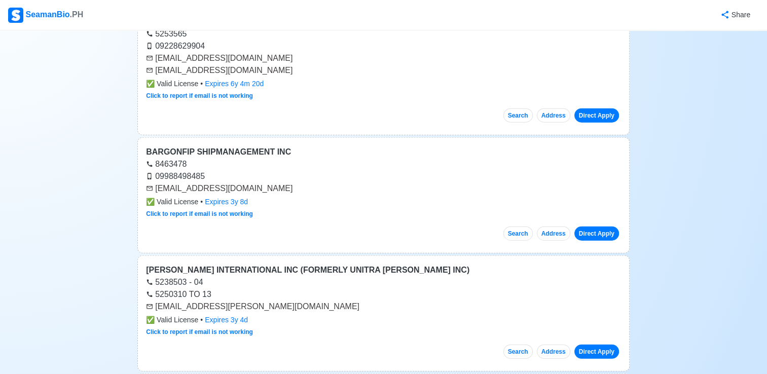
scroll to position [36907, 0]
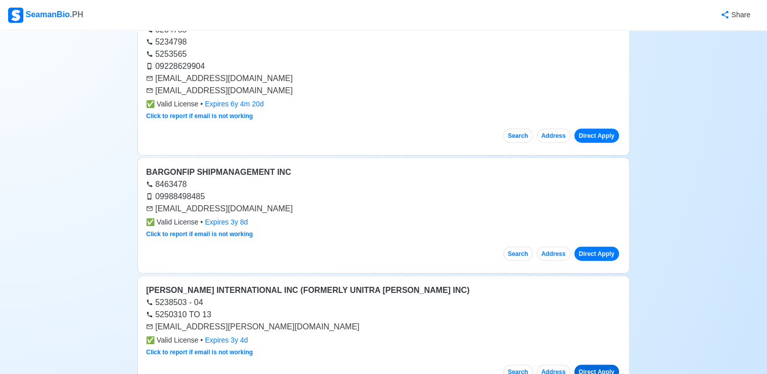
click at [589, 365] on link "Direct Apply" at bounding box center [596, 372] width 45 height 14
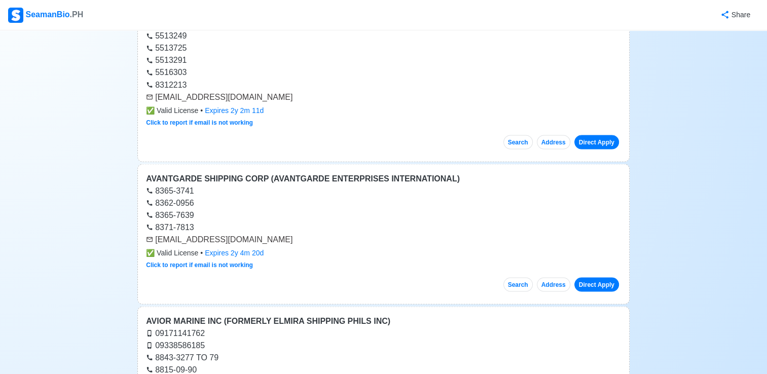
scroll to position [36299, 0]
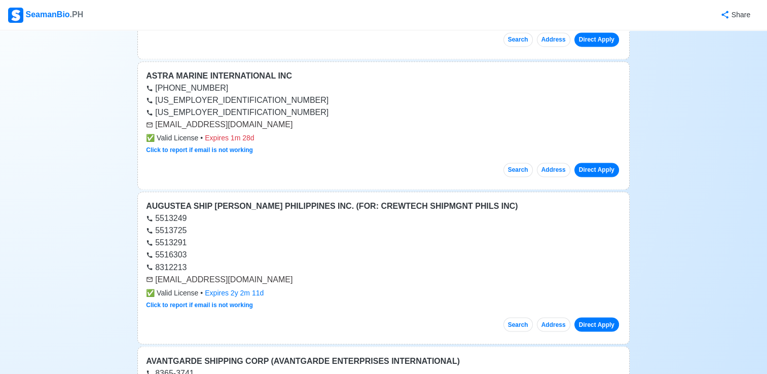
scroll to position [36130, 0]
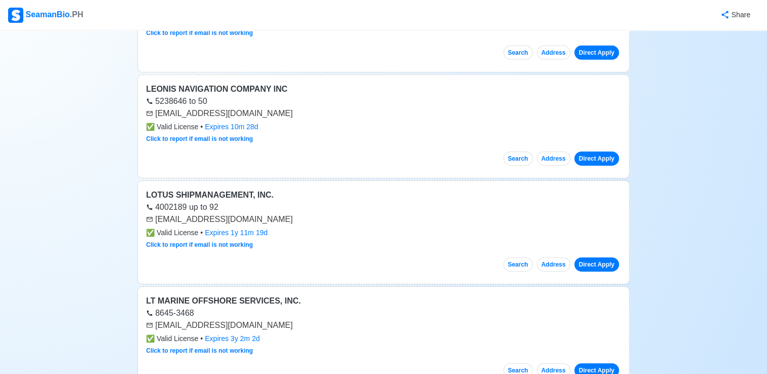
scroll to position [10752, 0]
